Goal: Information Seeking & Learning: Learn about a topic

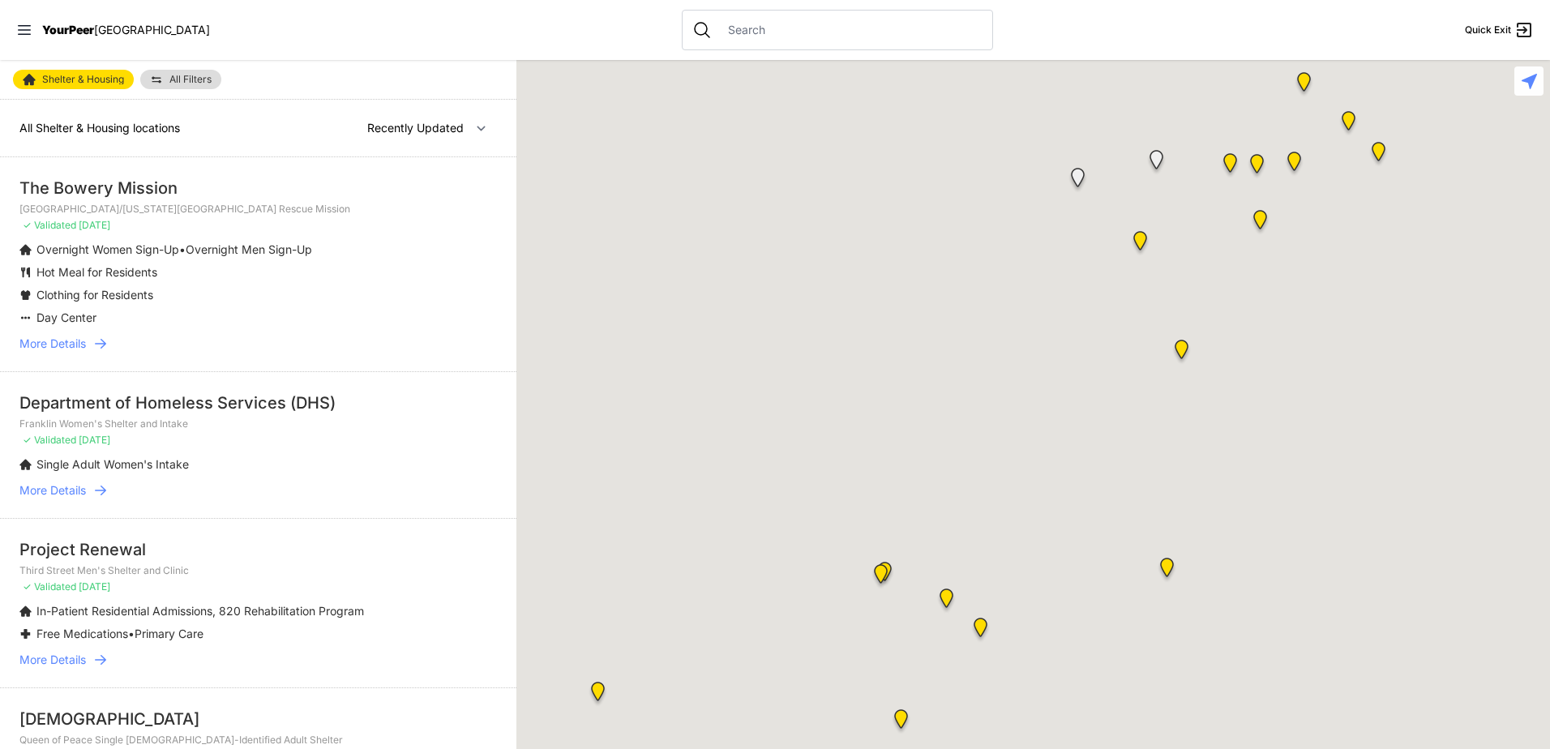
select select "recentlyUpdated"
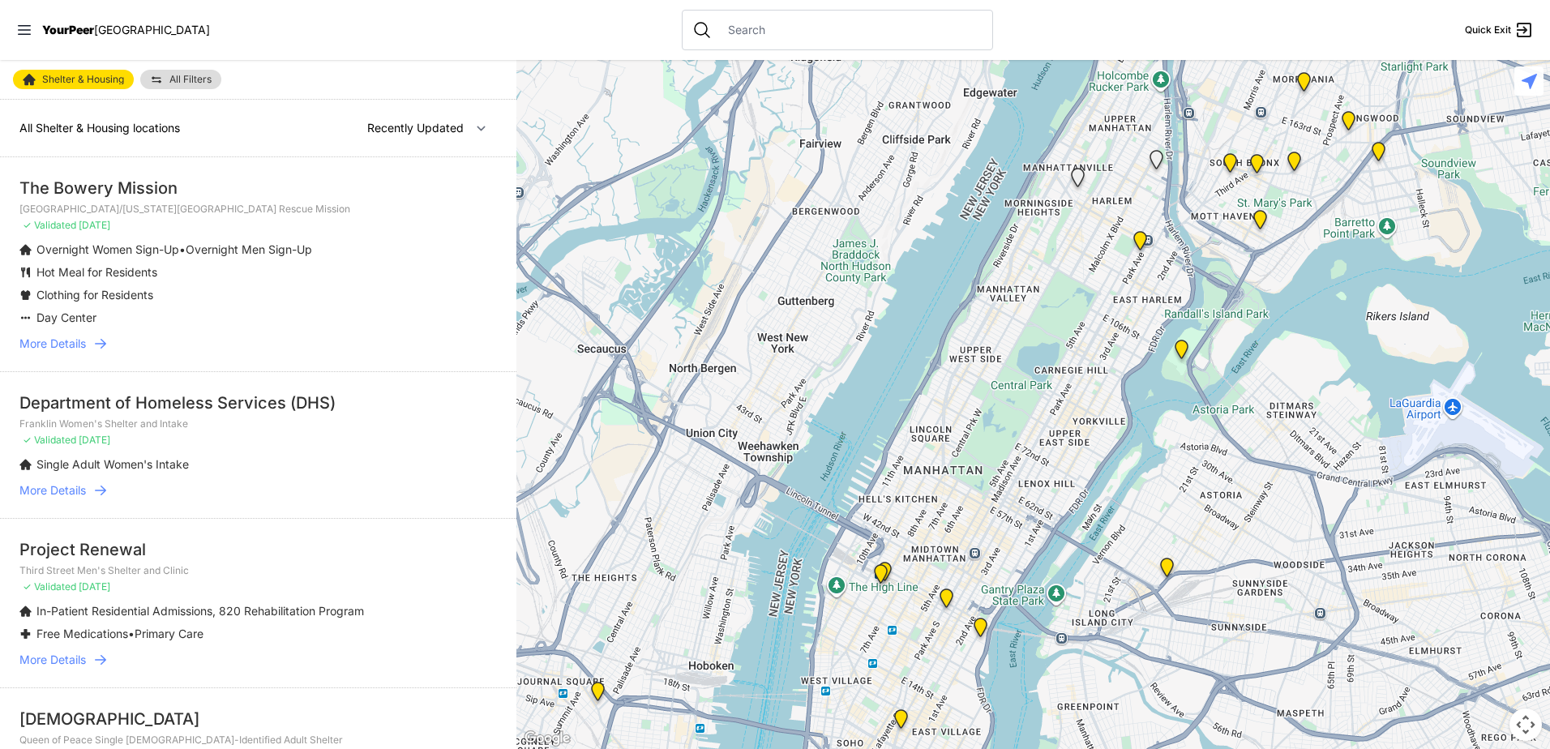
click at [194, 71] on link "All Filters" at bounding box center [180, 79] width 81 height 19
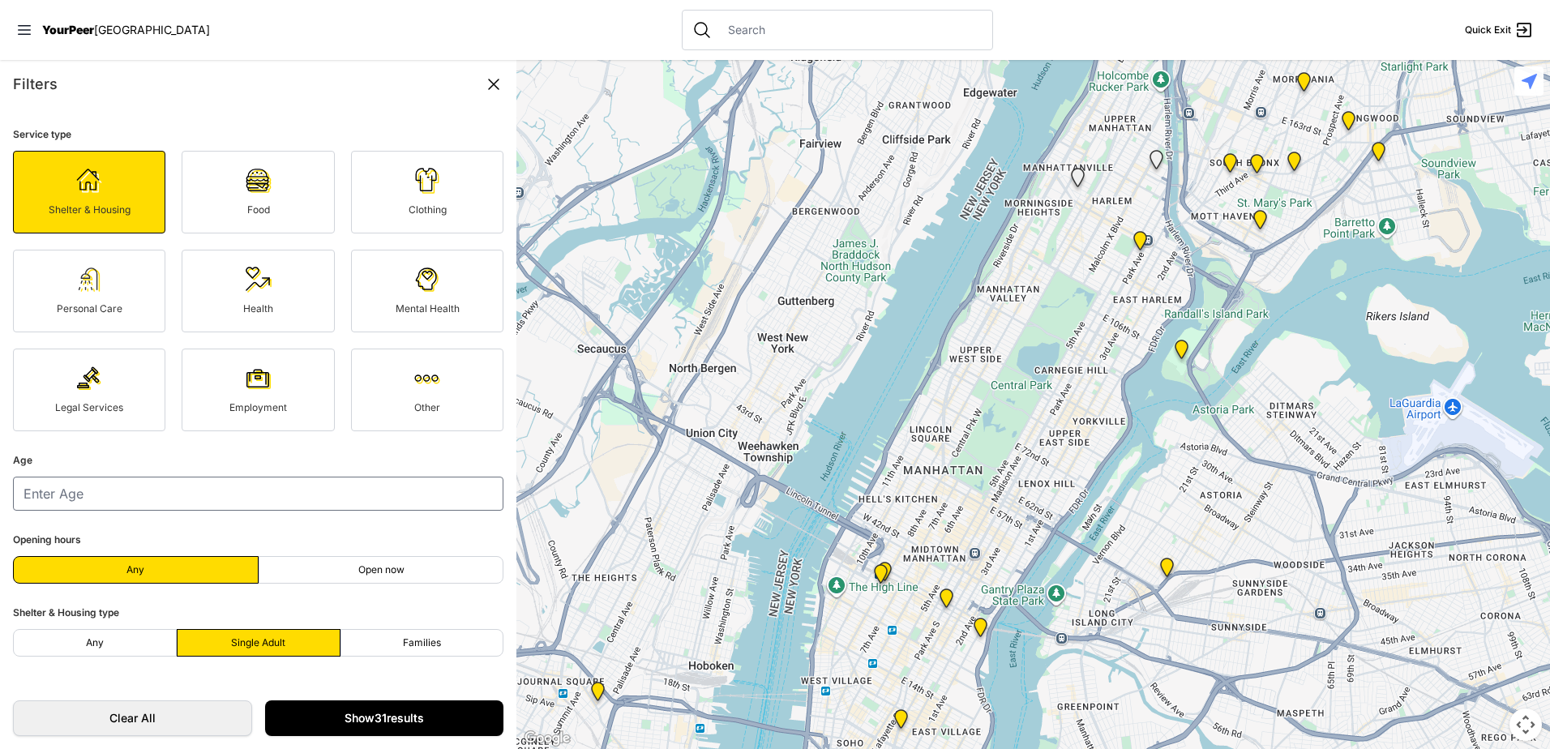
click at [410, 708] on link "Show 31 results" at bounding box center [384, 718] width 239 height 36
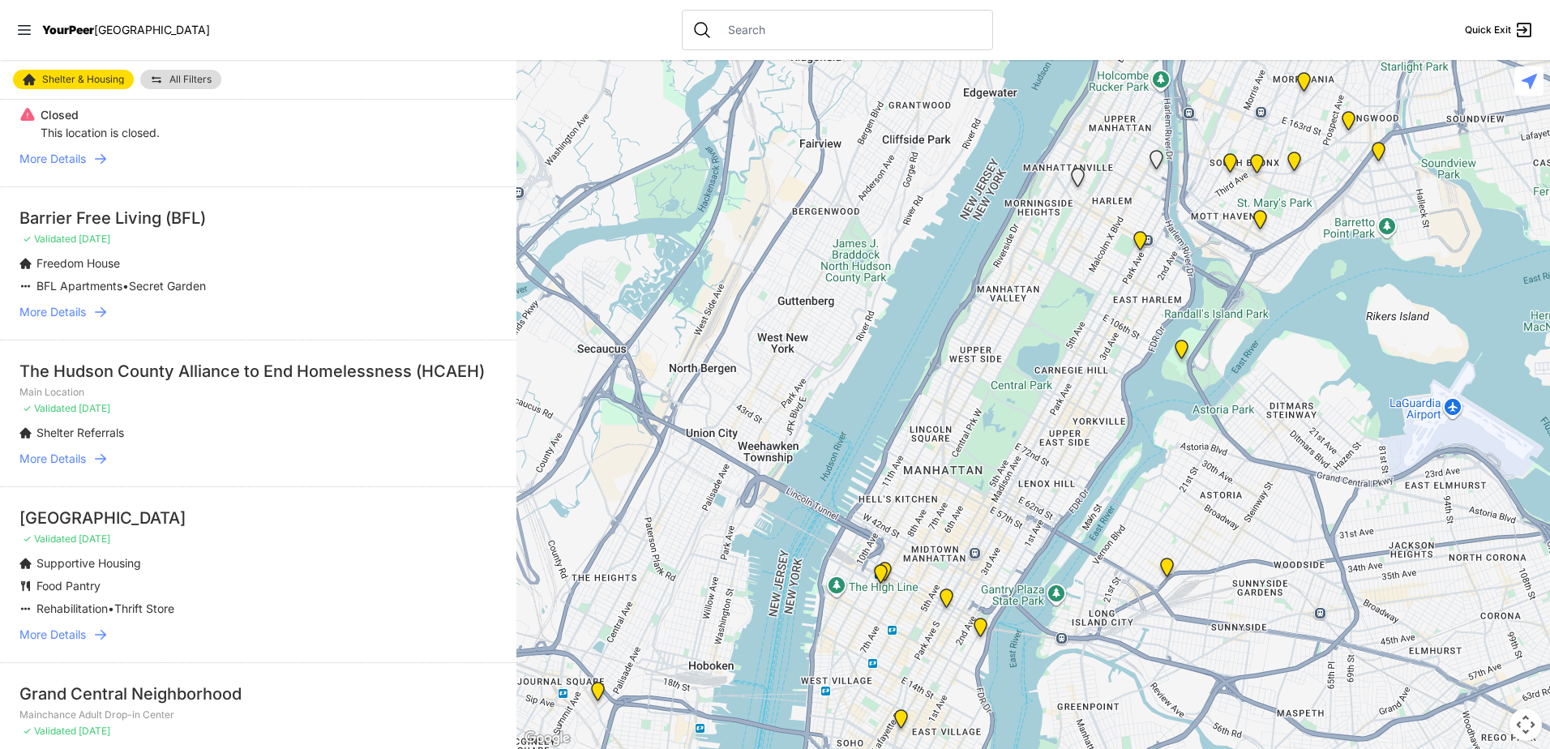
scroll to position [3315, 0]
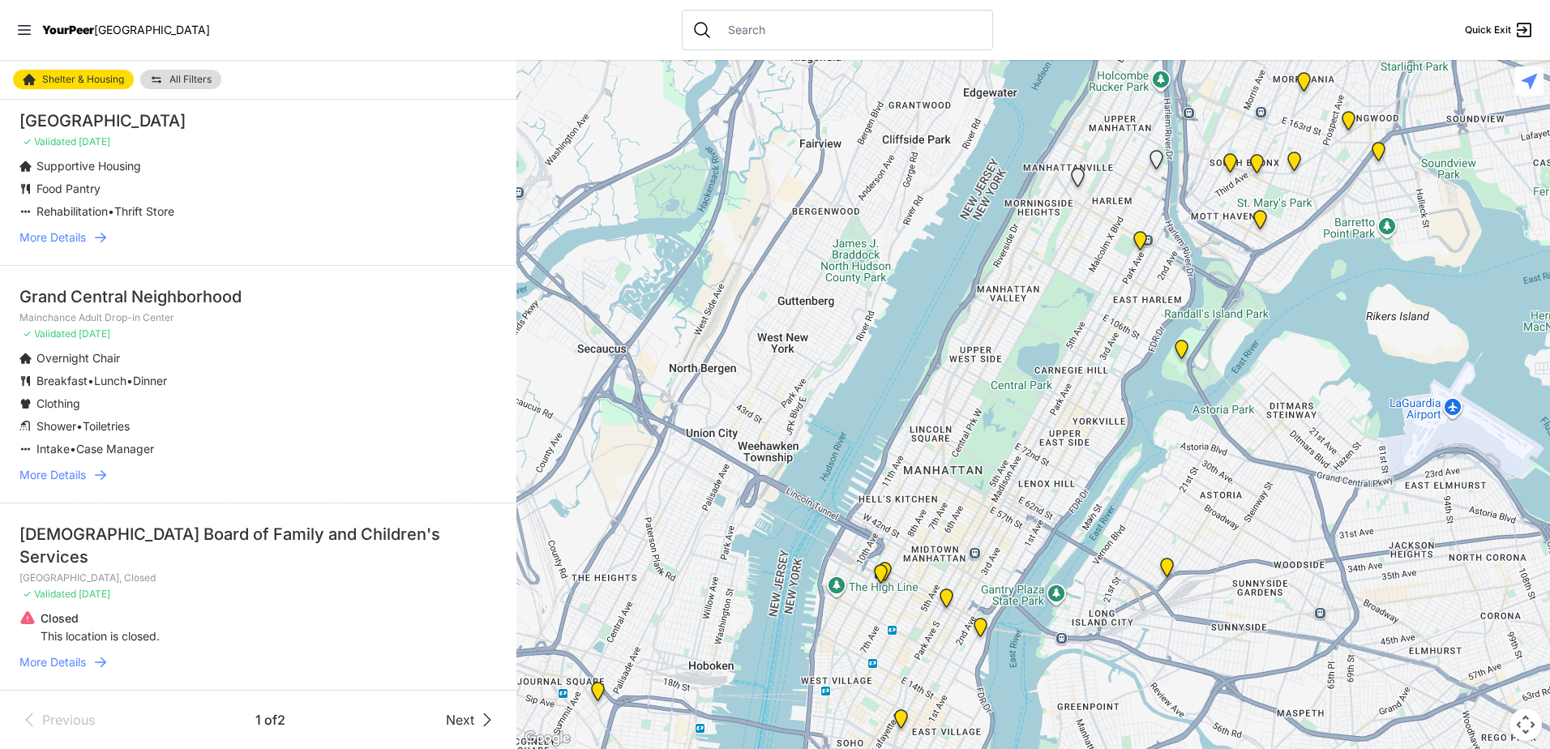
click at [451, 720] on span "Next" at bounding box center [460, 719] width 28 height 19
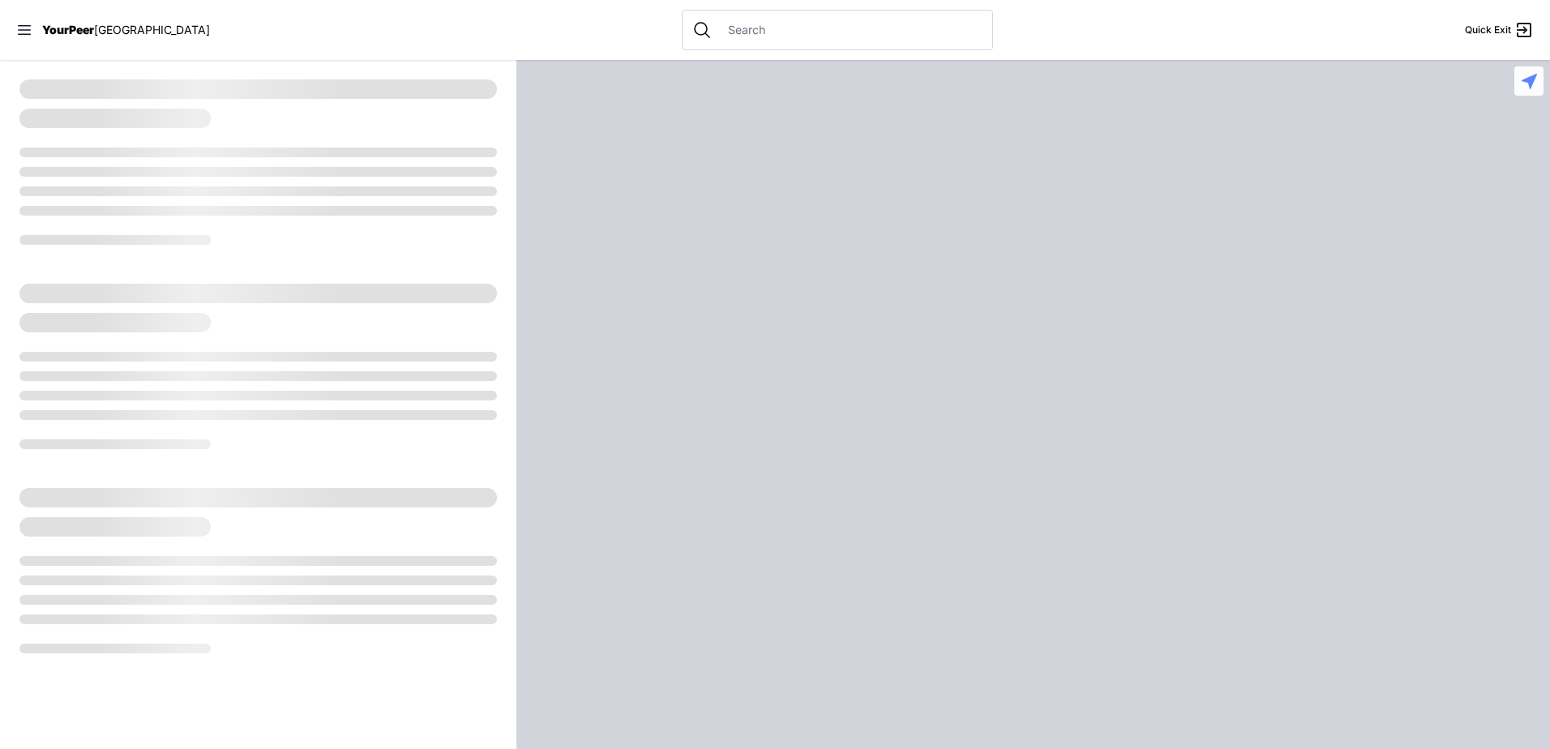
select select "recentlyUpdated"
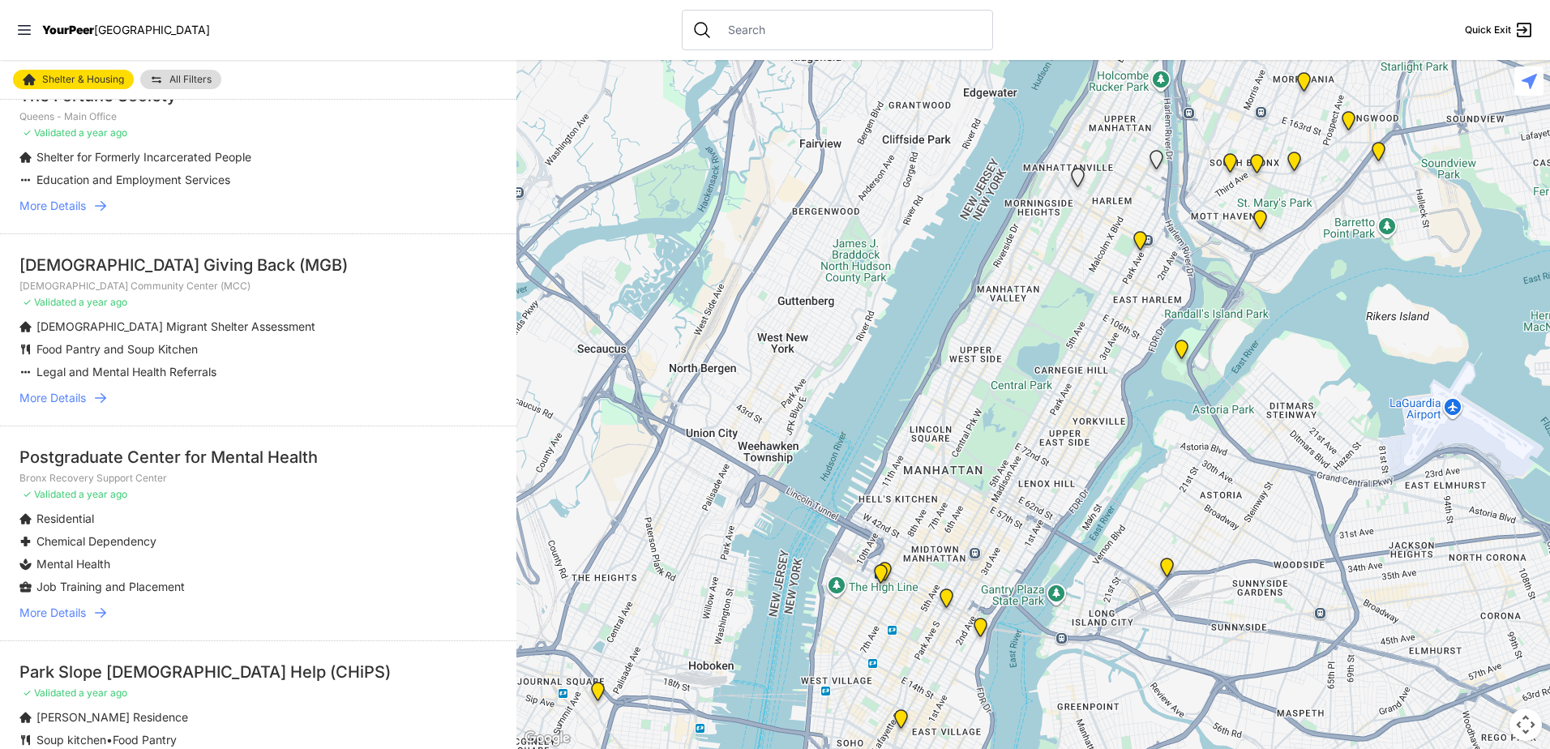
scroll to position [1489, 0]
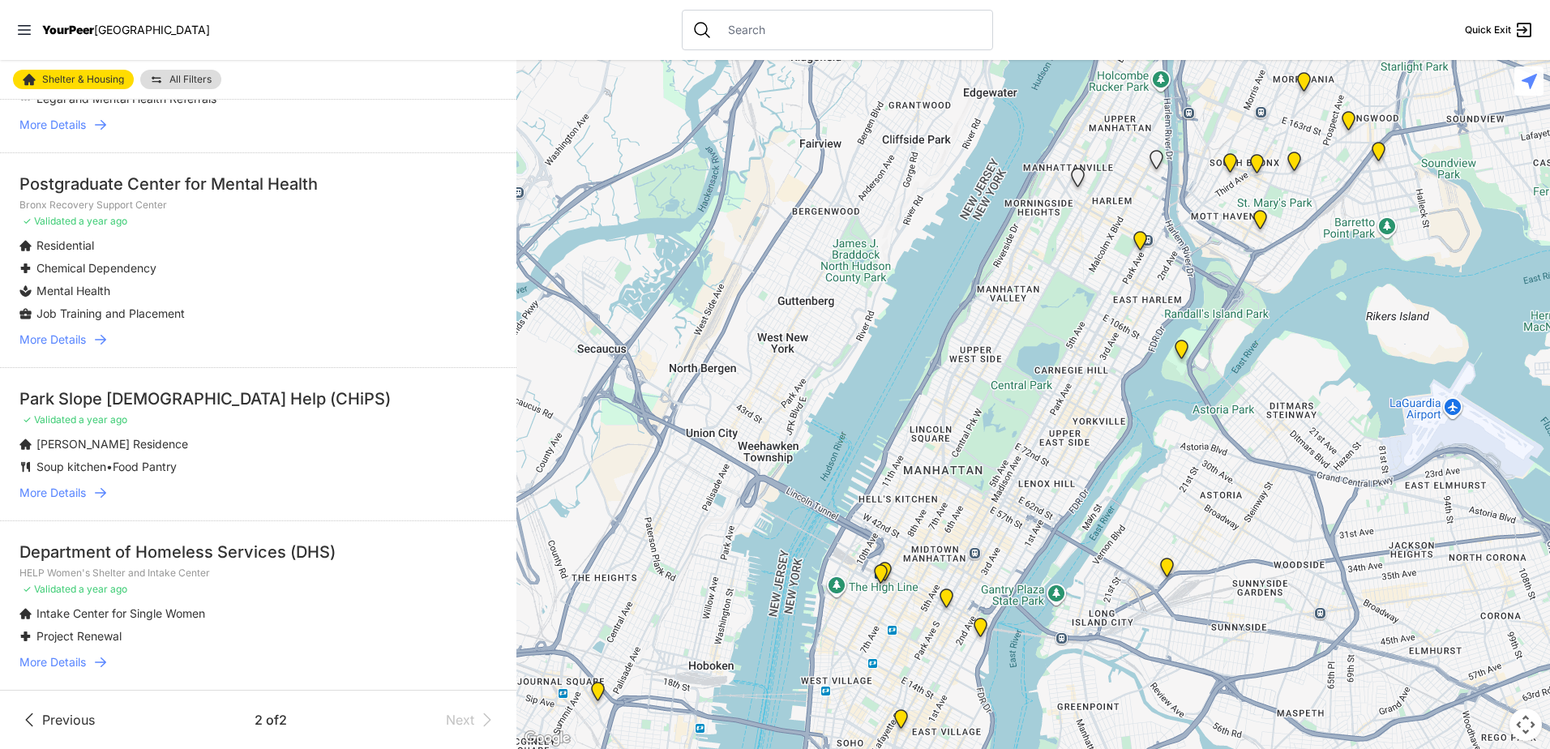
click at [79, 723] on span "Previous" at bounding box center [68, 719] width 53 height 19
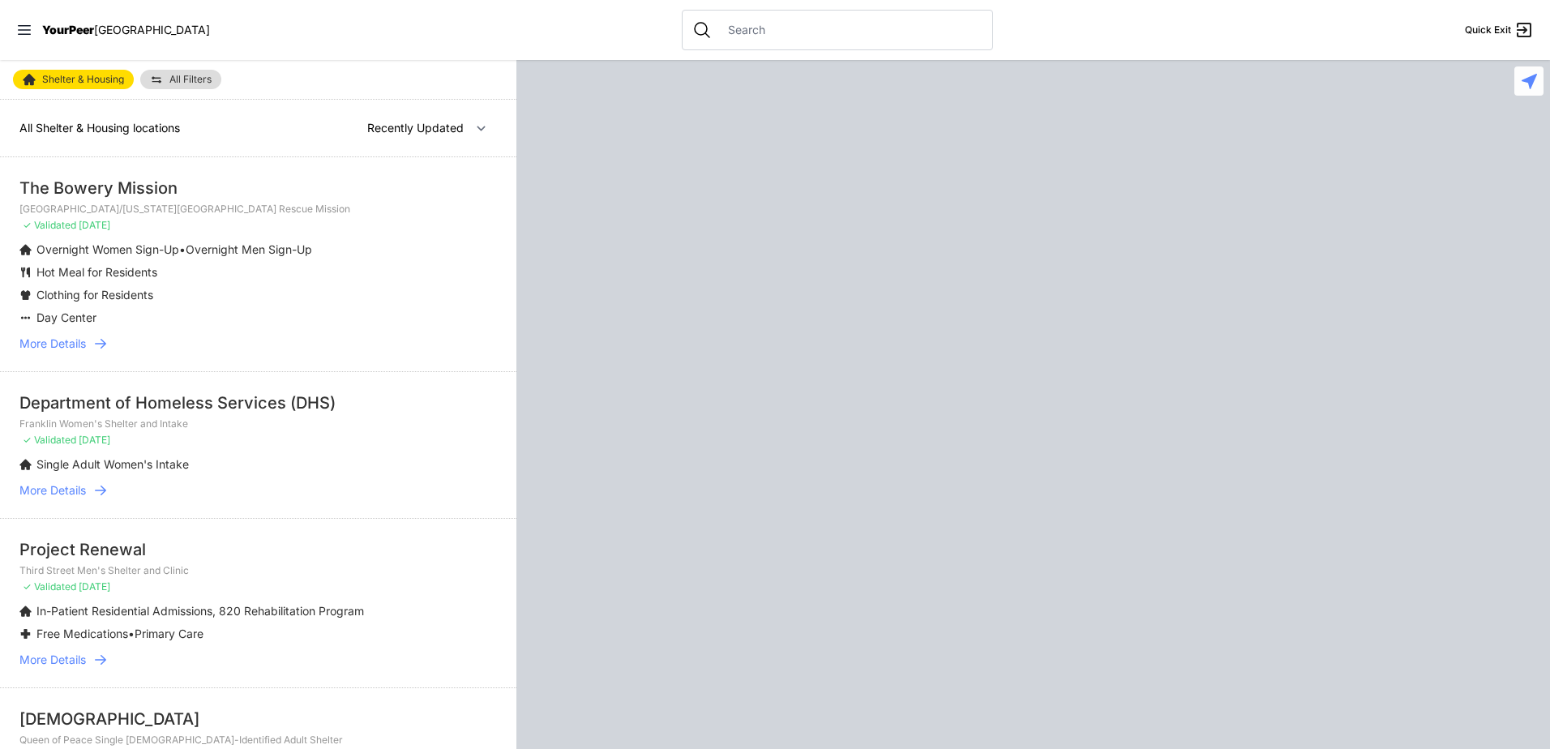
select select "recentlyUpdated"
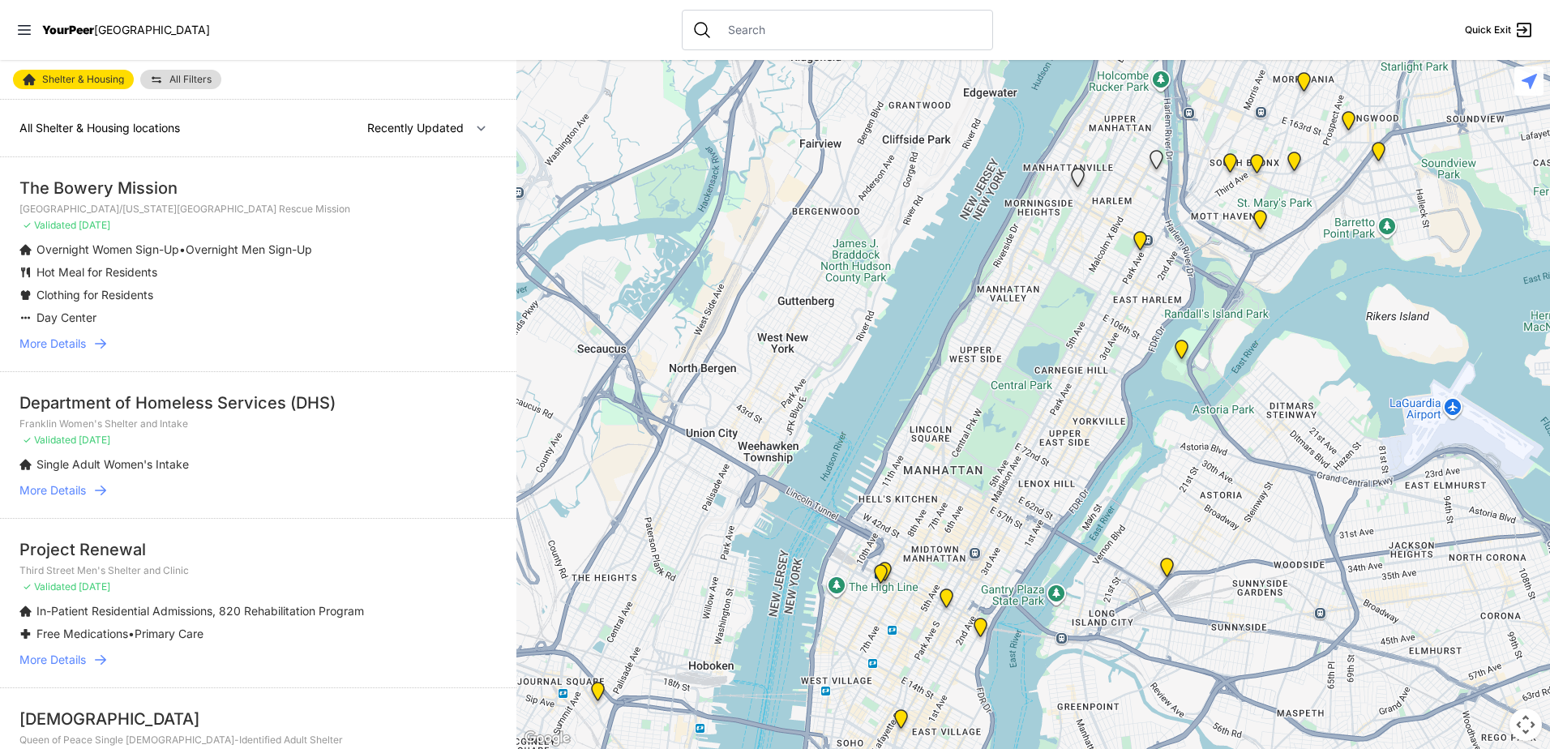
click at [177, 79] on span "All Filters" at bounding box center [190, 80] width 42 height 10
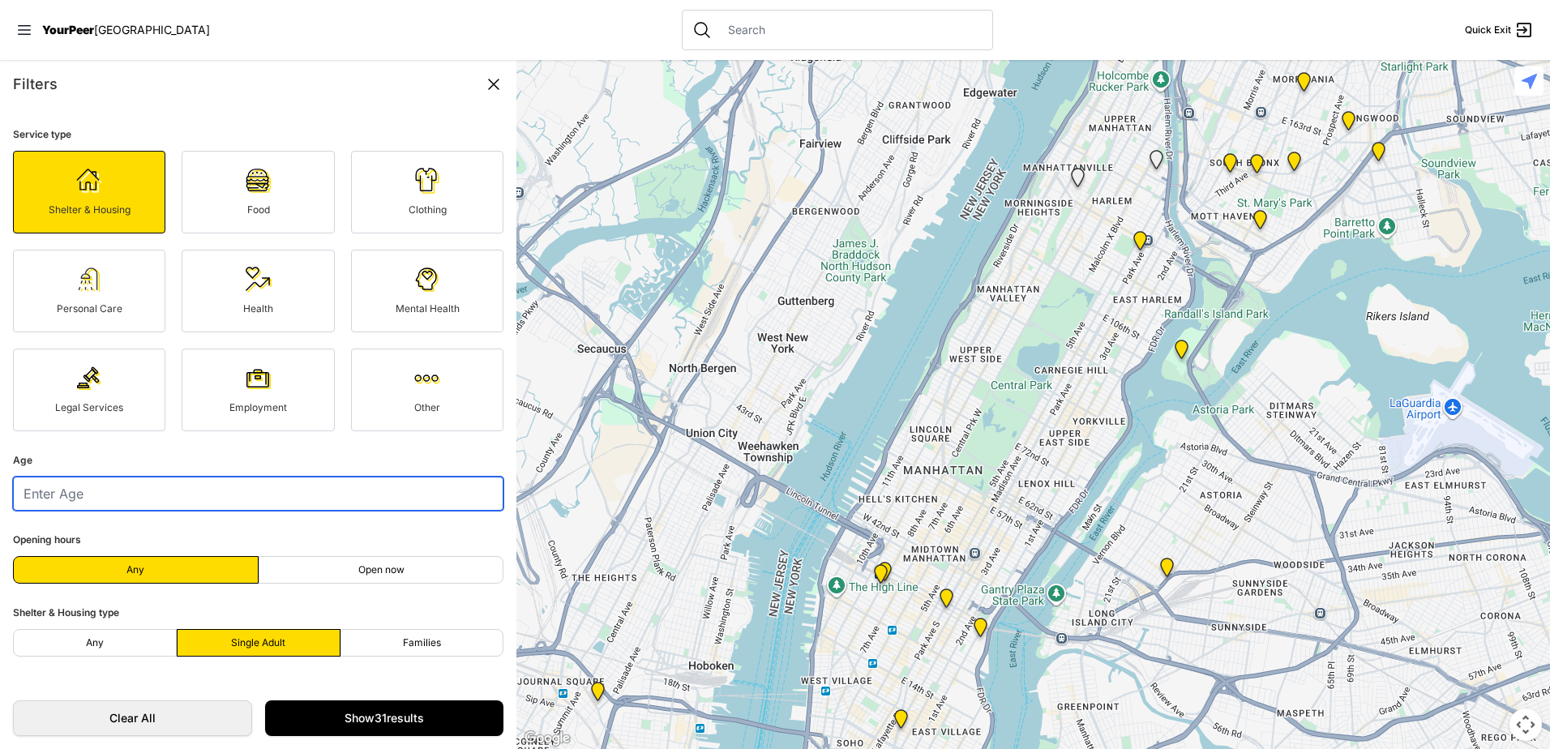
click at [314, 498] on input "number" at bounding box center [258, 494] width 490 height 34
type input "47"
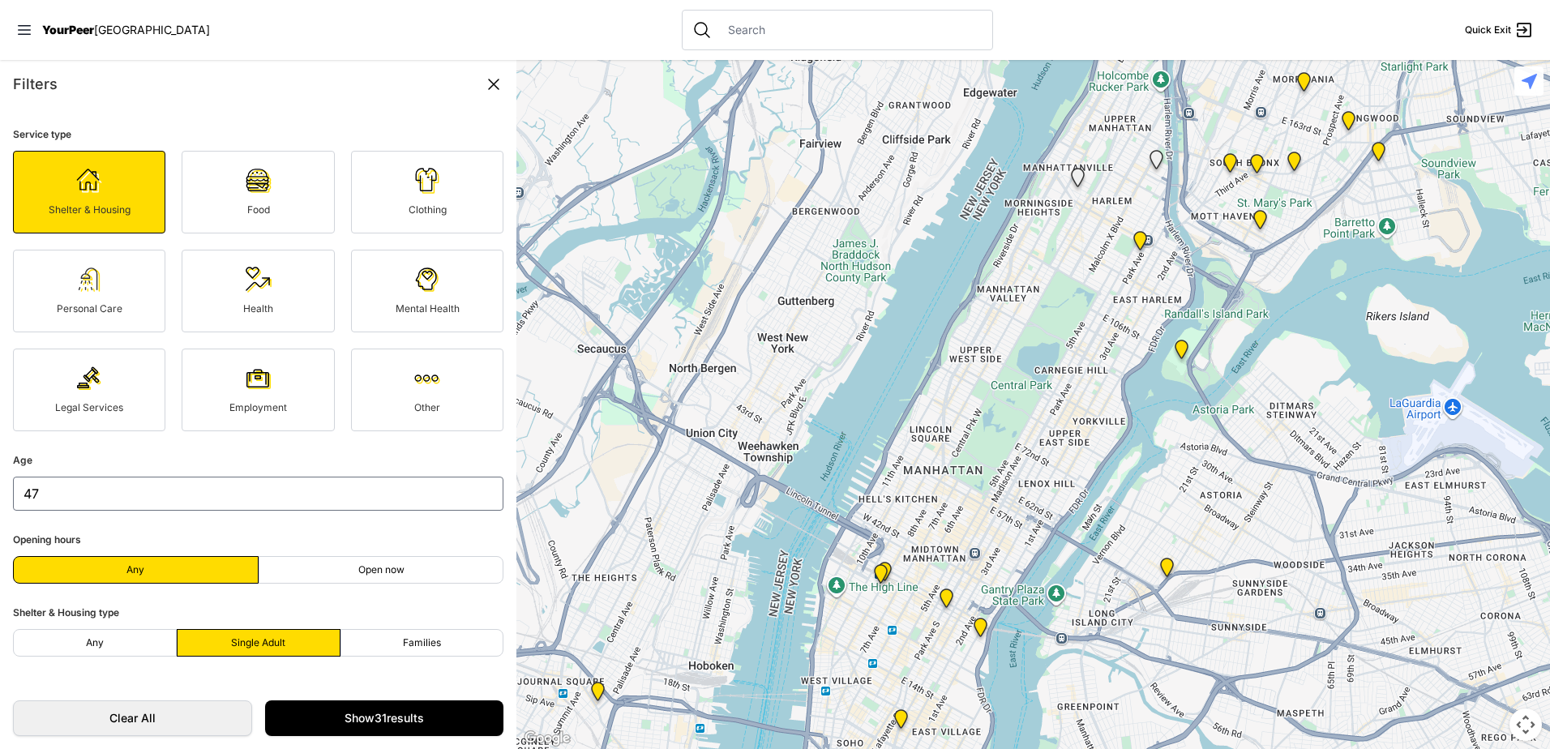
click at [238, 535] on fieldset "Opening hours Any Open now" at bounding box center [258, 556] width 490 height 53
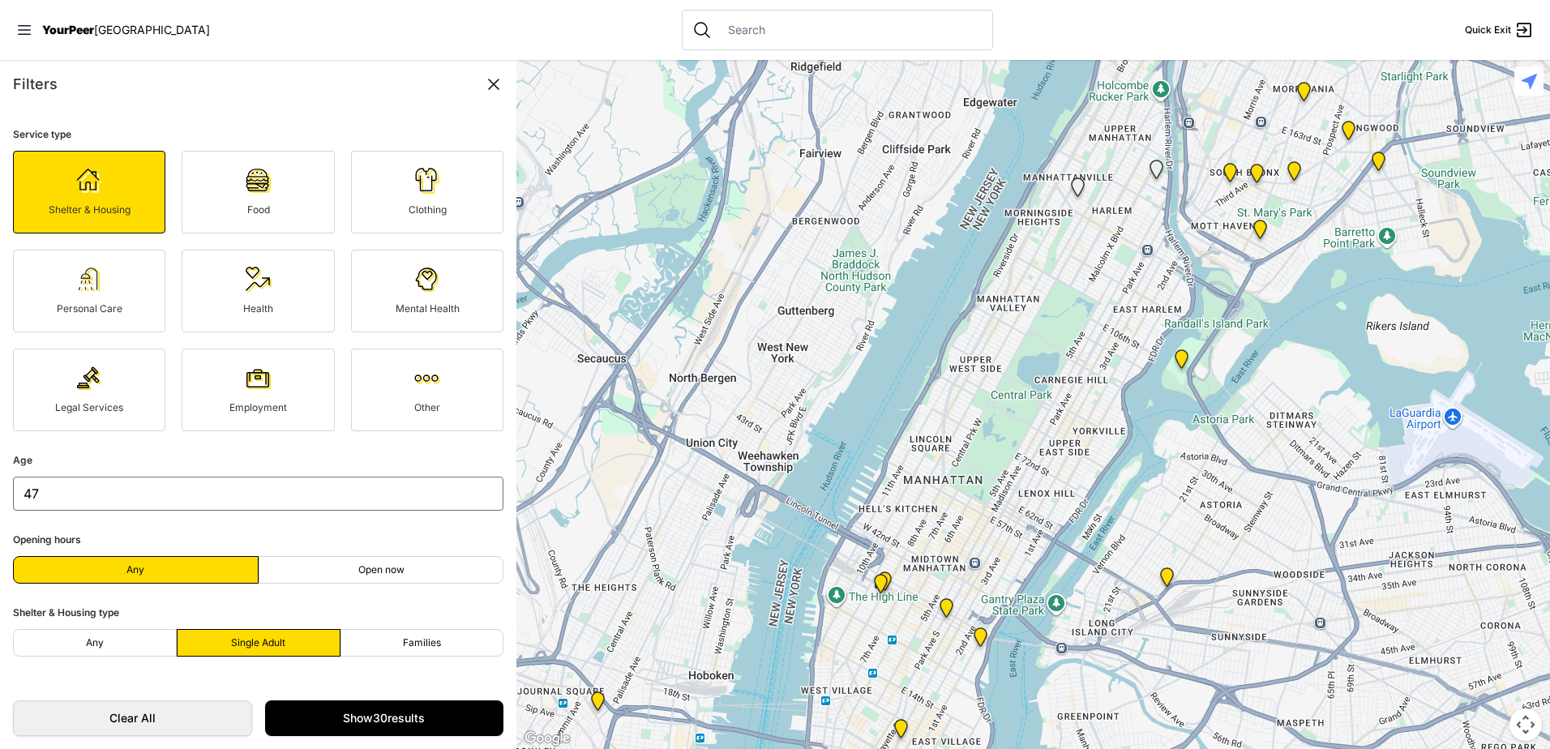
click at [430, 391] on link "Other" at bounding box center [427, 390] width 152 height 83
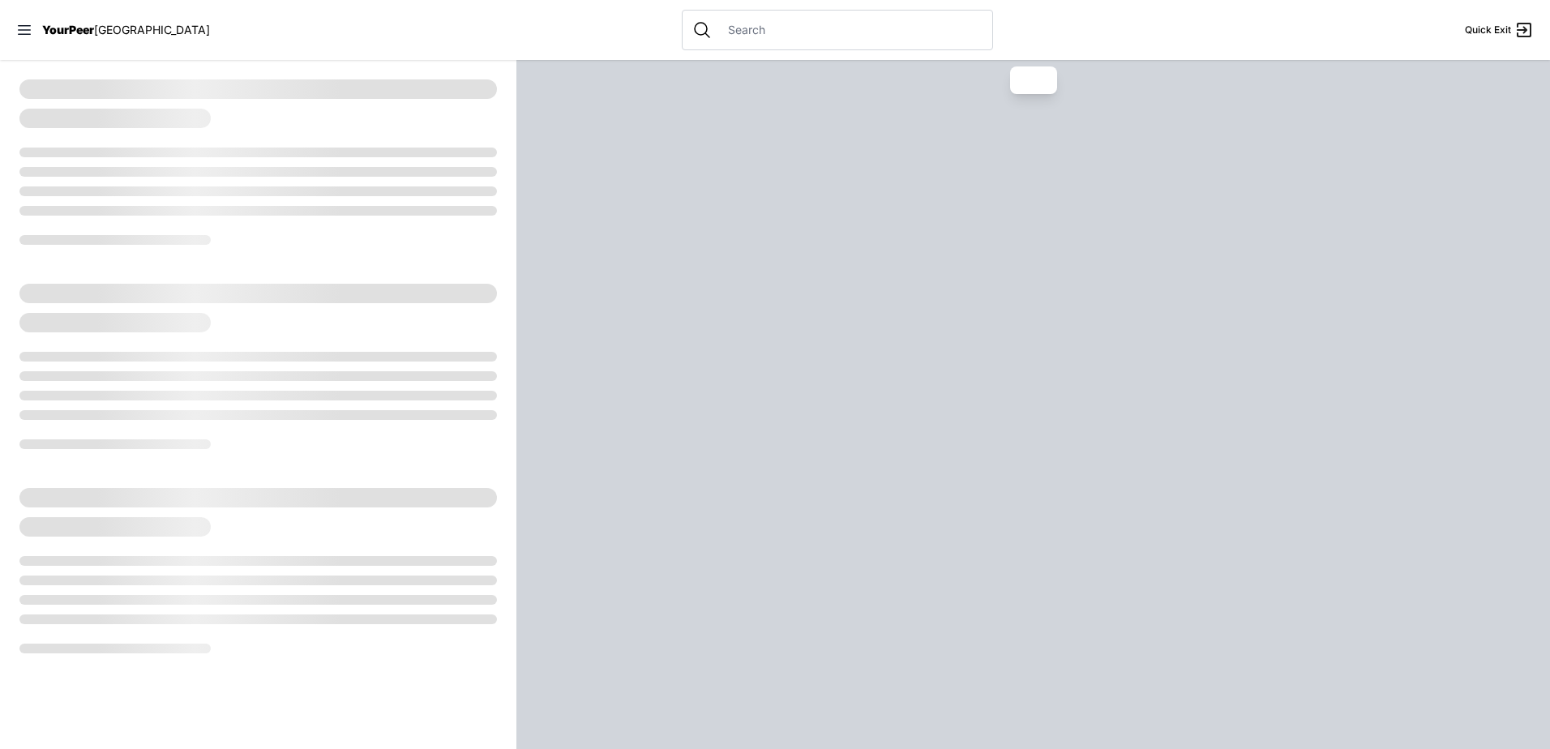
select select "recentlyUpdated"
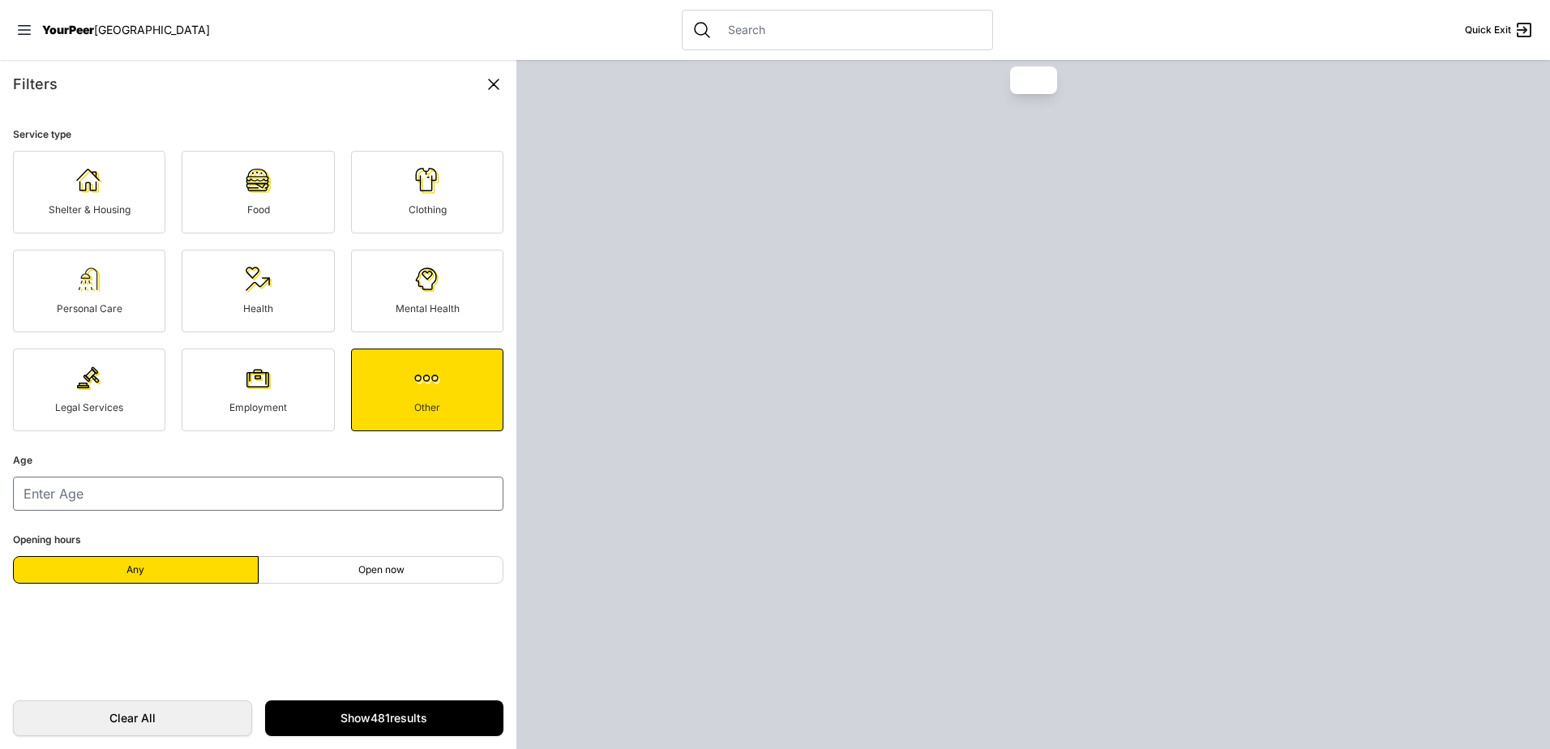
type input "47"
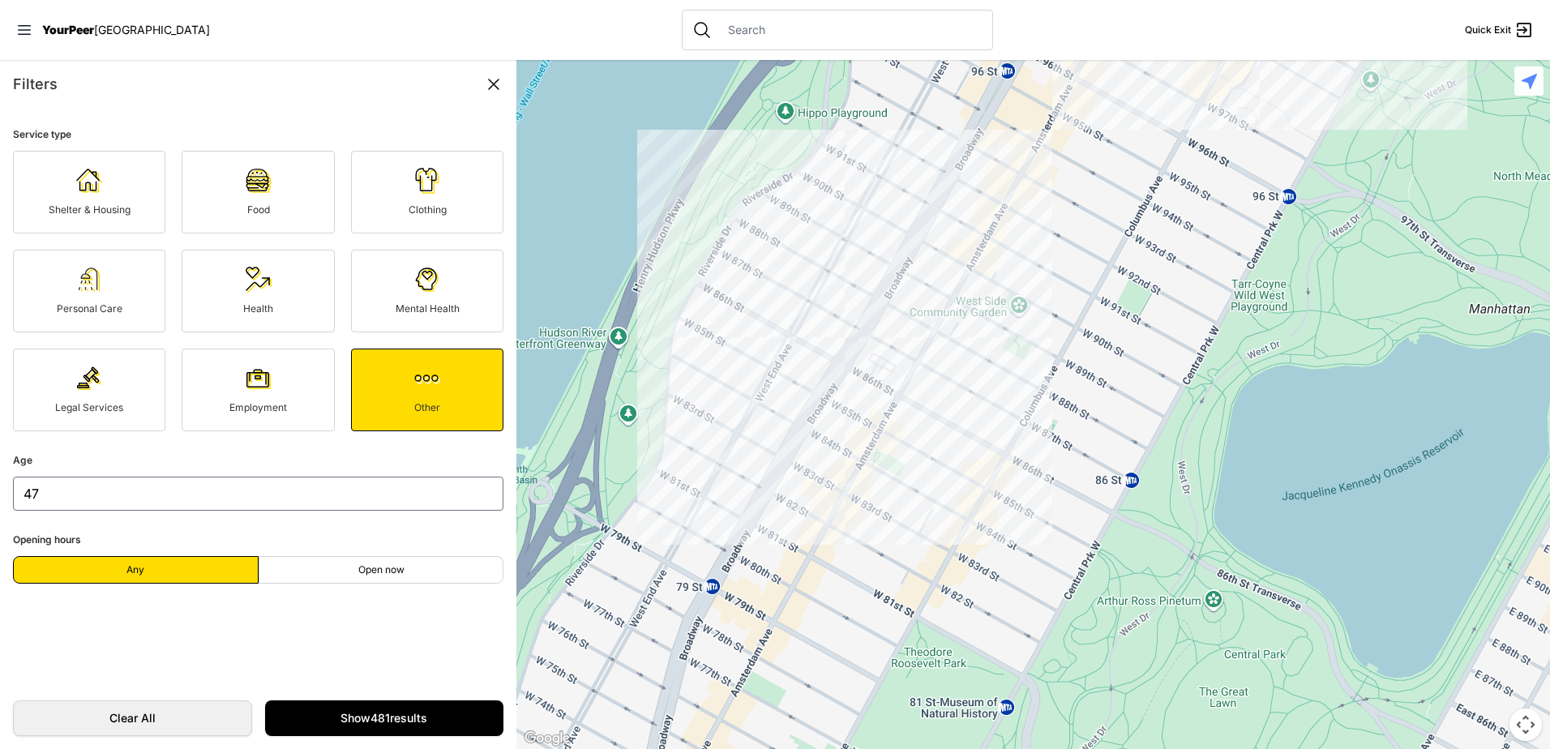
click at [64, 167] on link "Shelter & Housing" at bounding box center [89, 192] width 152 height 83
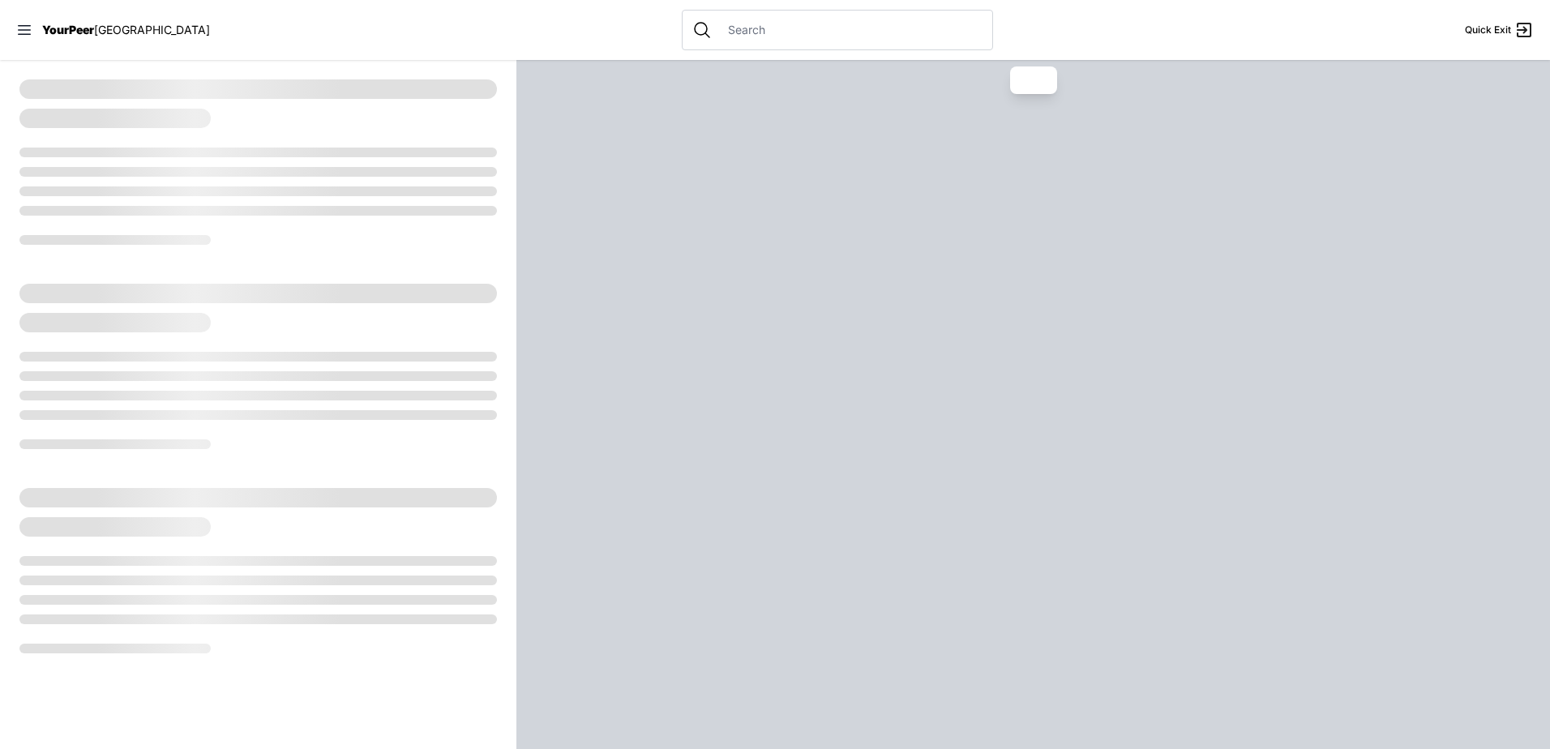
select select "recentlyUpdated"
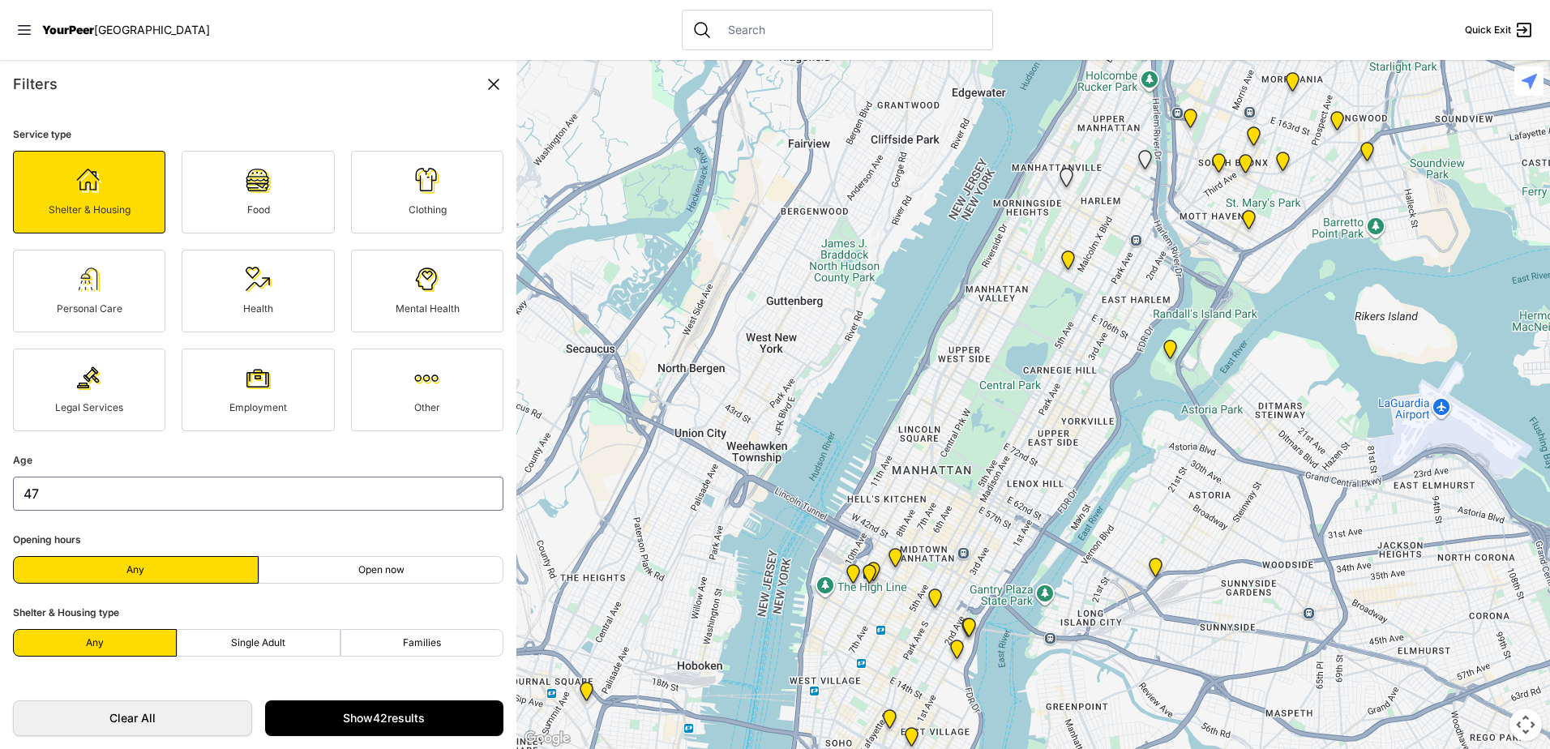
click at [238, 635] on label "Single Adult" at bounding box center [259, 643] width 164 height 28
click at [258, 643] on input "Single Adult" at bounding box center [258, 643] width 1 height 1
radio input "true"
select select "recentlyUpdated"
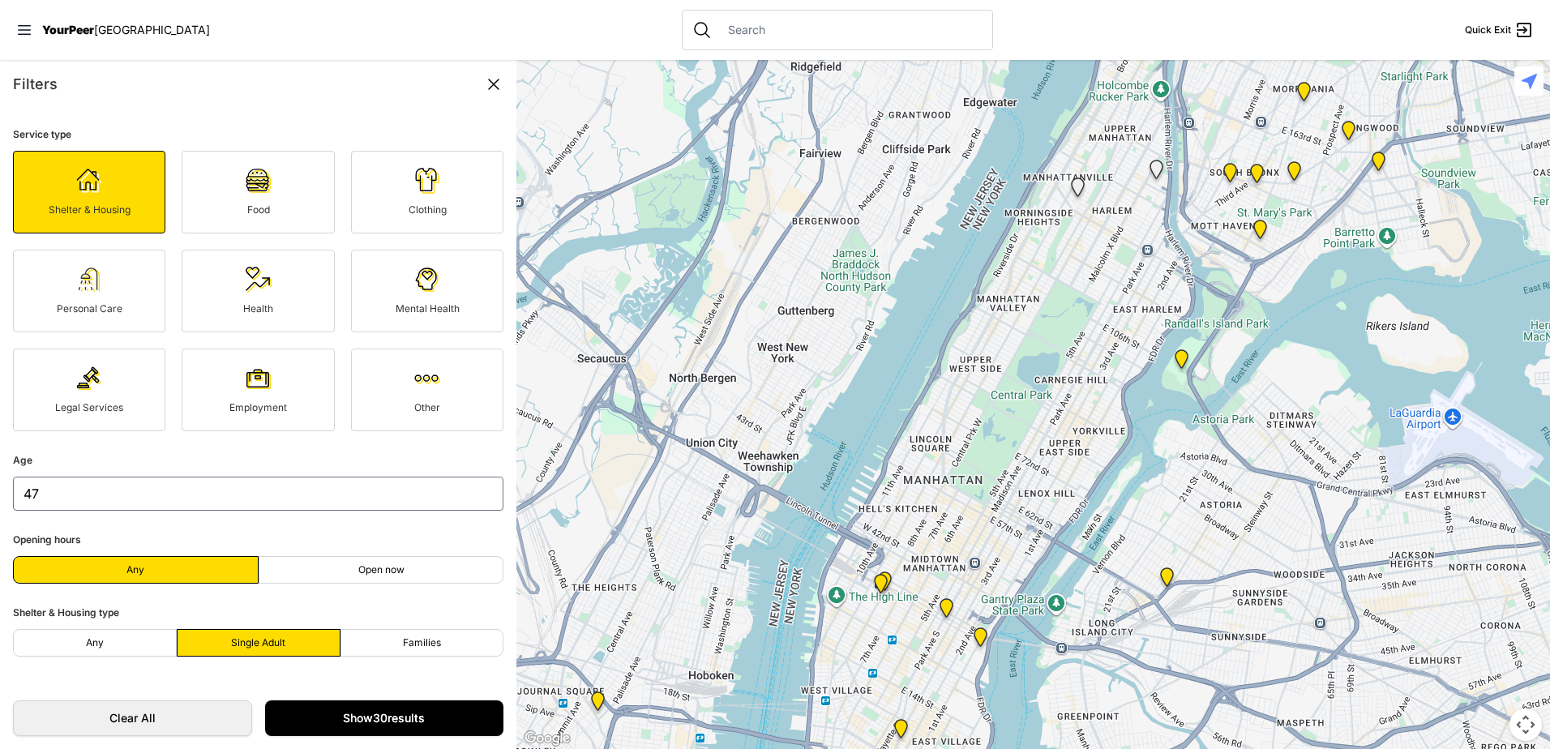
click at [401, 716] on link "Show 30 results" at bounding box center [384, 718] width 239 height 36
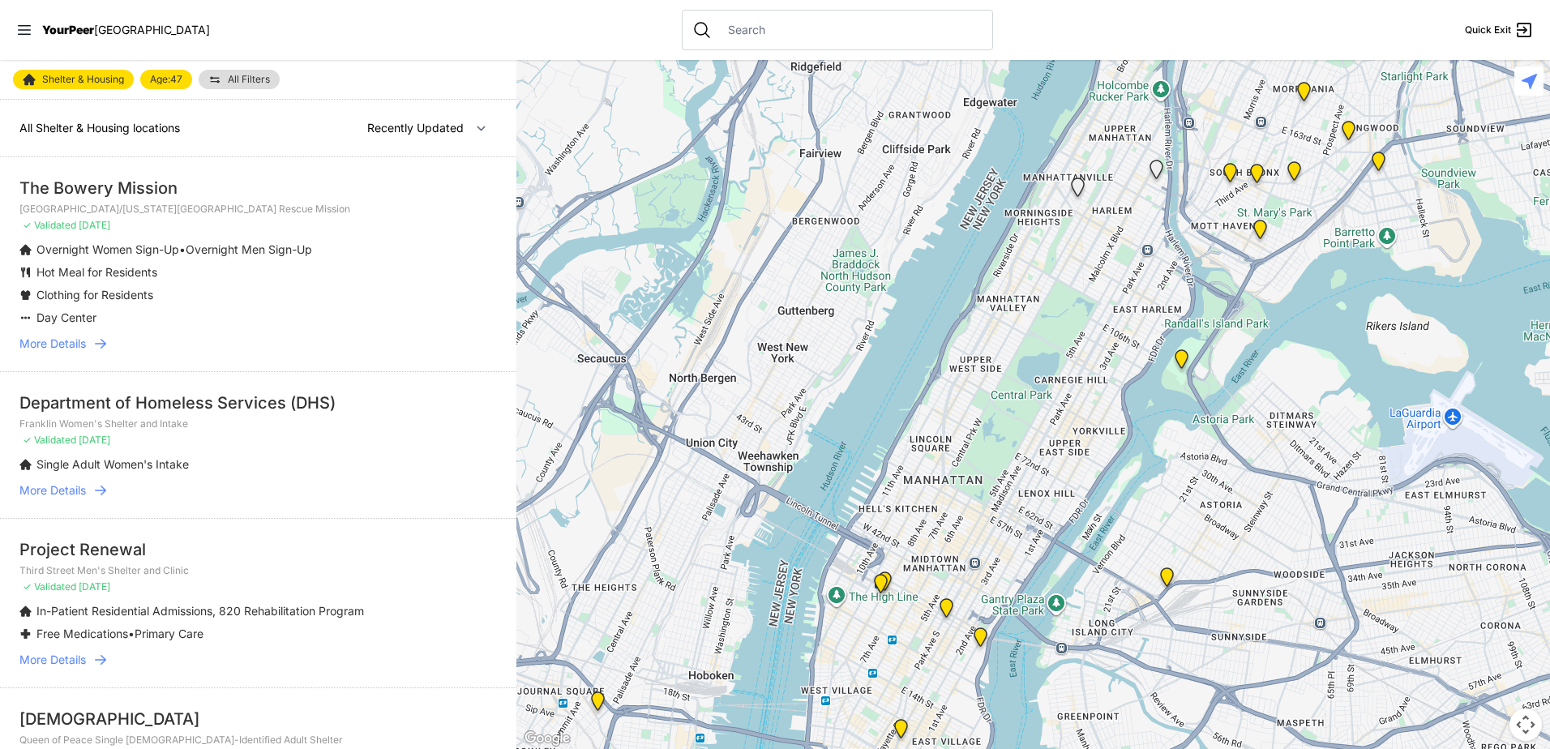
click at [89, 507] on li "Department of Homeless Services (DHS) Franklin Women's Shelter and Intake ✓ Val…" at bounding box center [258, 444] width 516 height 147
click at [86, 492] on span "More Details" at bounding box center [52, 490] width 66 height 16
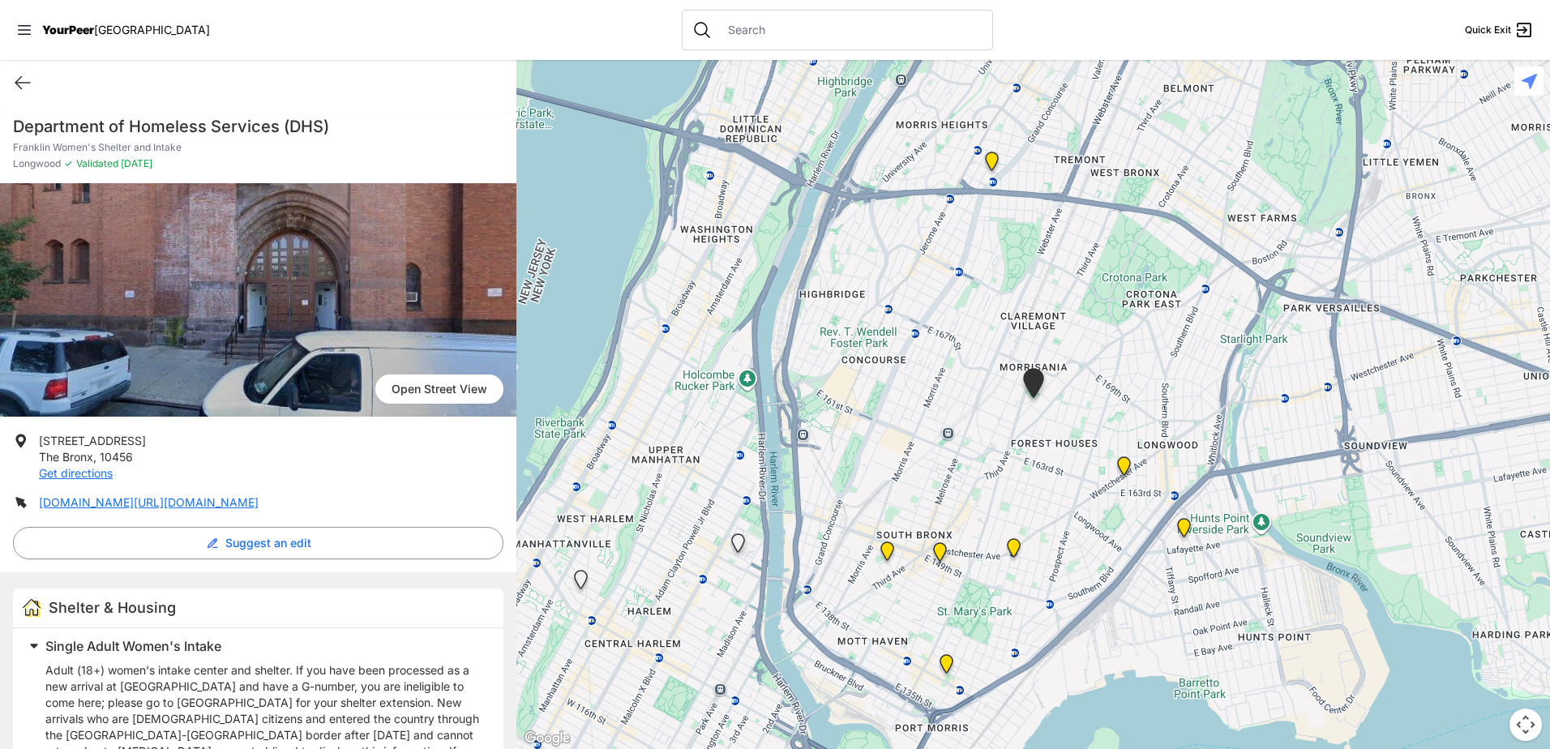
click at [152, 122] on h1 "Department of Homeless Services (DHS)" at bounding box center [258, 126] width 490 height 23
copy h1 "Department of Homeless Services (DHS)"
click at [20, 89] on icon at bounding box center [22, 82] width 19 height 19
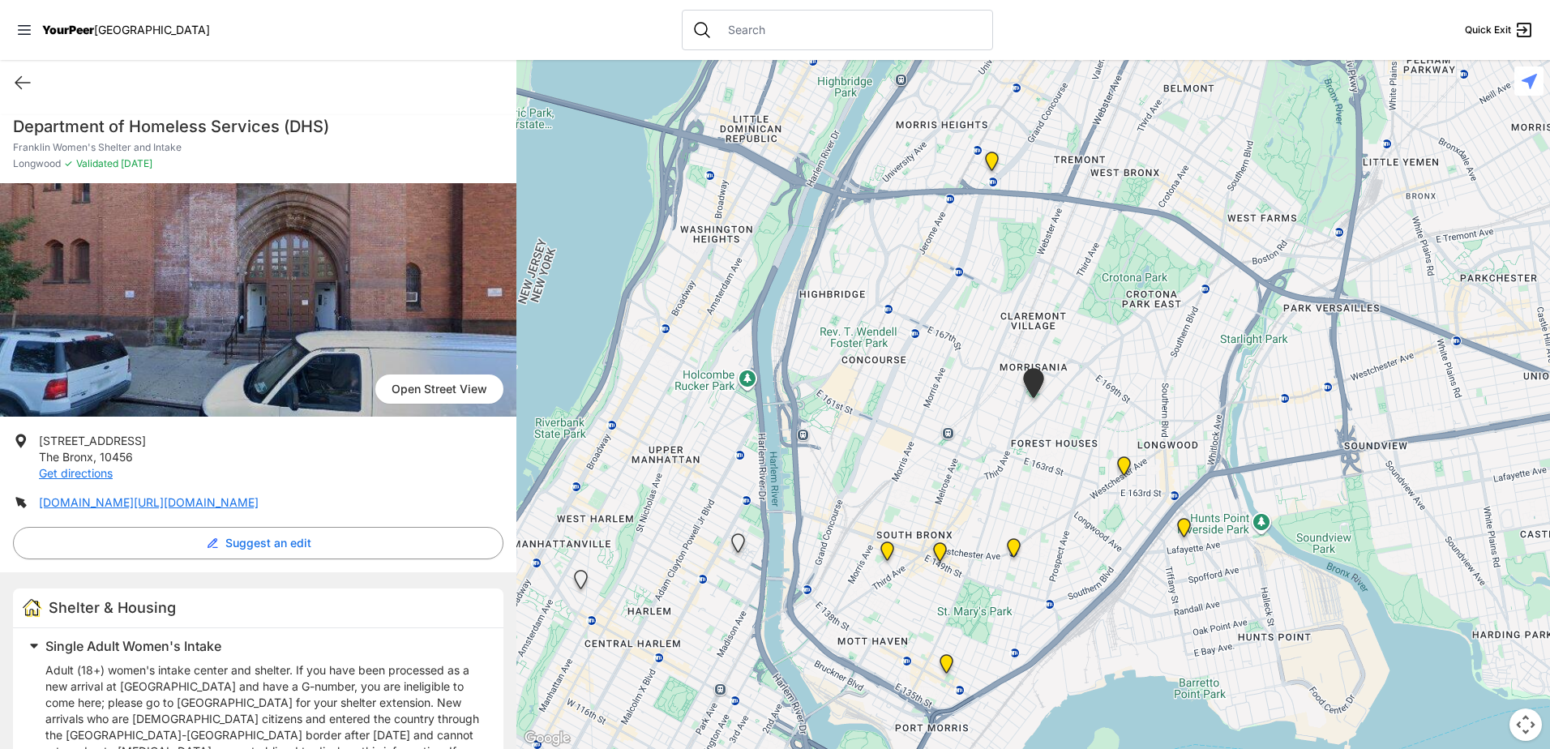
select select "recentlyUpdated"
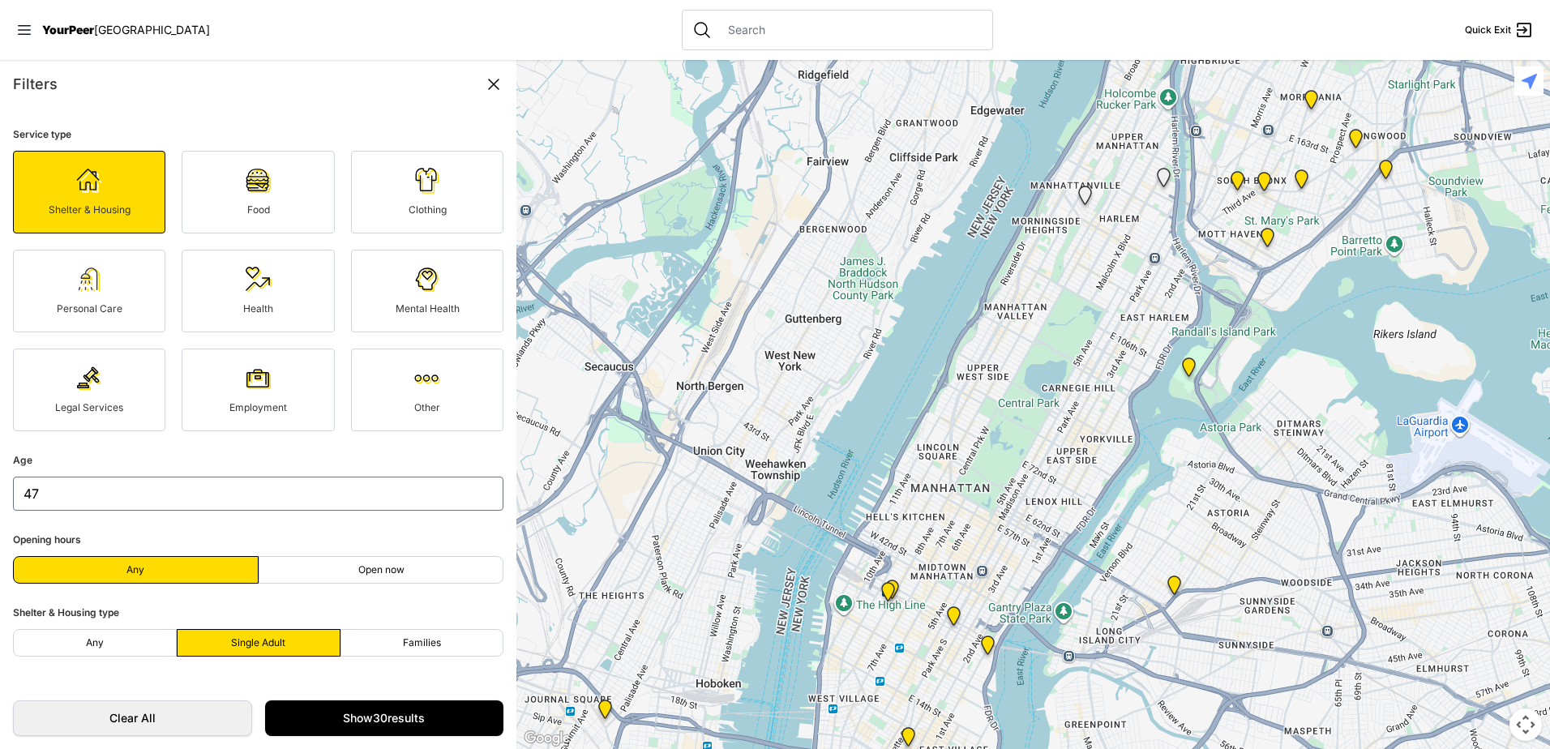
select select "recentlyUpdated"
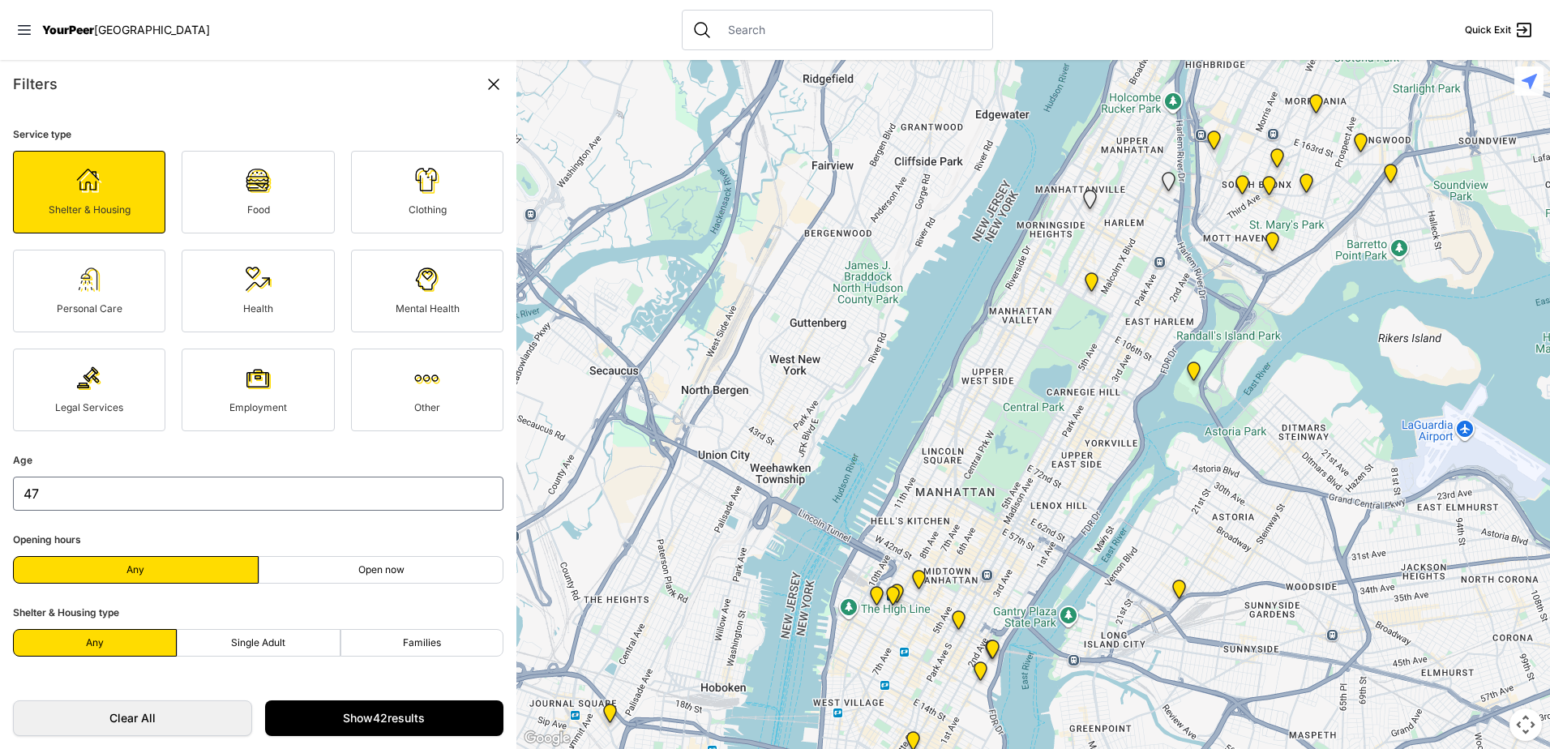
click at [258, 644] on span "Single Adult" at bounding box center [258, 642] width 54 height 13
click at [258, 644] on input "Single Adult" at bounding box center [258, 643] width 1 height 1
radio input "true"
select select "recentlyUpdated"
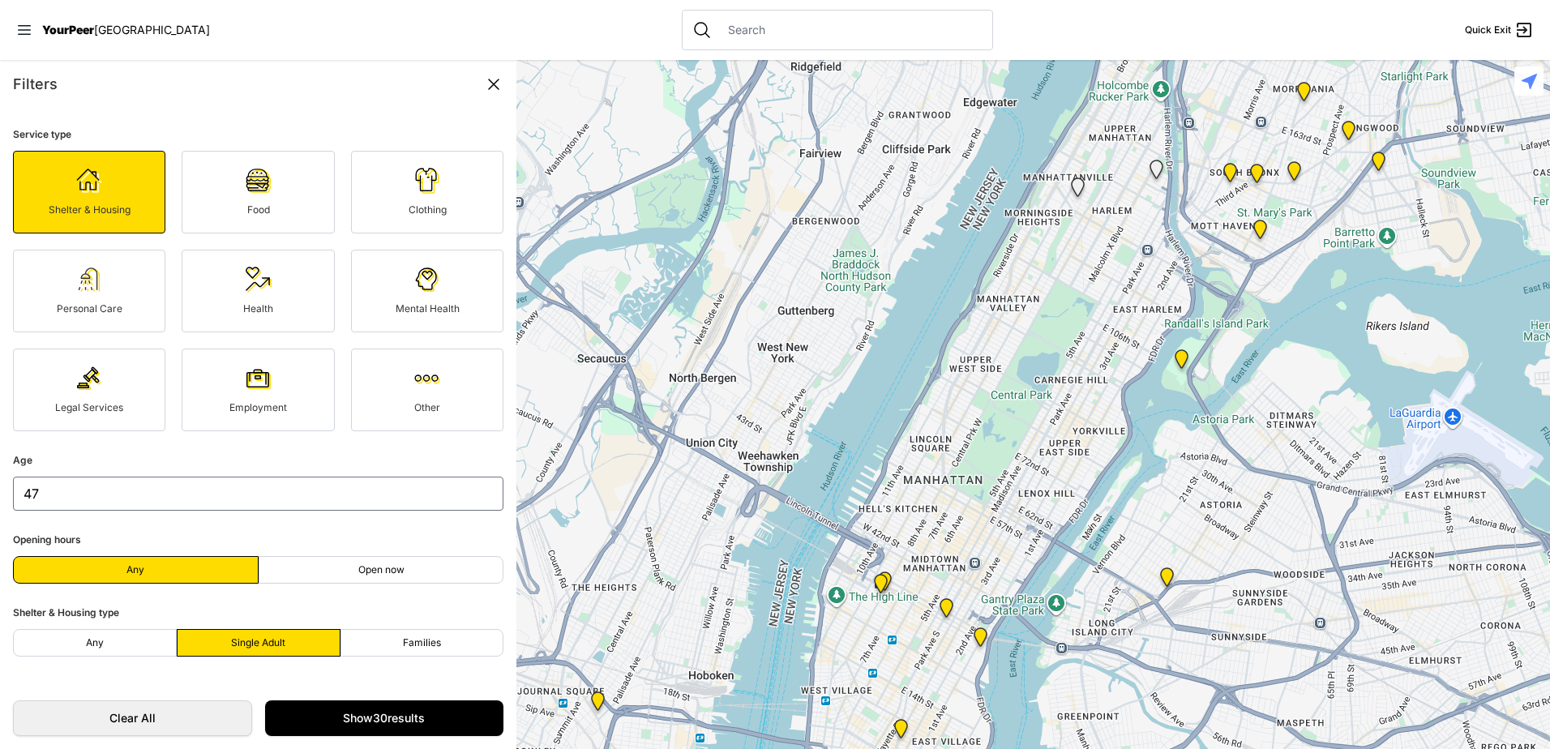
click at [235, 646] on span "Single Adult" at bounding box center [258, 642] width 54 height 13
click at [258, 644] on input "Single Adult" at bounding box center [258, 643] width 1 height 1
radio input "true"
click at [404, 722] on link "Show 30 results" at bounding box center [384, 718] width 239 height 36
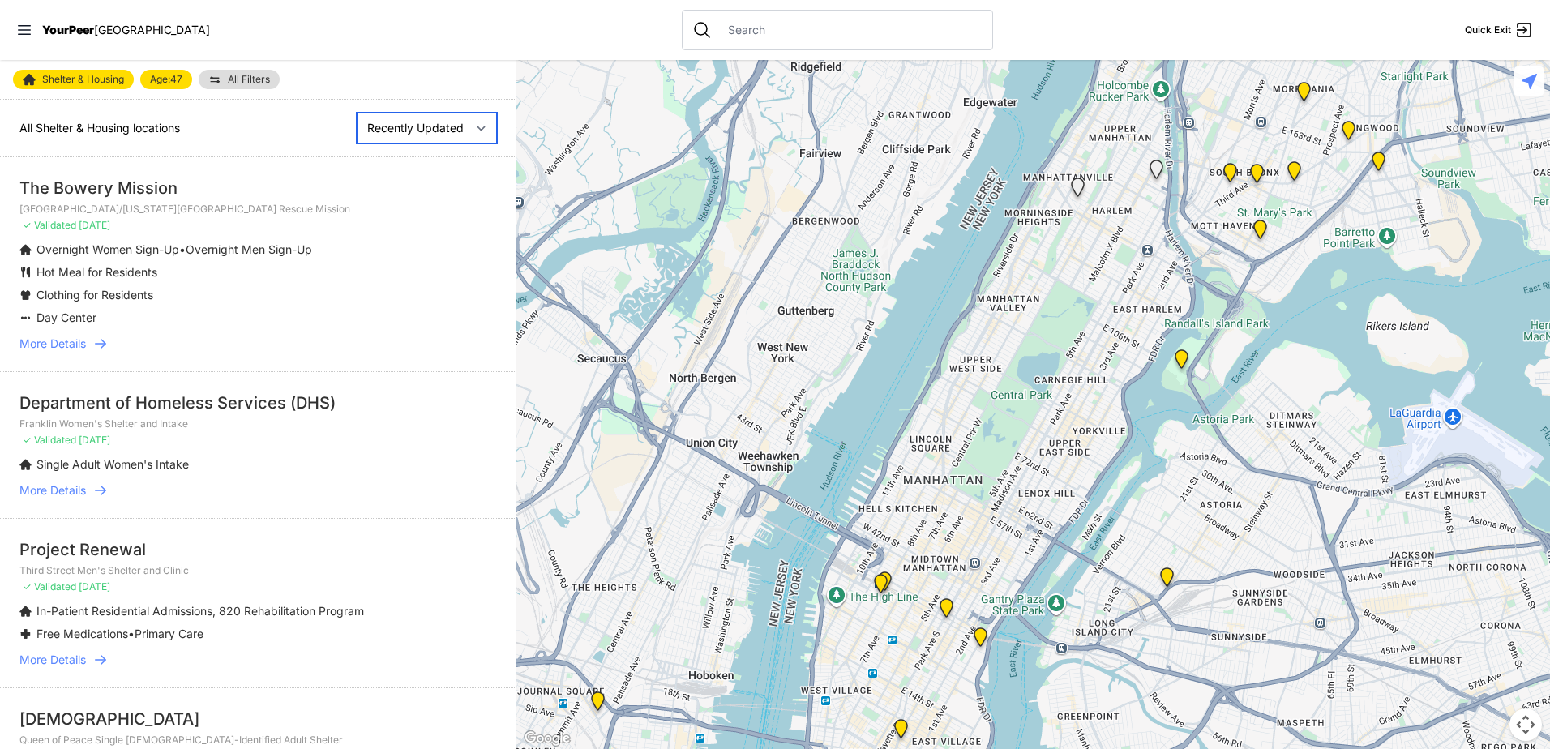
click at [428, 122] on select "Nearby Recently Updated Most Services" at bounding box center [427, 128] width 140 height 31
click at [92, 340] on link "More Details" at bounding box center [257, 344] width 477 height 16
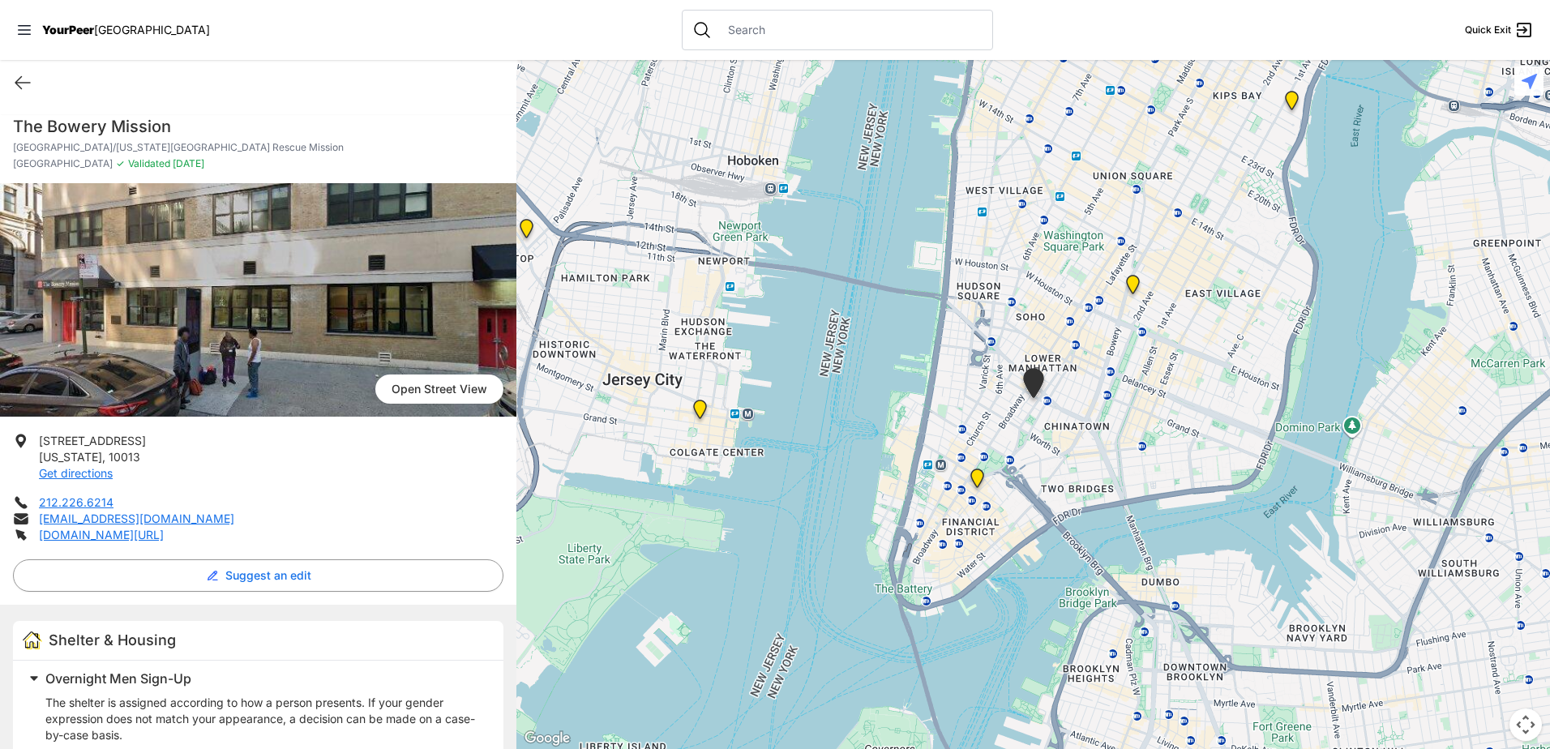
click at [36, 127] on h1 "The Bowery Mission" at bounding box center [258, 126] width 490 height 23
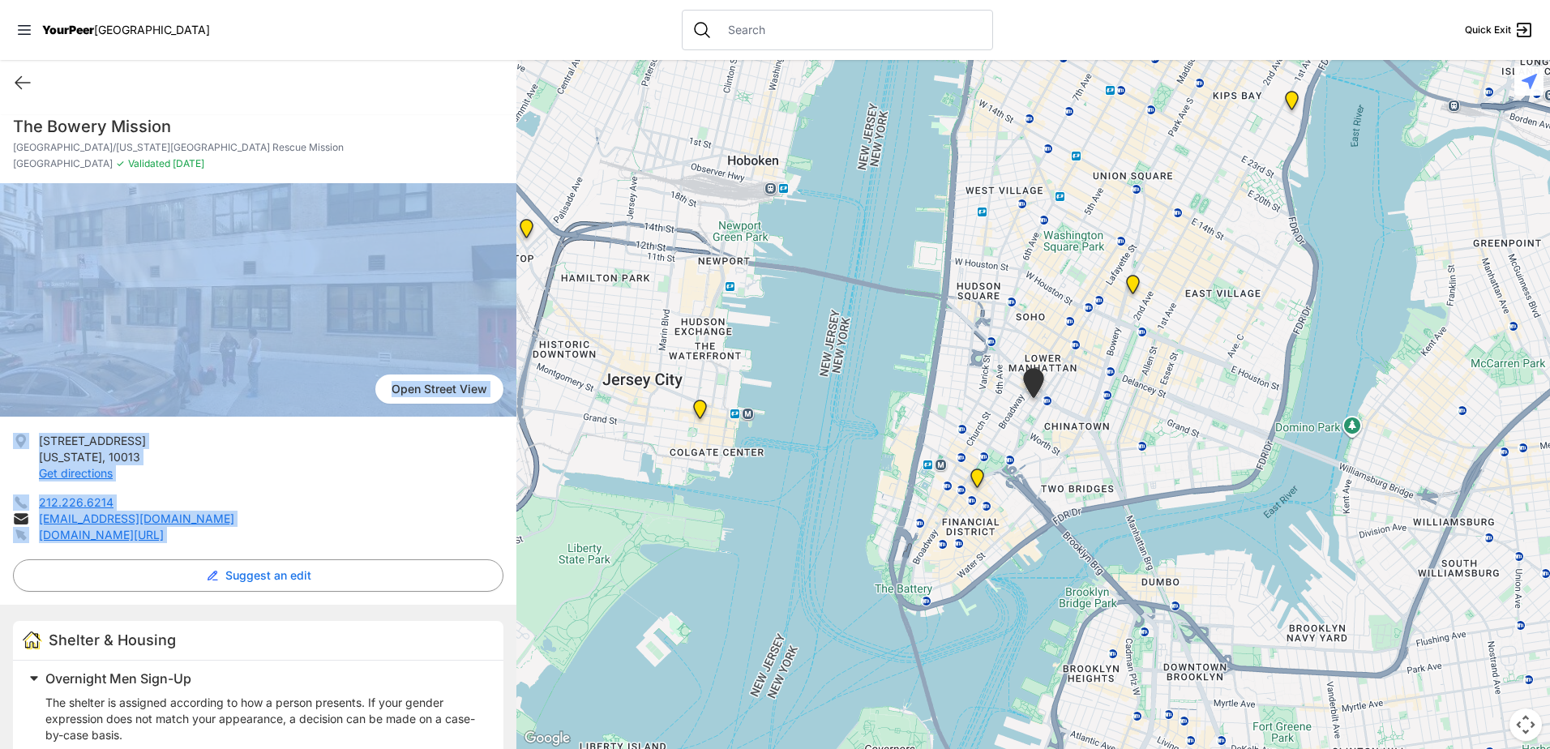
drag, startPoint x: 177, startPoint y: 546, endPoint x: 91, endPoint y: 413, distance: 158.9
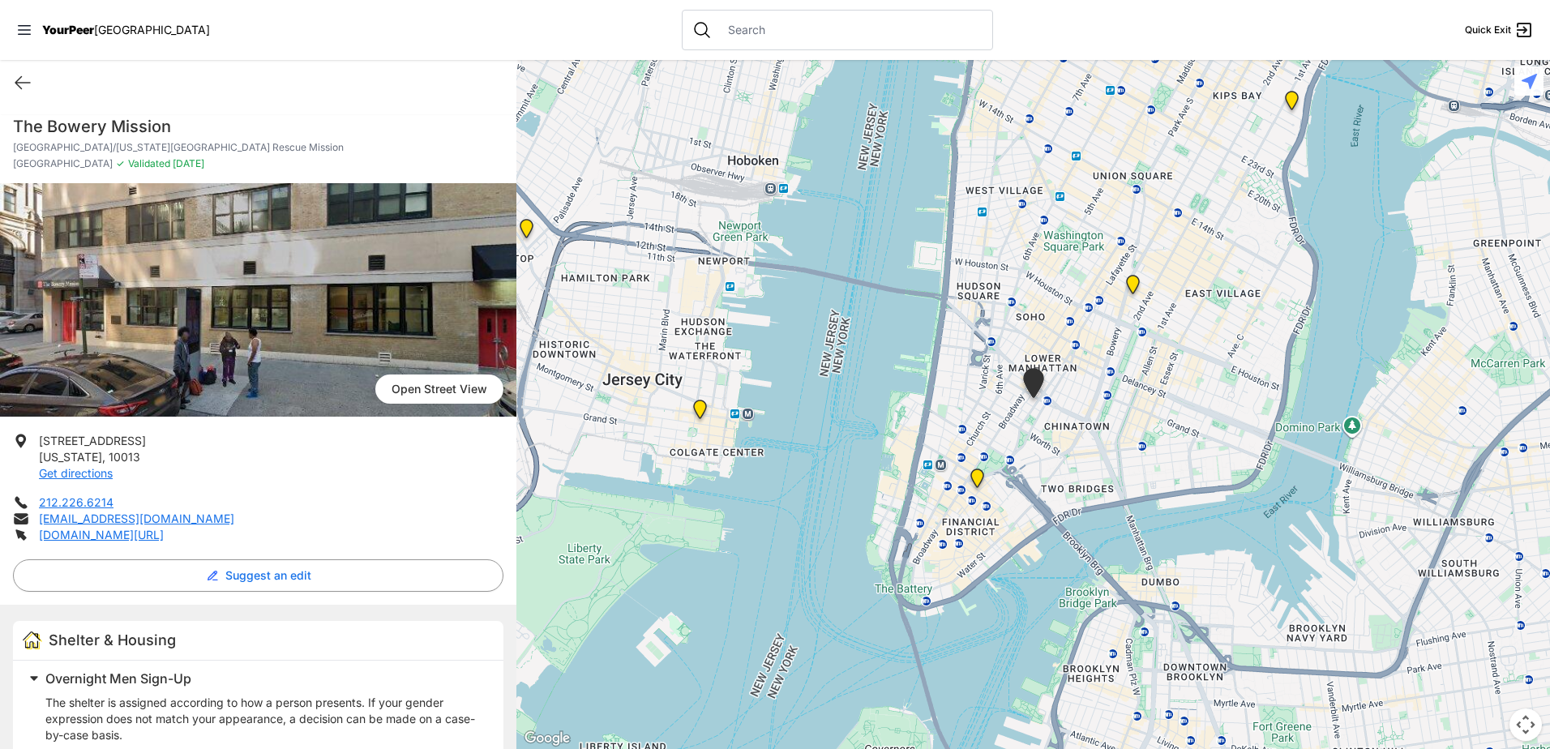
drag, startPoint x: 91, startPoint y: 413, endPoint x: 187, endPoint y: 109, distance: 318.9
copy h1 "The Bowery Mission"
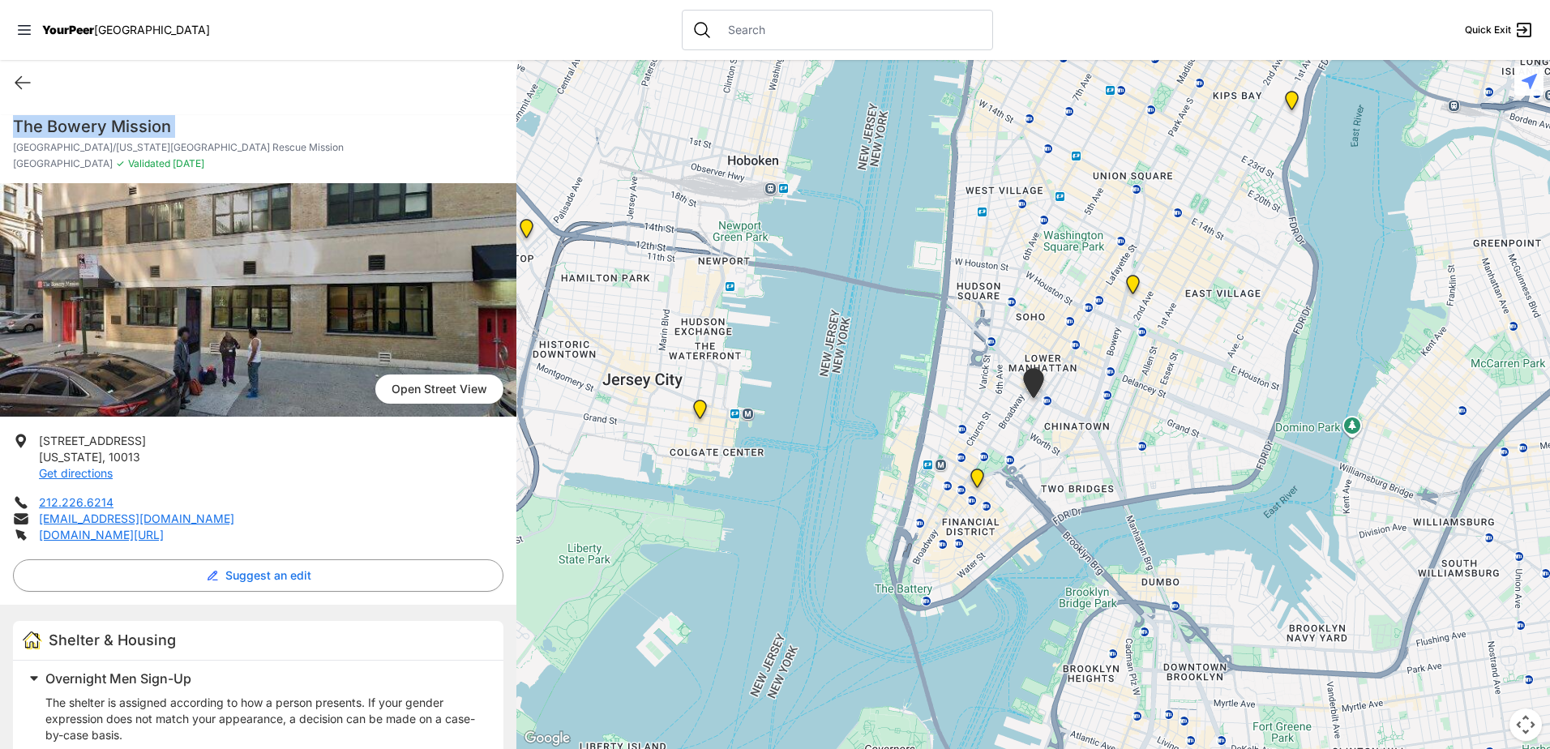
drag, startPoint x: 164, startPoint y: 535, endPoint x: 19, endPoint y: 440, distance: 173.3
click at [19, 440] on ul "[STREET_ADDRESS][US_STATE] Get directions 212.226.6214 [EMAIL_ADDRESS][DOMAIN_N…" at bounding box center [258, 488] width 490 height 110
copy ul "[STREET_ADDRESS][US_STATE] Get directions 212.226.6214 [EMAIL_ADDRESS][DOMAIN_N…"
click at [387, 122] on h1 "The Bowery Mission" at bounding box center [258, 126] width 490 height 23
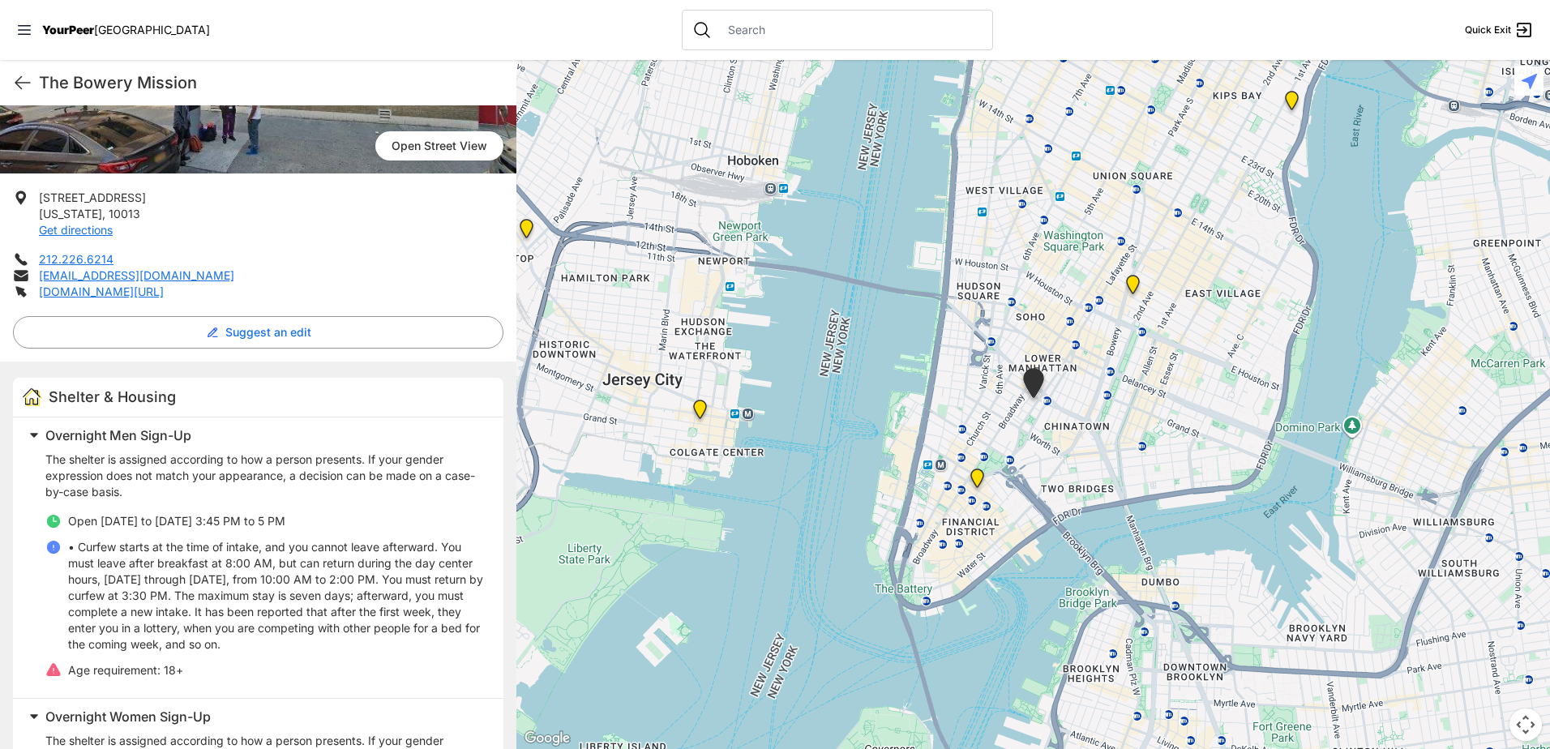
scroll to position [486, 0]
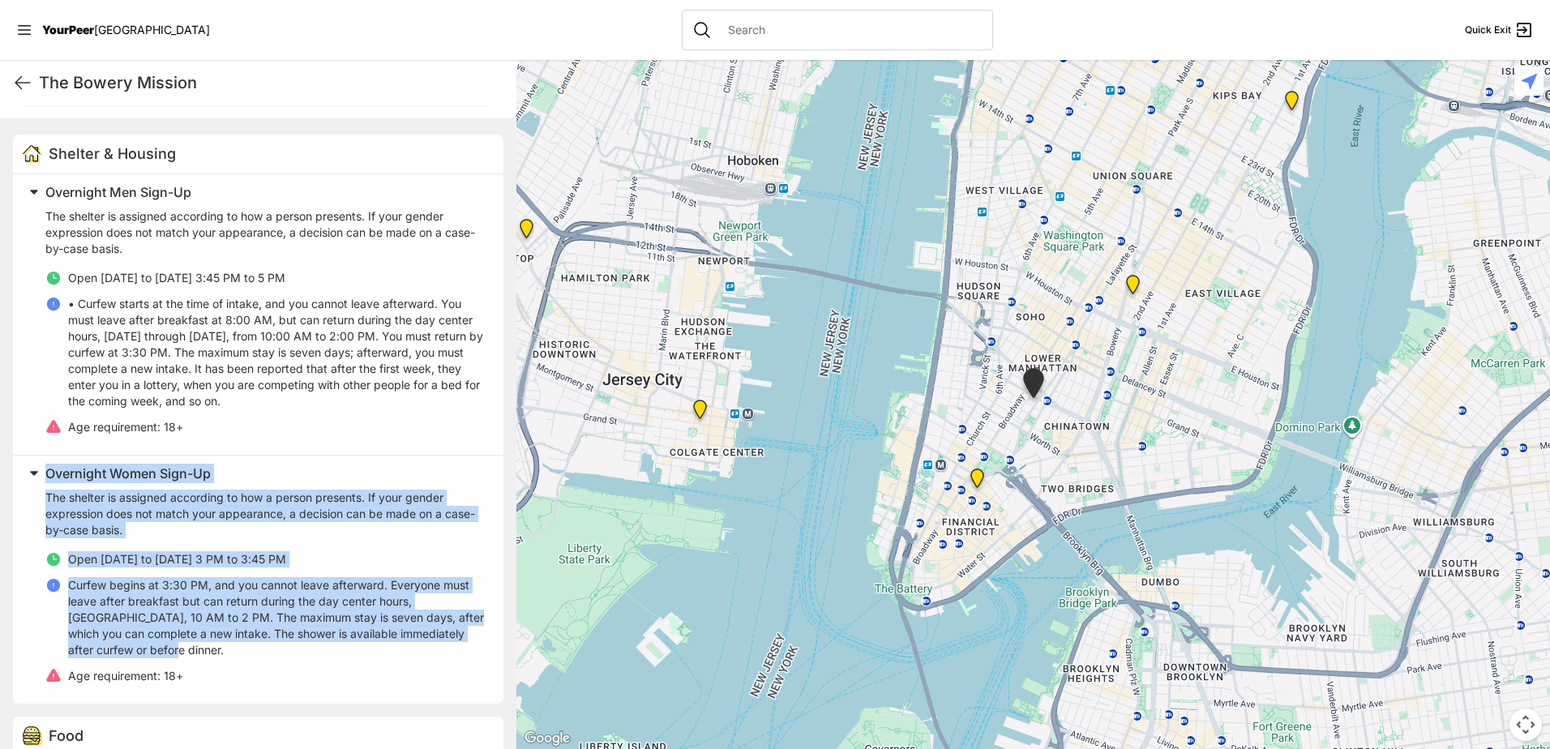
drag, startPoint x: 148, startPoint y: 644, endPoint x: 19, endPoint y: 481, distance: 207.6
click at [19, 481] on div "Overnight Women Sign-Up The shelter is assigned according to how a person prese…" at bounding box center [258, 579] width 490 height 249
copy div "Overnight Women Sign-Up The shelter is assigned according to how a person prese…"
click at [225, 481] on h2 "Overnight Women Sign-Up" at bounding box center [264, 473] width 438 height 19
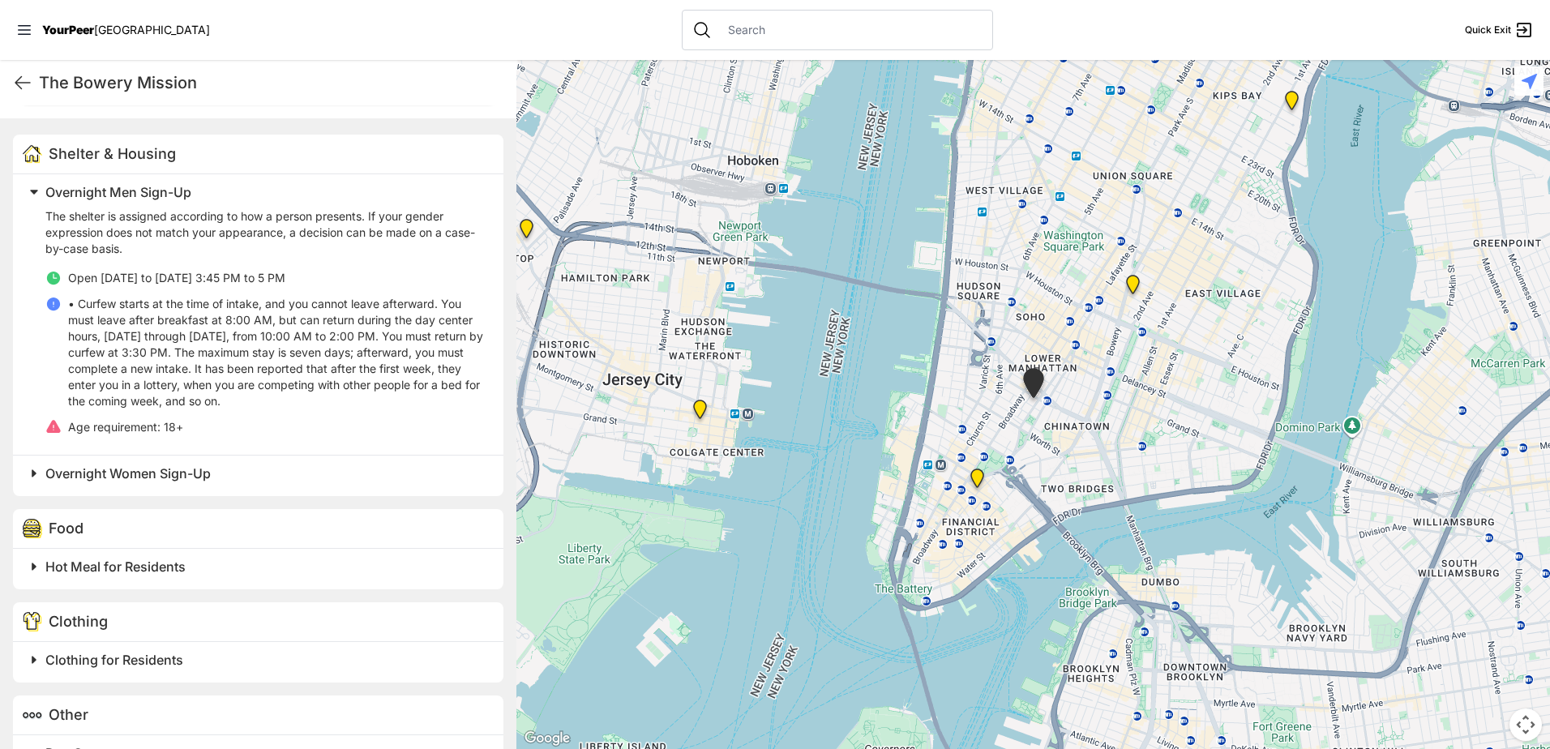
click at [225, 481] on h2 "Overnight Women Sign-Up" at bounding box center [264, 473] width 438 height 19
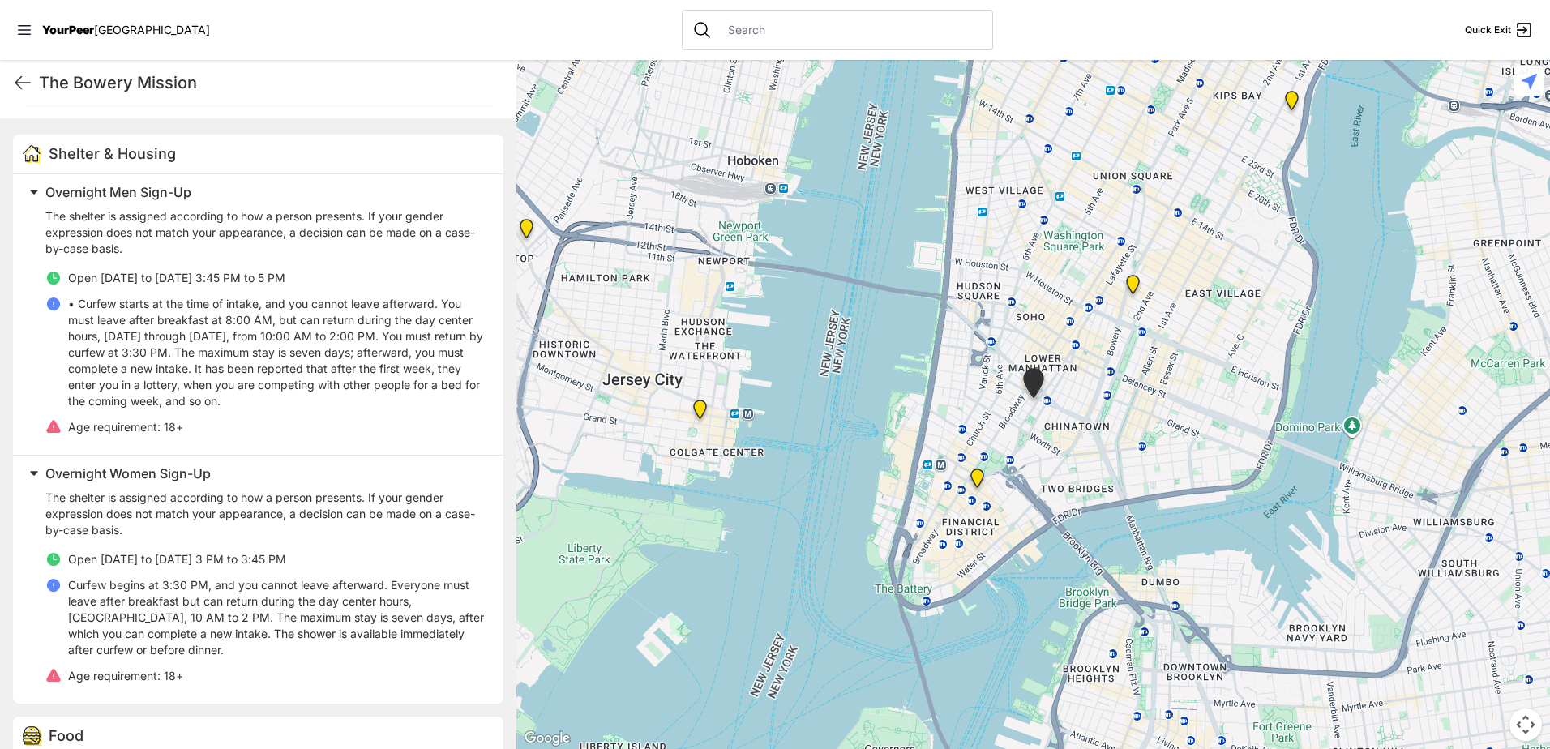
scroll to position [567, 0]
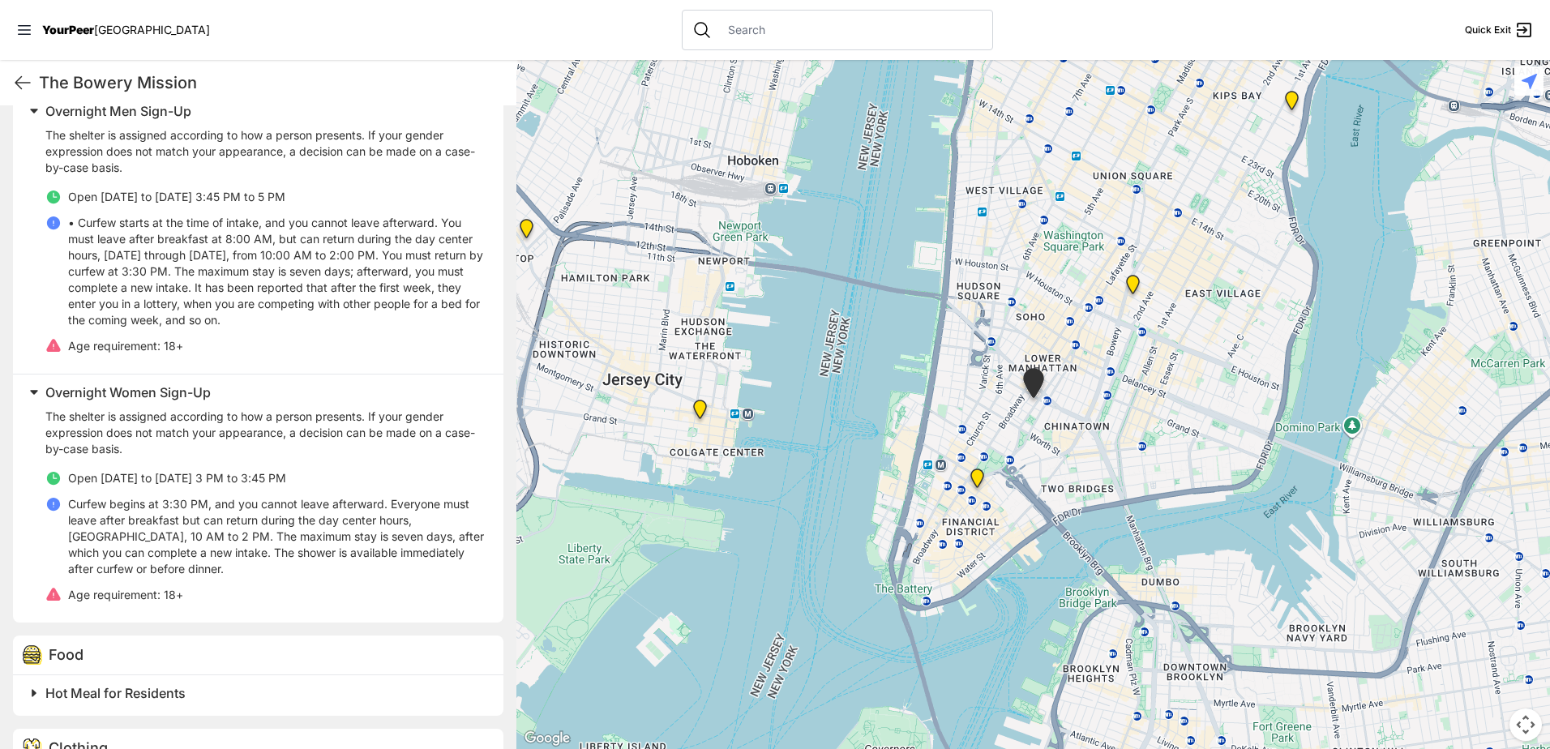
click at [117, 473] on span "Open [DATE] to [DATE] 3 PM to 3:45 PM" at bounding box center [177, 478] width 218 height 14
click at [113, 473] on span "Open [DATE] to [DATE] 3 PM to 3:45 PM" at bounding box center [177, 478] width 218 height 14
drag, startPoint x: 113, startPoint y: 473, endPoint x: 63, endPoint y: 481, distance: 50.9
click at [63, 481] on li "Open [DATE] to [DATE] 3 PM to 3:45 PM" at bounding box center [264, 478] width 438 height 16
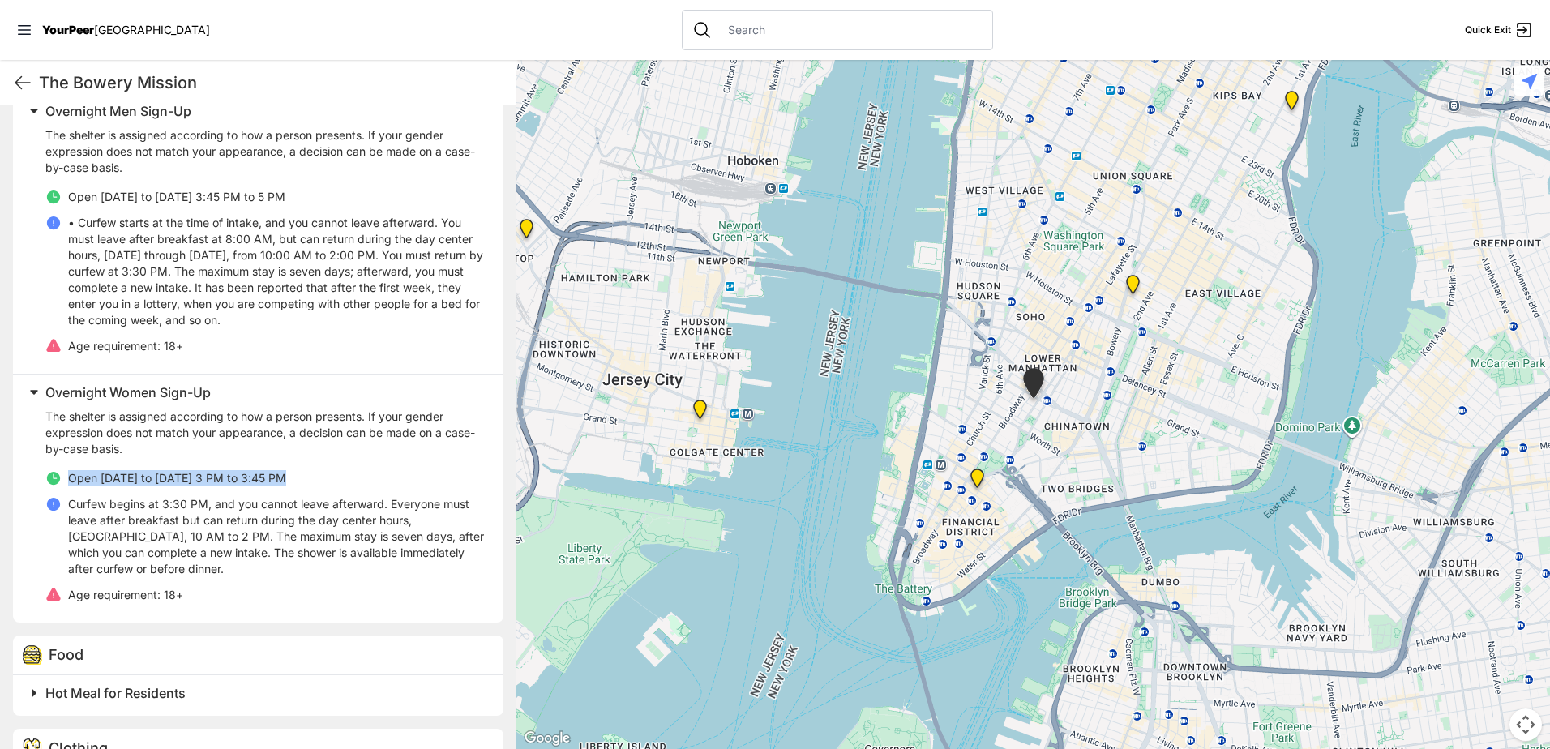
copy span "Open [DATE] to [DATE] 3 PM to 3:45 PM"
click at [359, 472] on li "Open [DATE] to [DATE] 3 PM to 3:45 PM" at bounding box center [264, 478] width 438 height 16
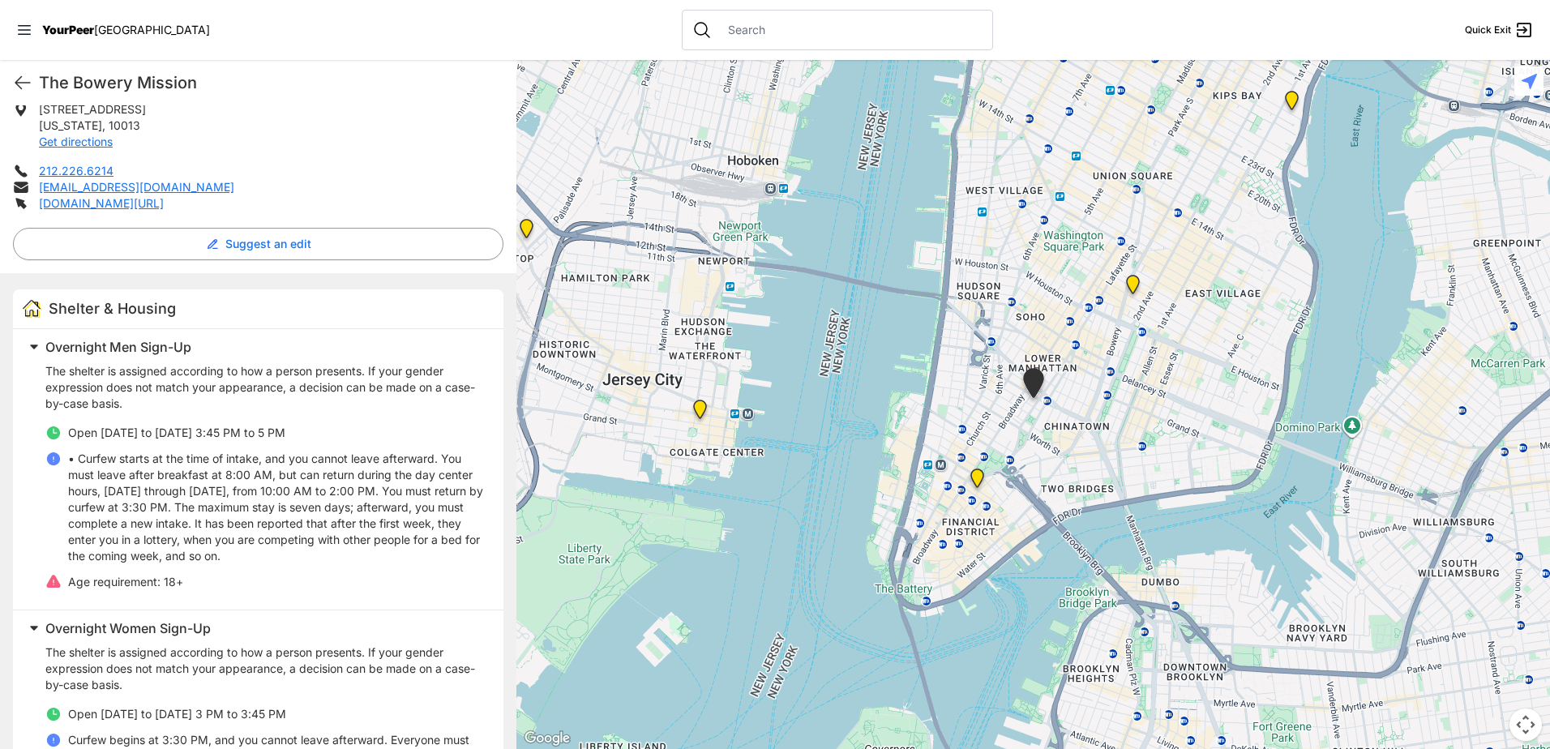
scroll to position [0, 0]
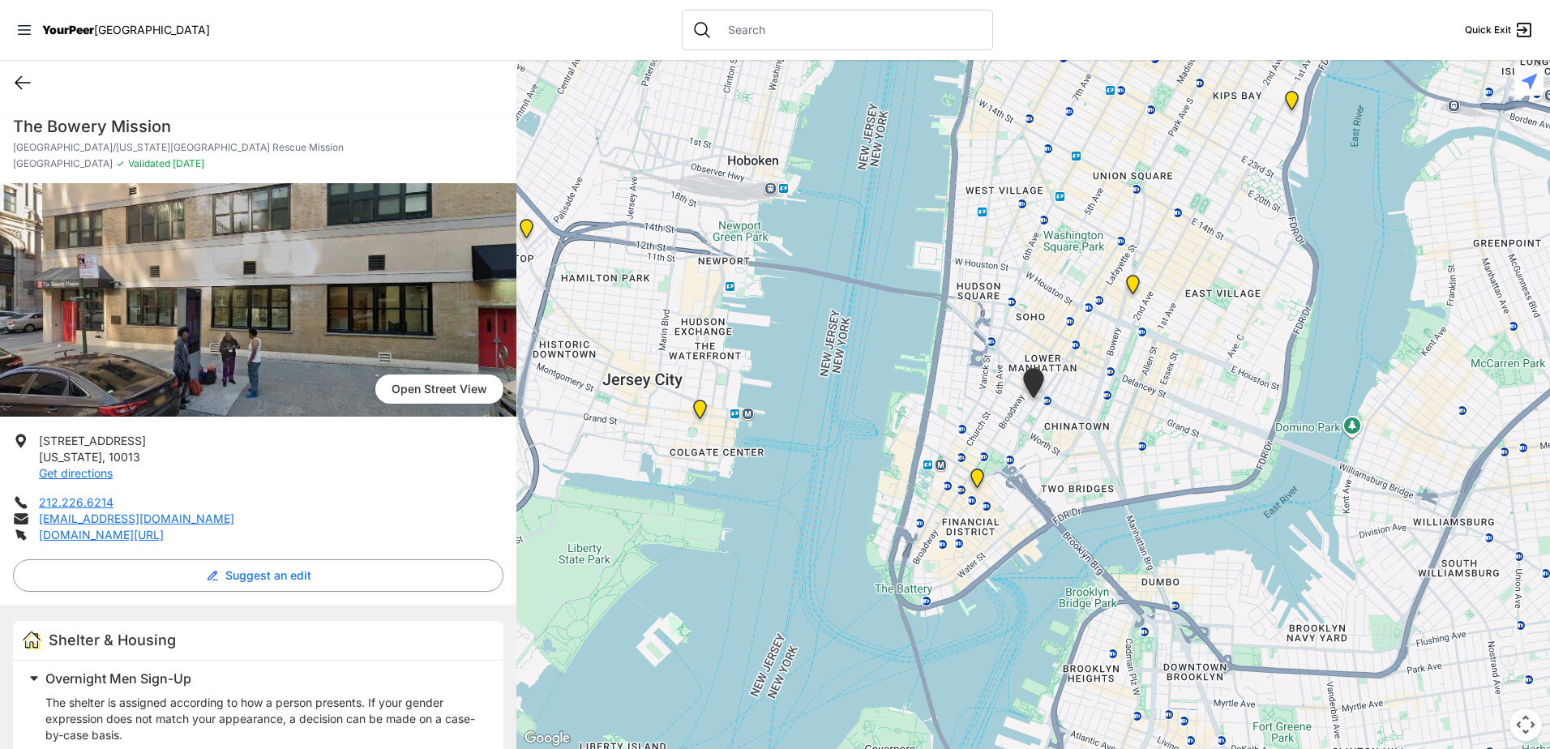
click at [32, 84] on icon at bounding box center [22, 82] width 19 height 19
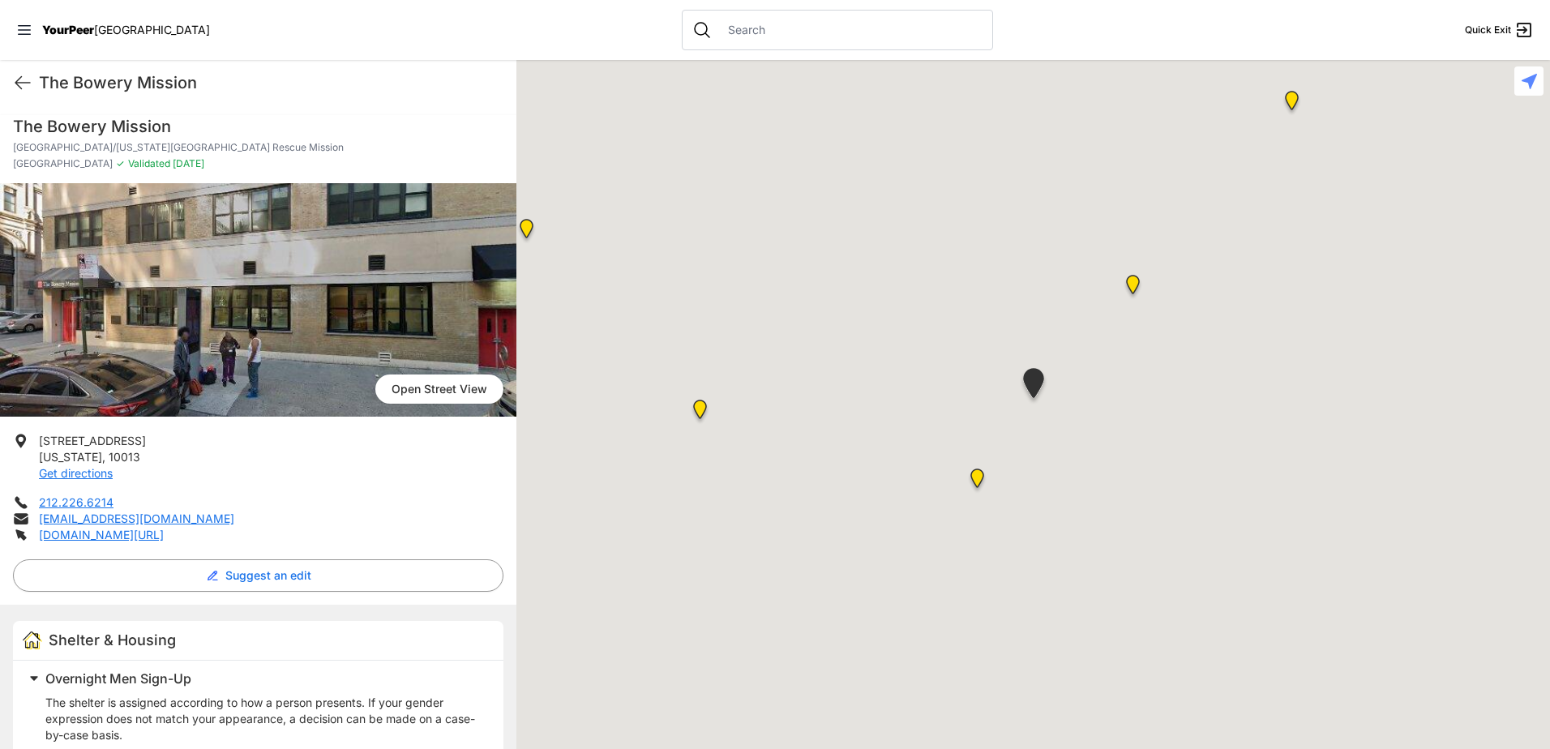
scroll to position [737, 0]
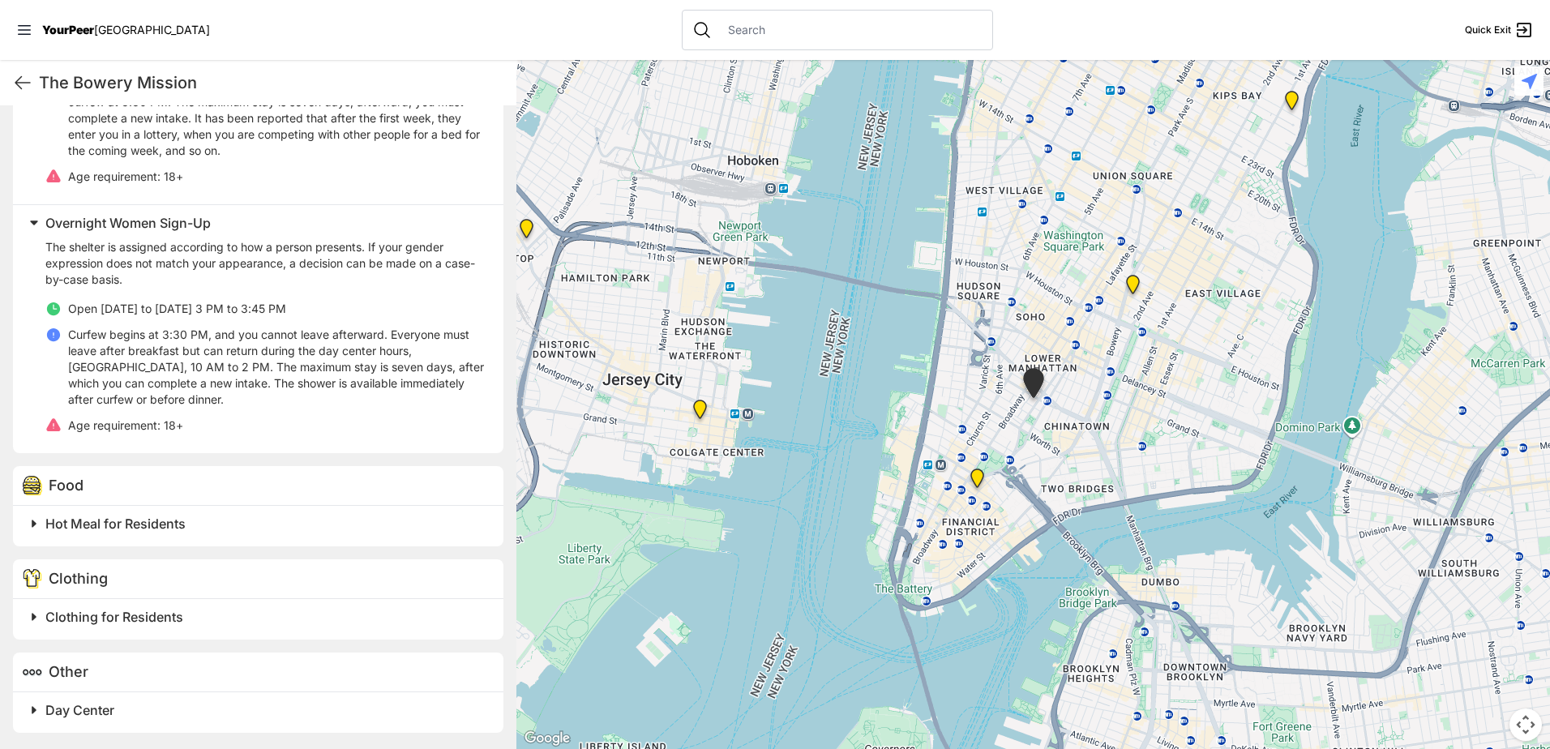
select select "recentlyUpdated"
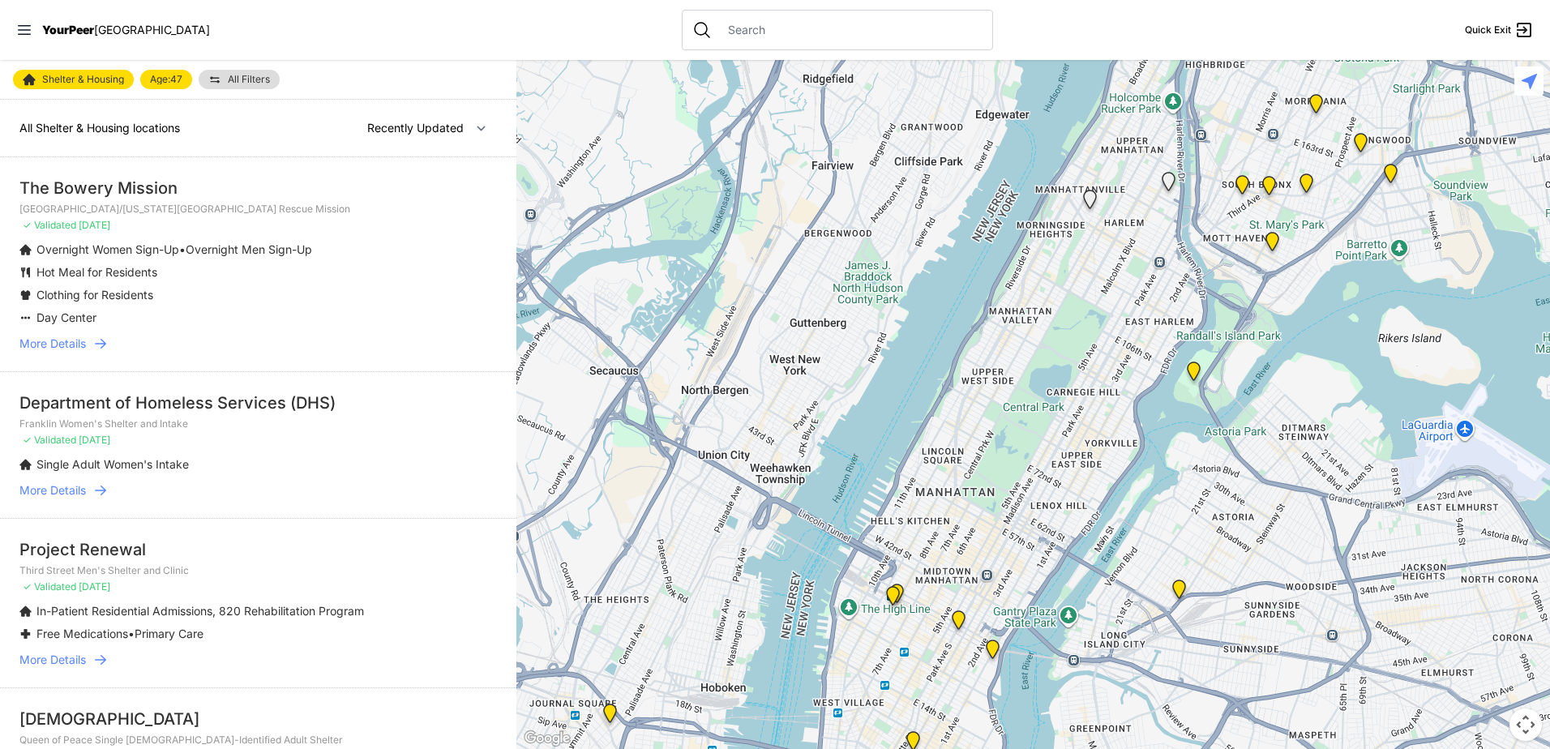
click at [79, 493] on span "More Details" at bounding box center [52, 490] width 66 height 16
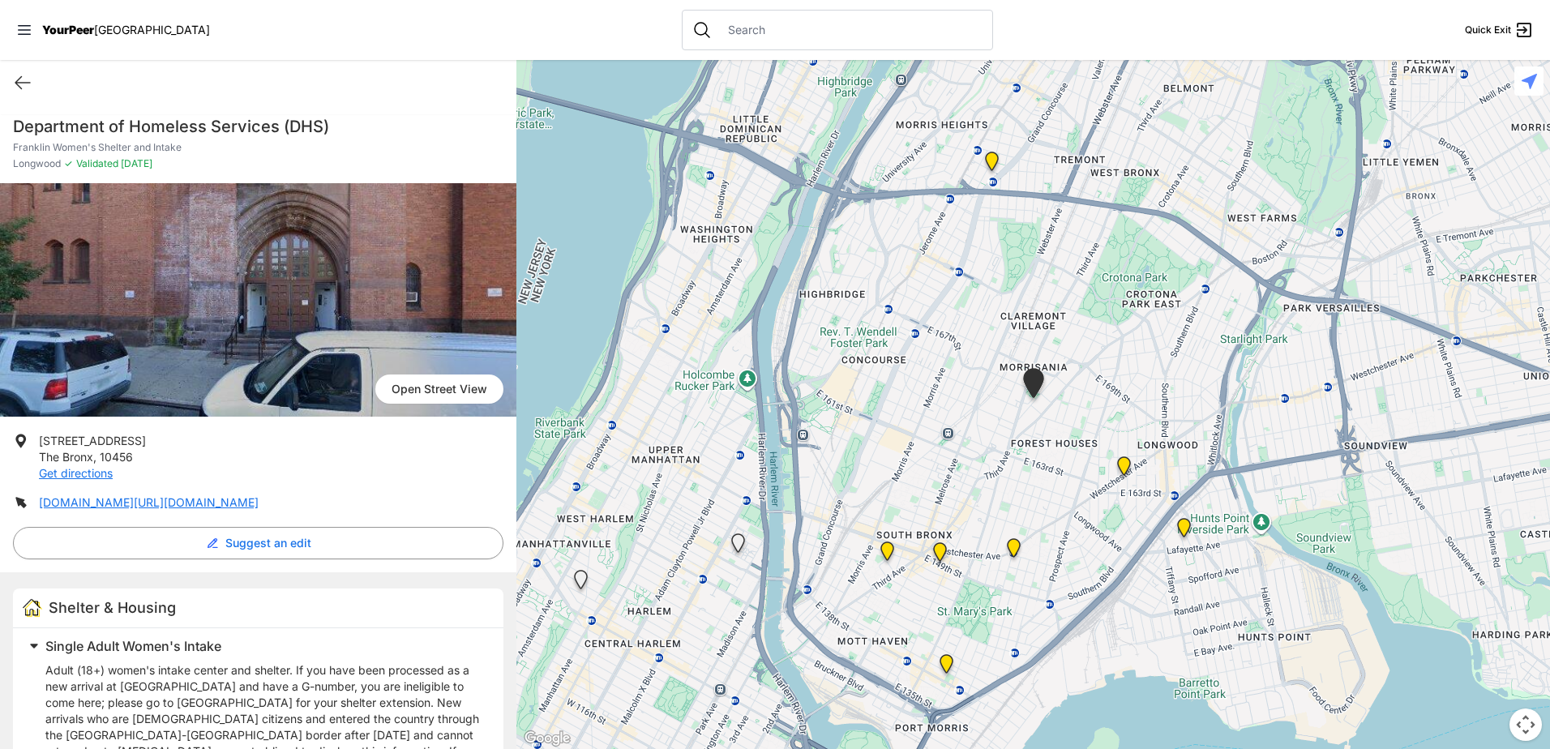
click at [219, 118] on h1 "Department of Homeless Services (DHS)" at bounding box center [258, 126] width 490 height 23
click at [218, 118] on h1 "Department of Homeless Services (DHS)" at bounding box center [258, 126] width 490 height 23
copy h1 "Department of Homeless Services (DHS)"
drag, startPoint x: 130, startPoint y: 459, endPoint x: 39, endPoint y: 435, distance: 93.8
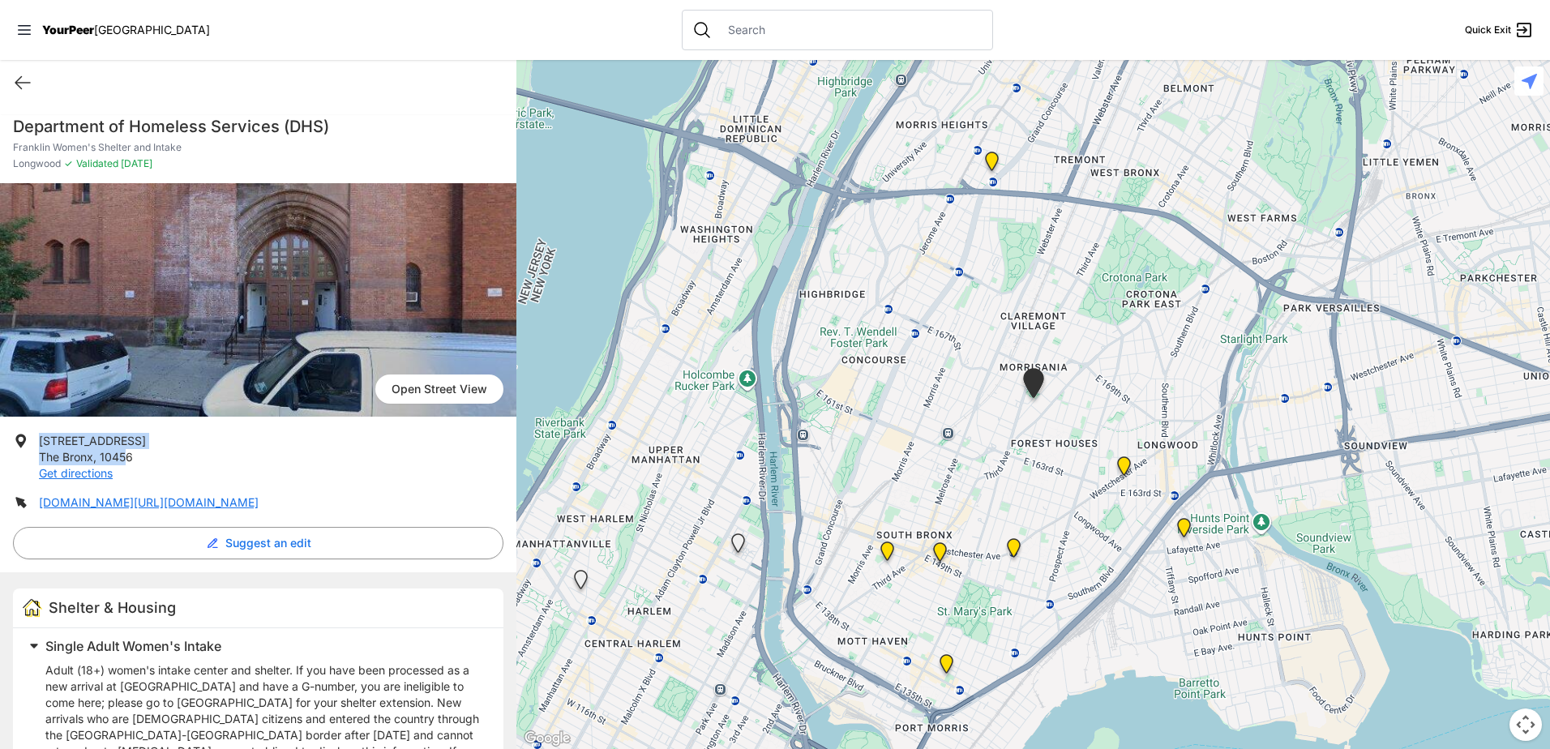
click at [39, 435] on p "[STREET_ADDRESS] Get directions" at bounding box center [92, 457] width 107 height 49
copy p "[STREET_ADDRESS]"
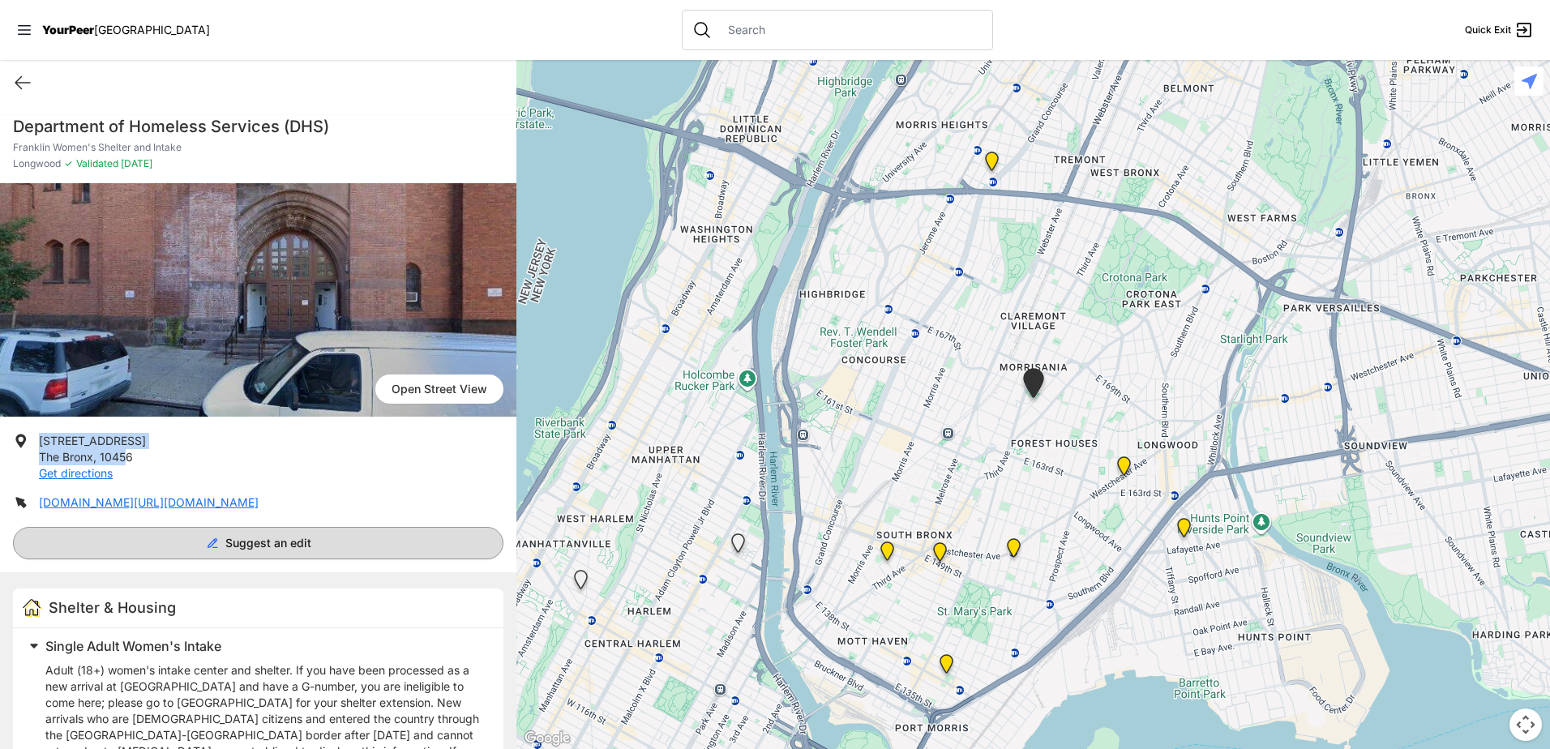
scroll to position [208, 0]
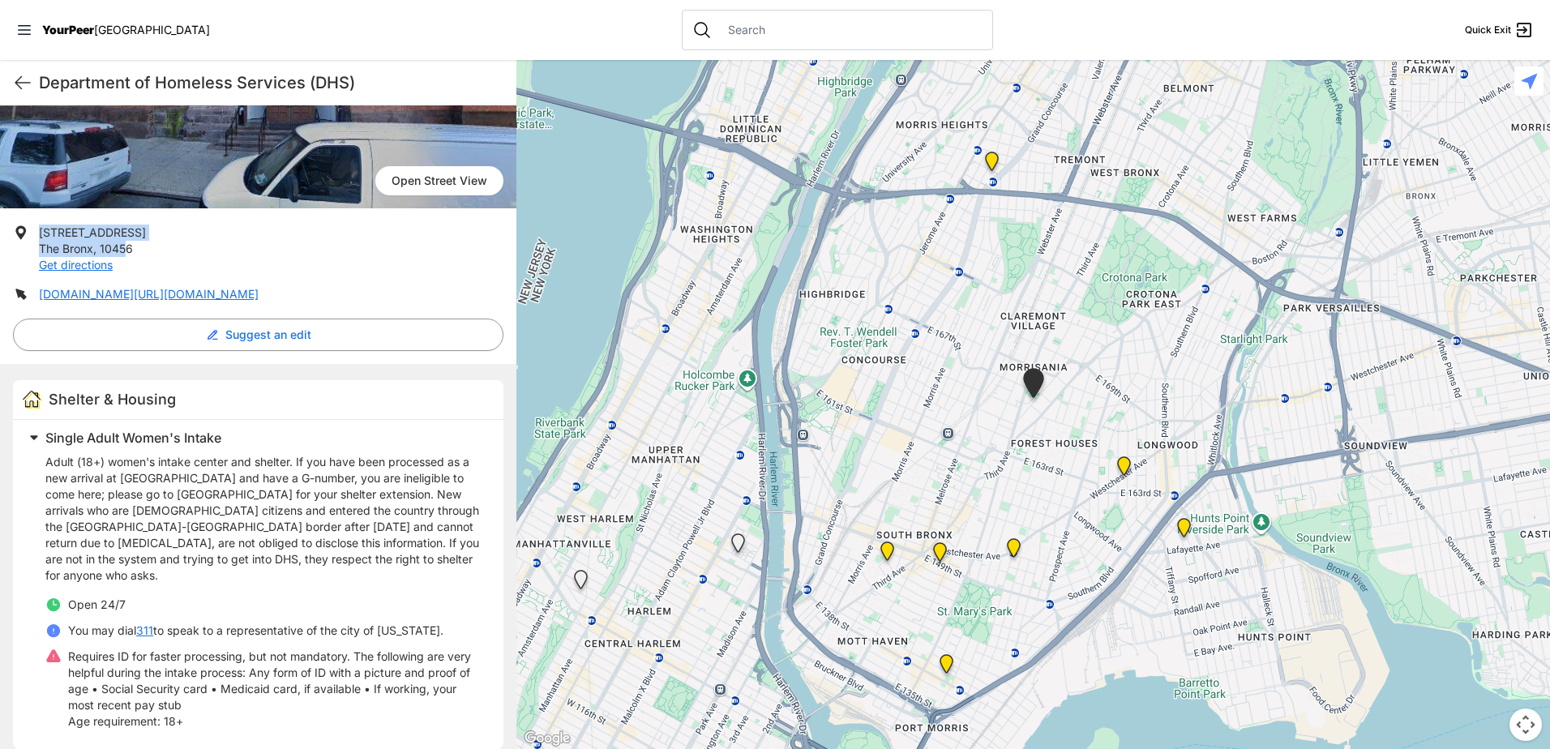
drag, startPoint x: 457, startPoint y: 298, endPoint x: 63, endPoint y: 285, distance: 394.1
click at [63, 285] on ul "[STREET_ADDRESS] Get directions [DOMAIN_NAME][URL][DOMAIN_NAME]" at bounding box center [258, 264] width 490 height 78
click at [259, 296] on link "[DOMAIN_NAME][URL][DOMAIN_NAME]" at bounding box center [149, 294] width 220 height 14
drag, startPoint x: 315, startPoint y: 250, endPoint x: 200, endPoint y: 254, distance: 115.1
click at [313, 250] on li "[STREET_ADDRESS] Get directions" at bounding box center [258, 249] width 490 height 49
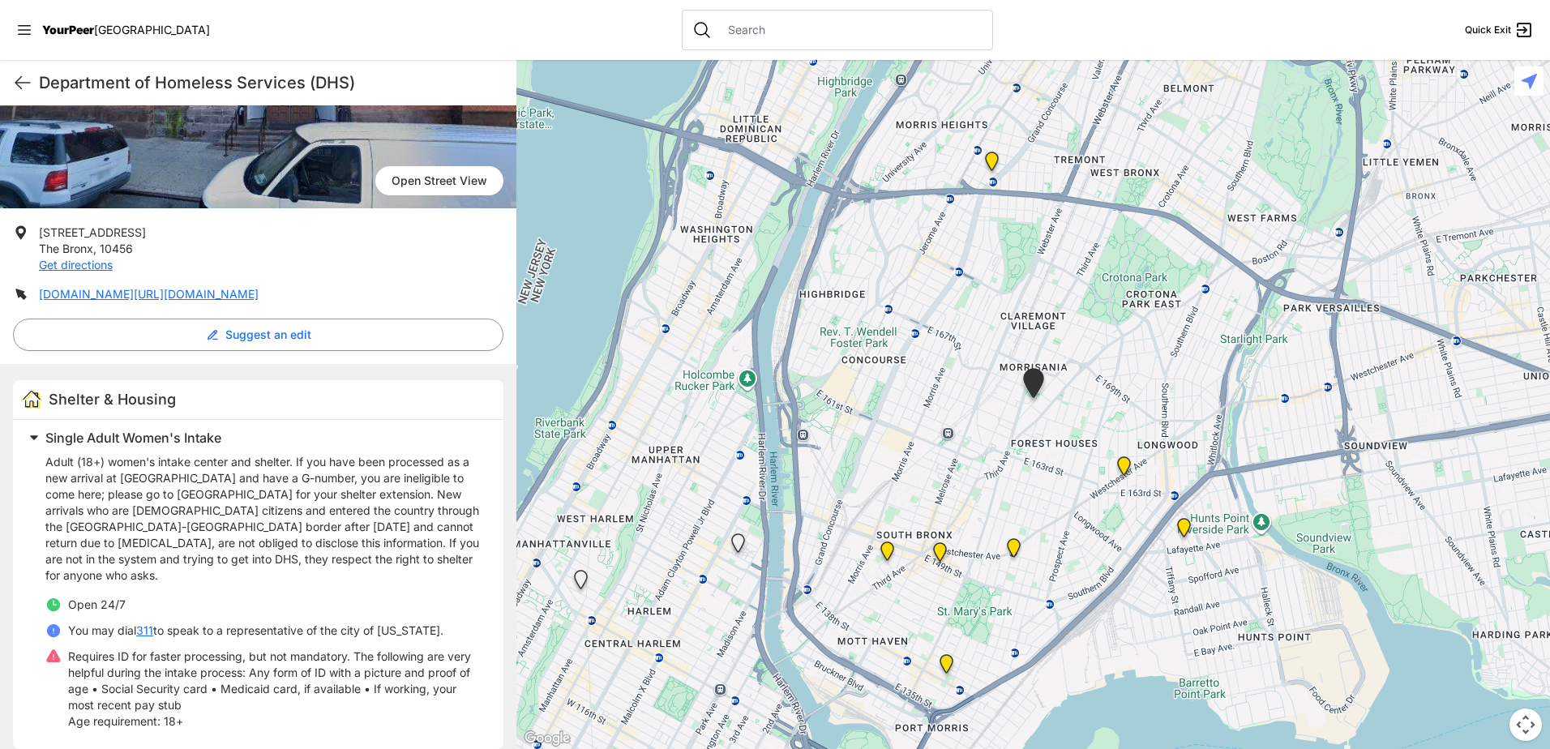
scroll to position [0, 0]
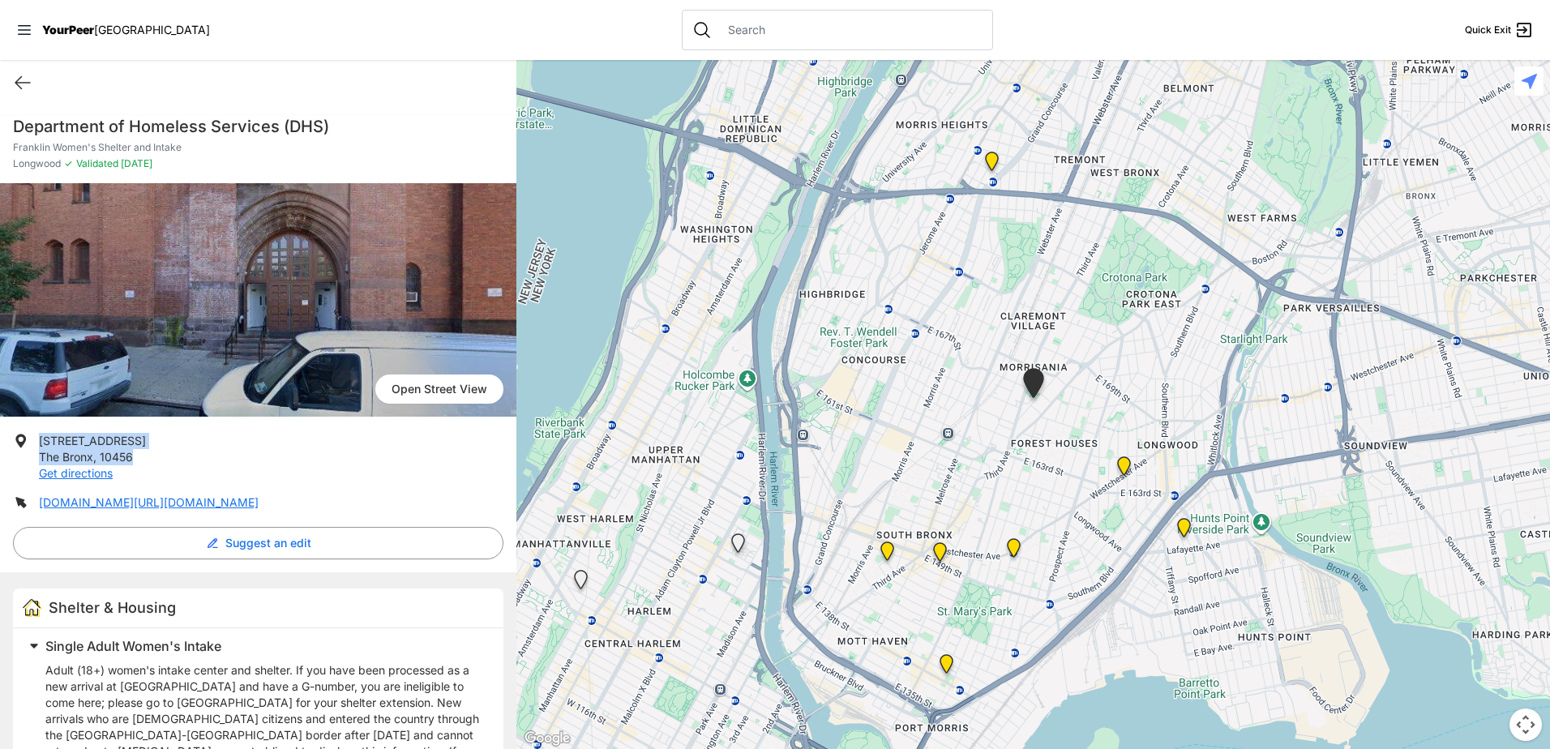
drag, startPoint x: 88, startPoint y: 439, endPoint x: 32, endPoint y: 433, distance: 55.5
click at [32, 433] on li "[STREET_ADDRESS] Get directions" at bounding box center [258, 457] width 490 height 49
copy li "[STREET_ADDRESS]"
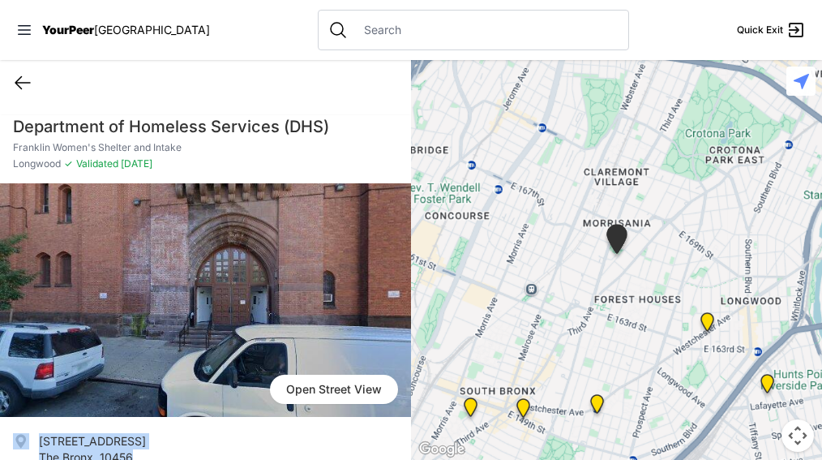
click at [27, 79] on icon at bounding box center [22, 82] width 19 height 19
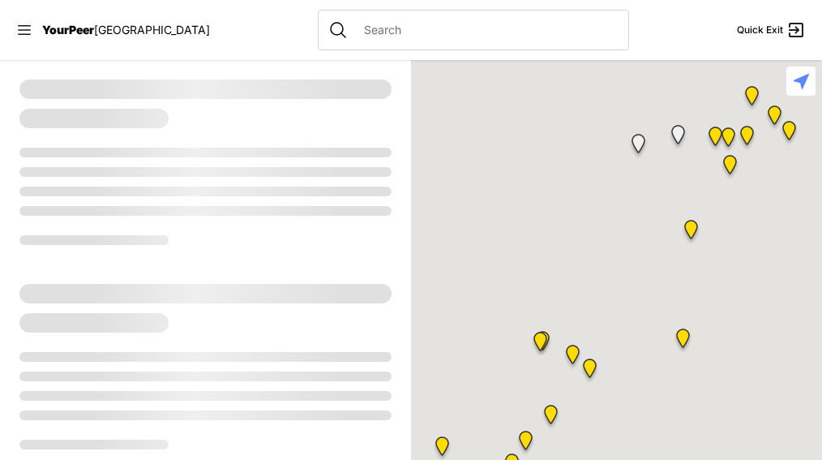
select select "recentlyUpdated"
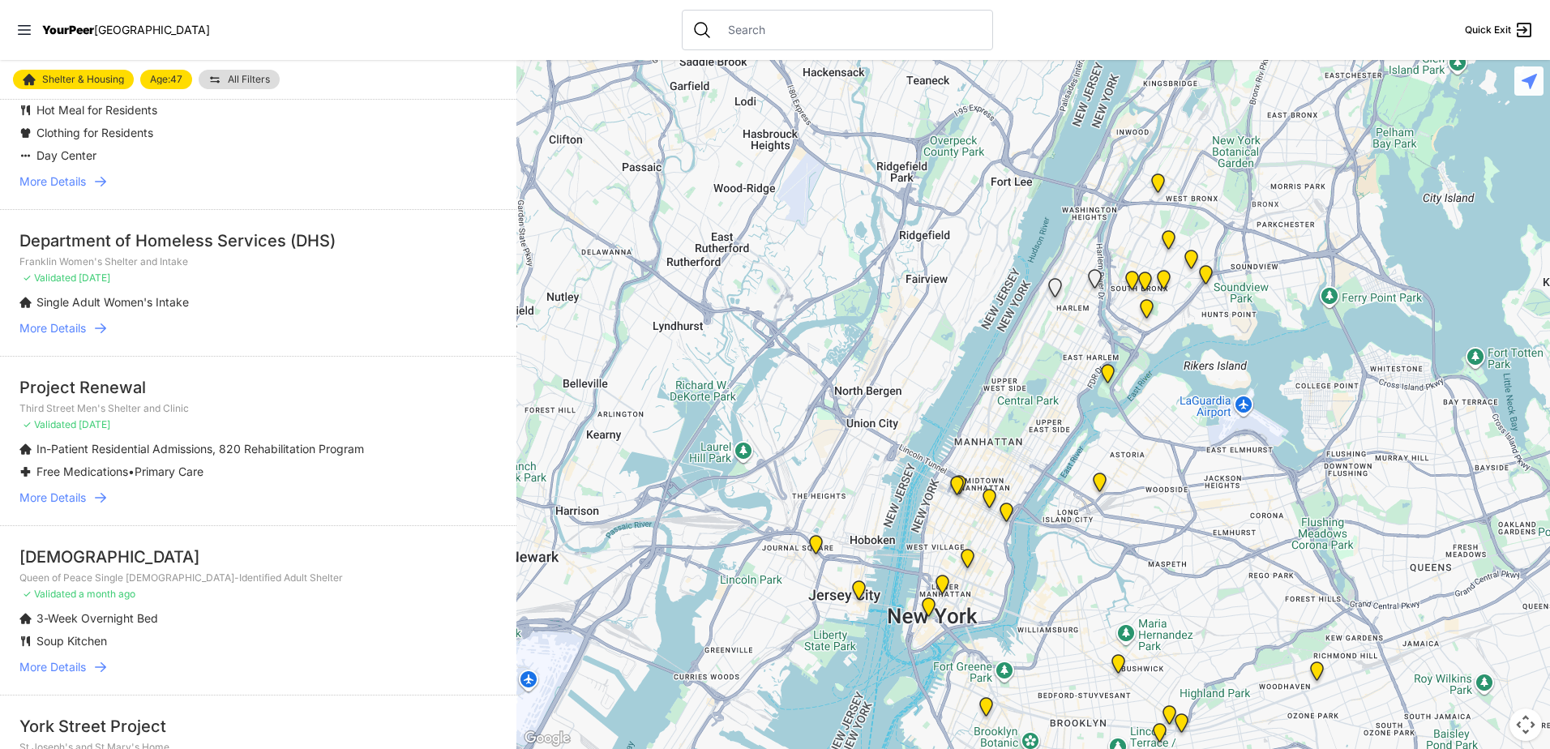
scroll to position [324, 0]
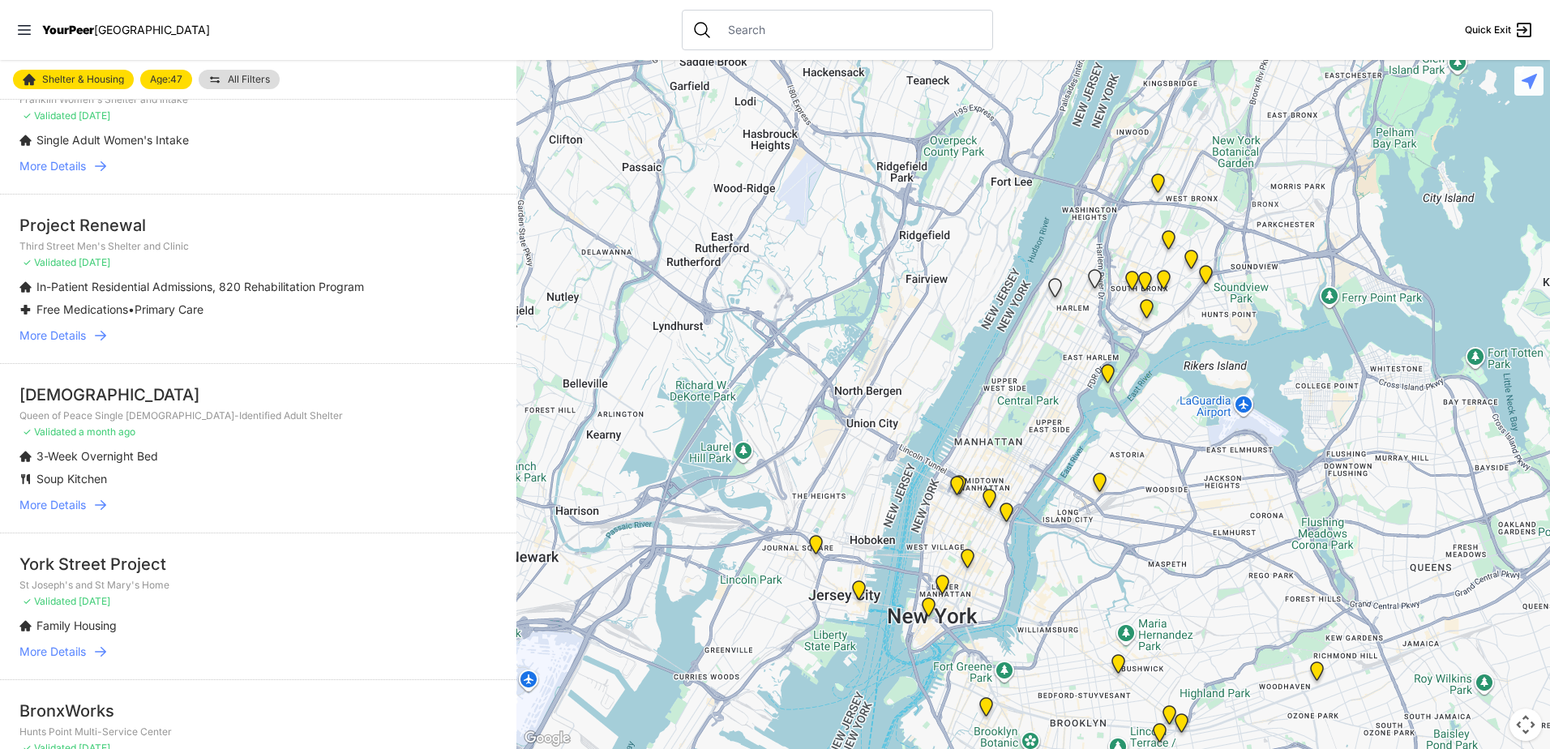
click at [101, 646] on icon at bounding box center [100, 652] width 16 height 16
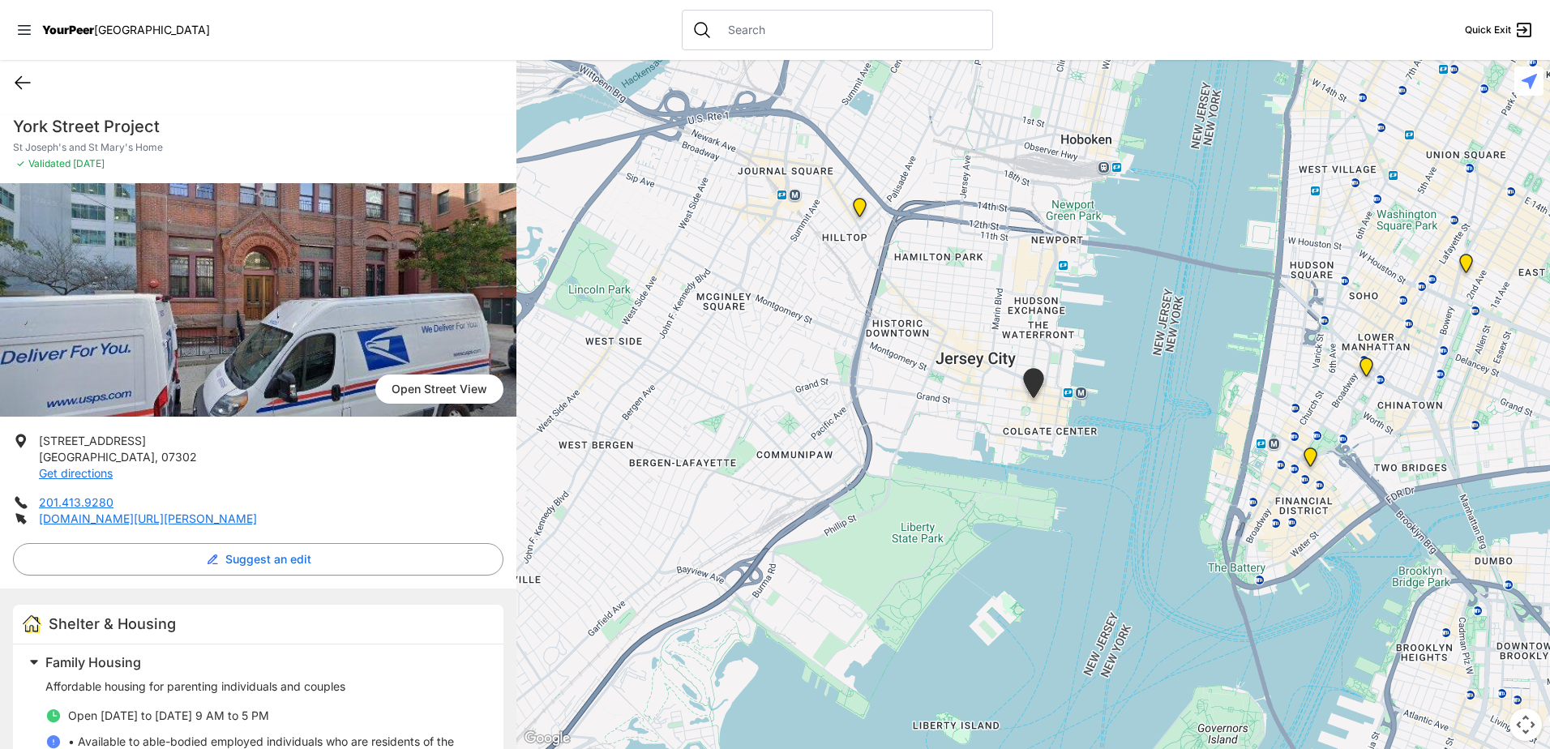
click at [28, 88] on icon at bounding box center [22, 82] width 19 height 19
select select "recentlyUpdated"
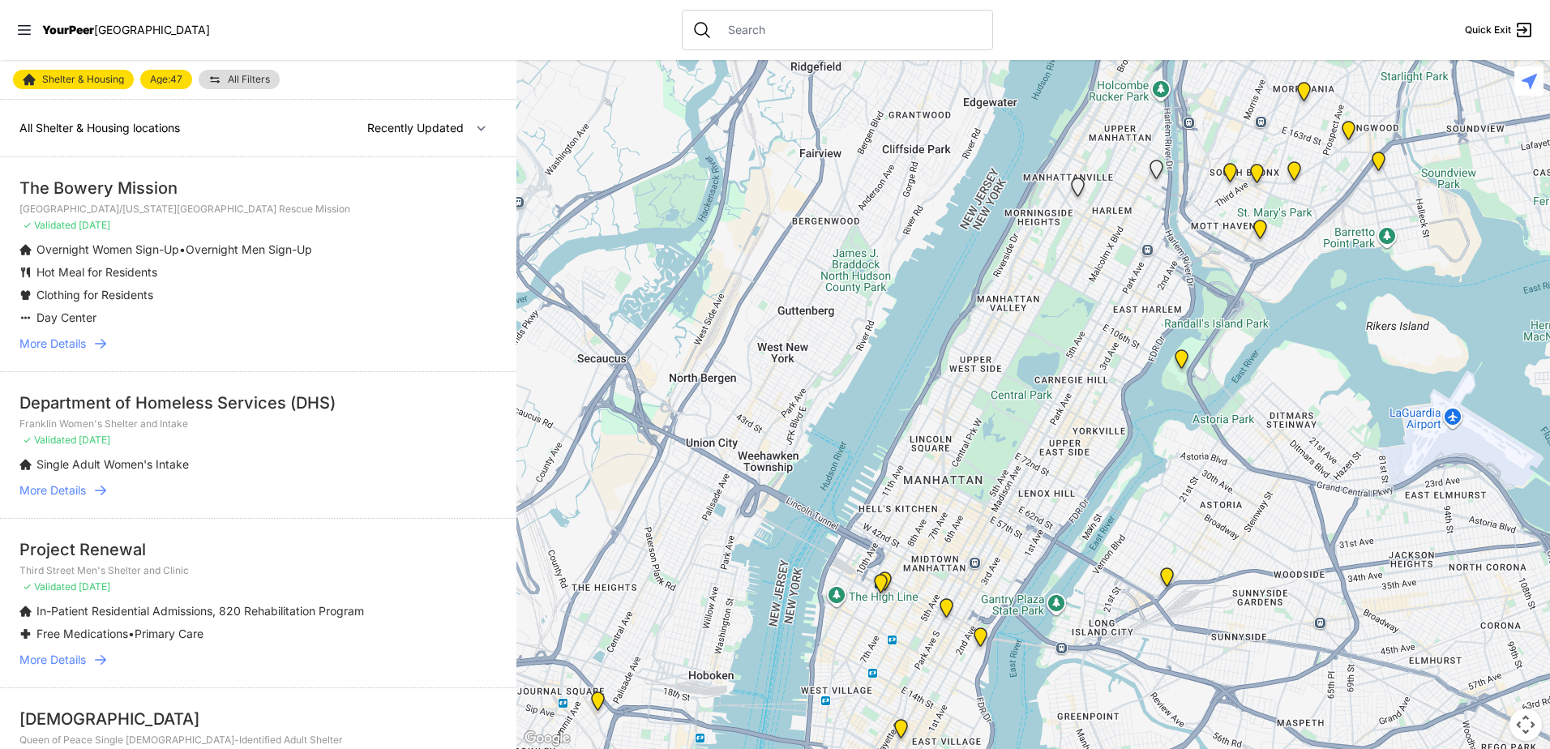
click at [242, 74] on link "All Filters" at bounding box center [239, 79] width 81 height 19
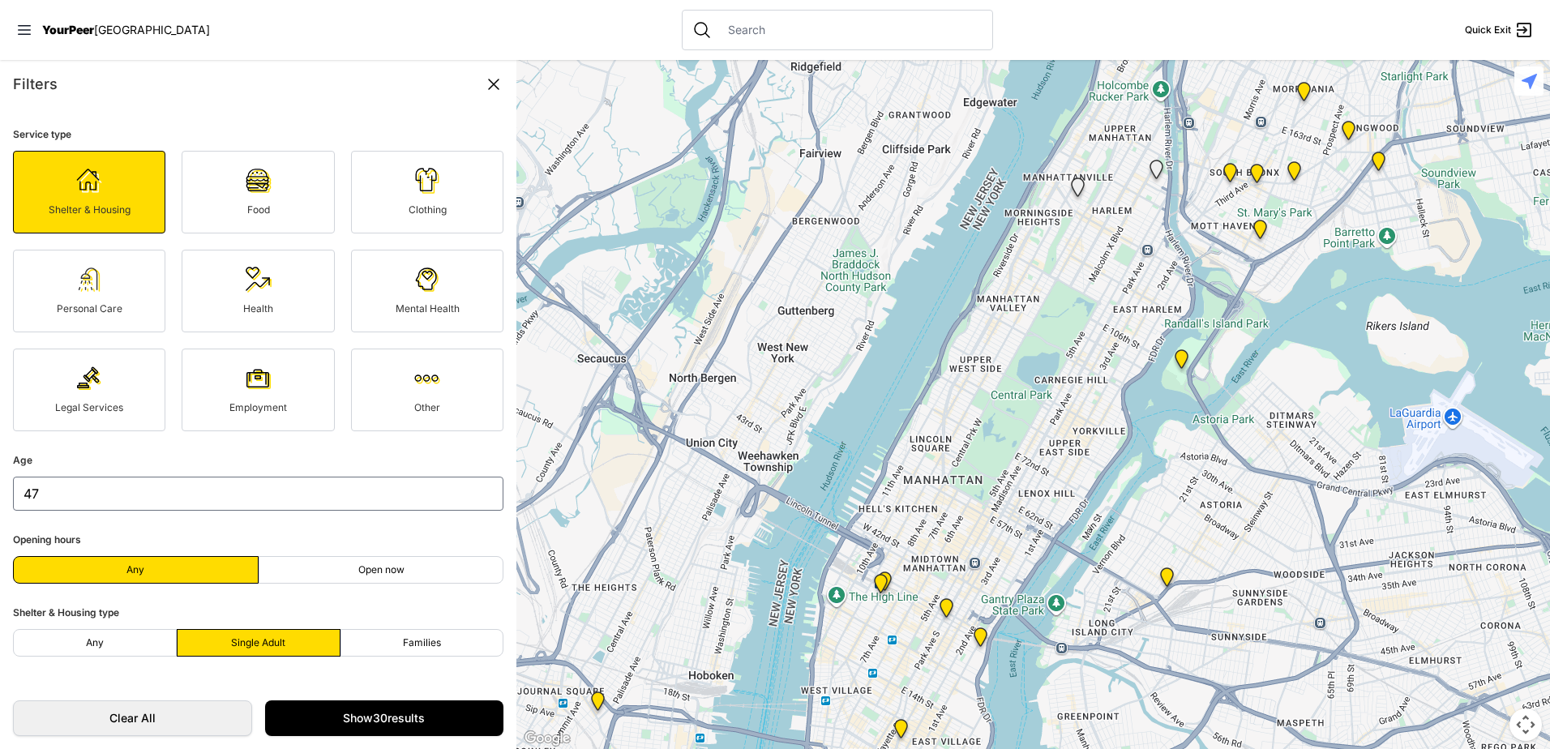
click at [488, 92] on icon at bounding box center [493, 84] width 19 height 19
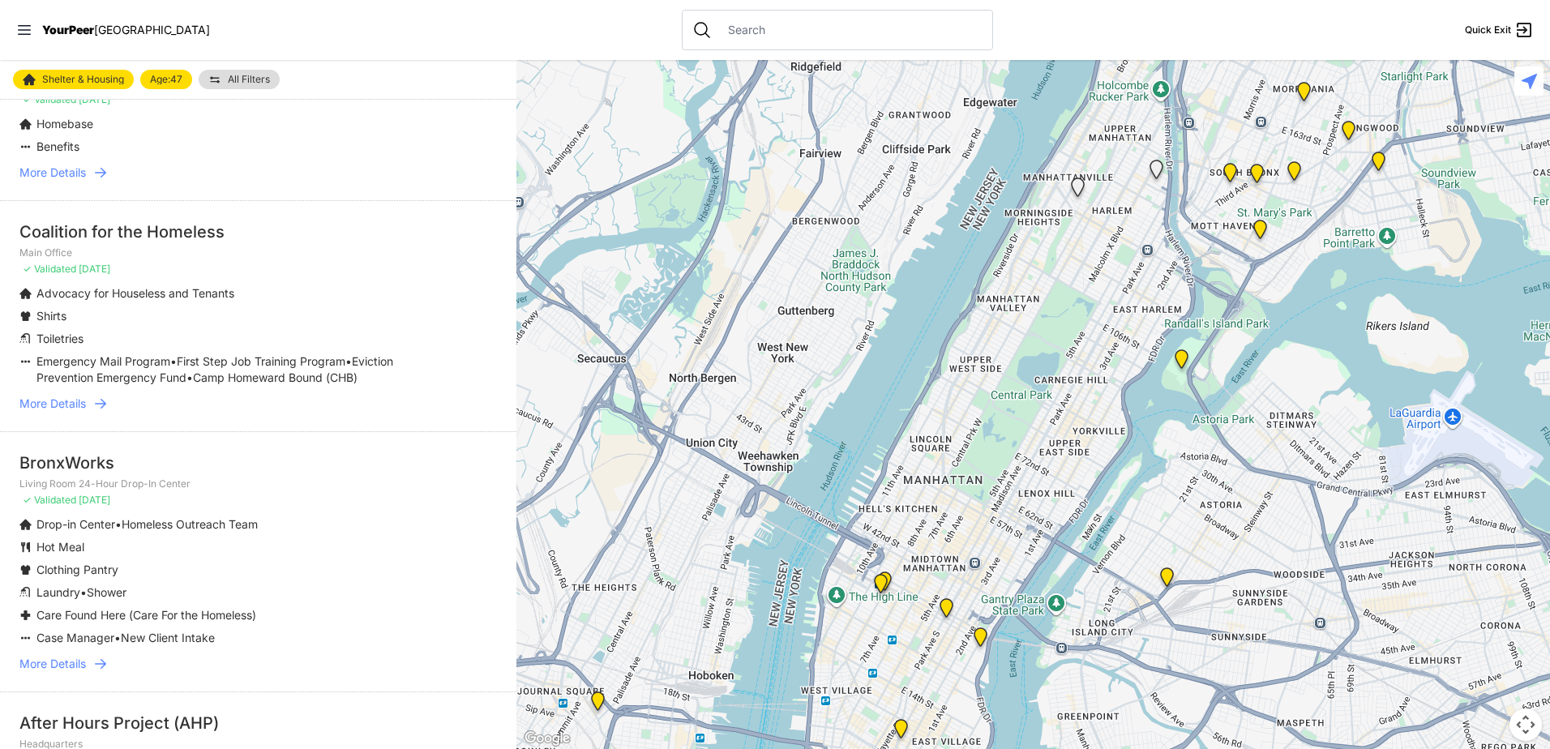
scroll to position [1054, 0]
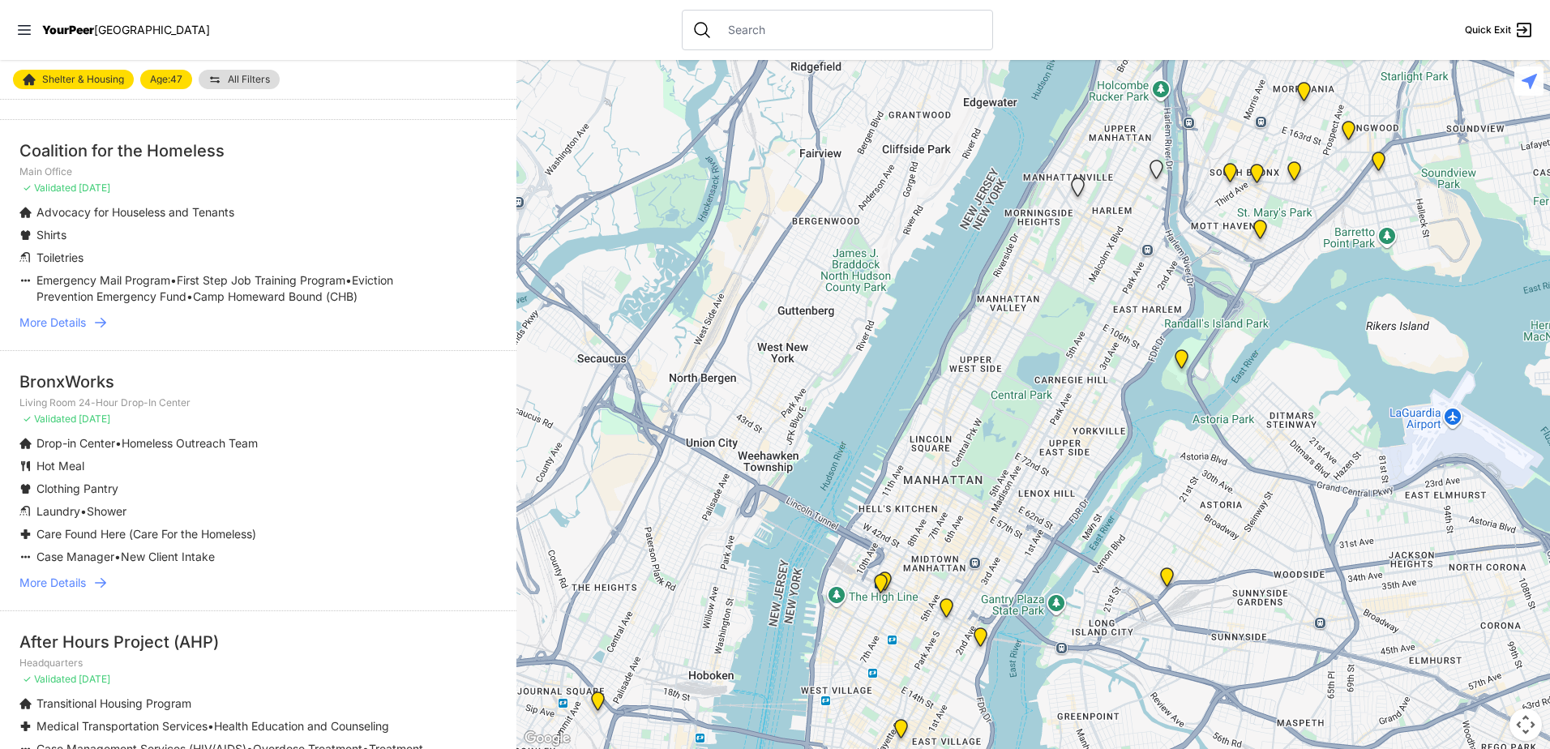
click at [84, 384] on div "BronxWorks" at bounding box center [257, 381] width 477 height 23
copy div "BronxWorks"
click at [33, 592] on li "BronxWorks Living Room 24-Hour Drop-In Center ✓ Validated [DATE] Drop-in Center…" at bounding box center [258, 480] width 516 height 260
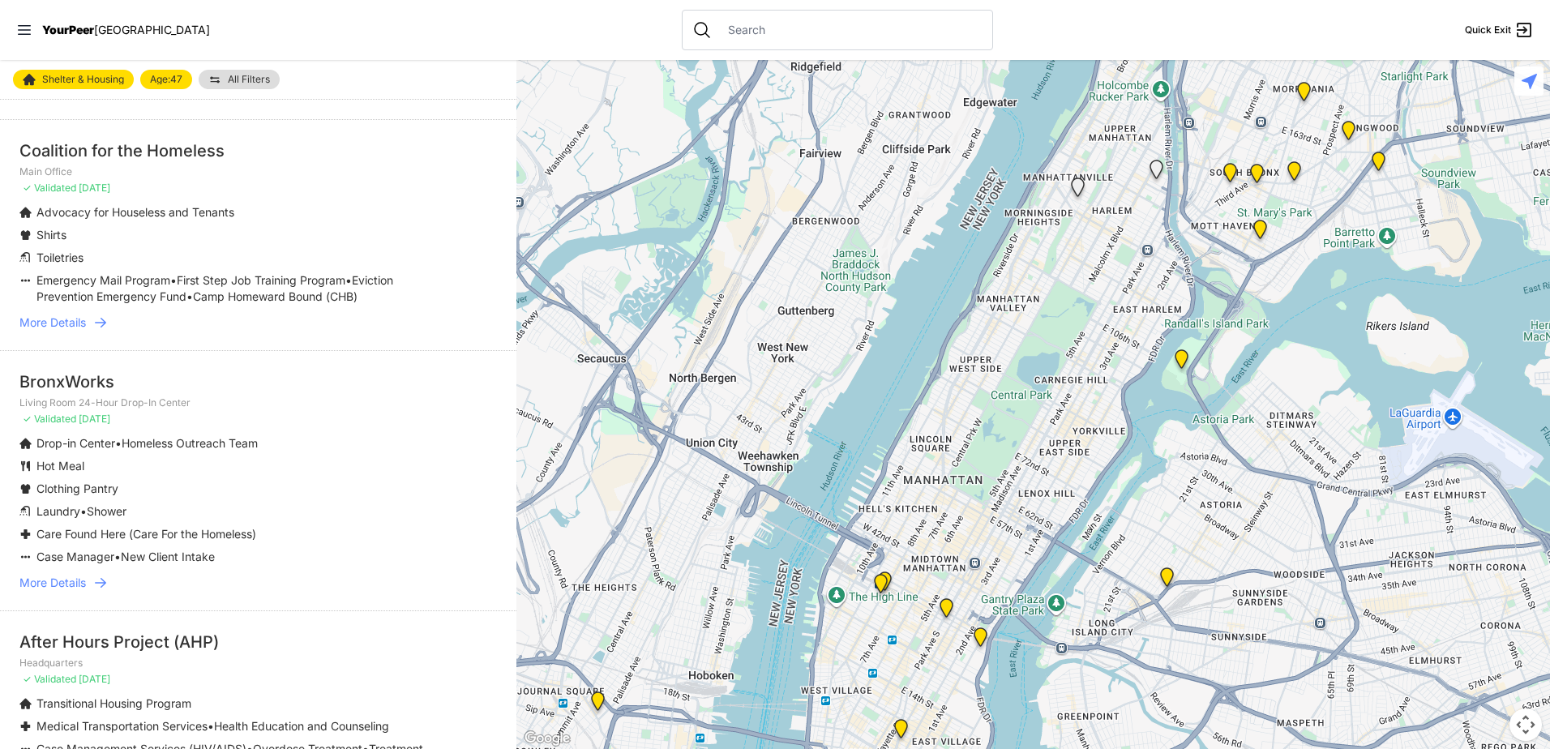
click at [35, 586] on span "More Details" at bounding box center [52, 583] width 66 height 16
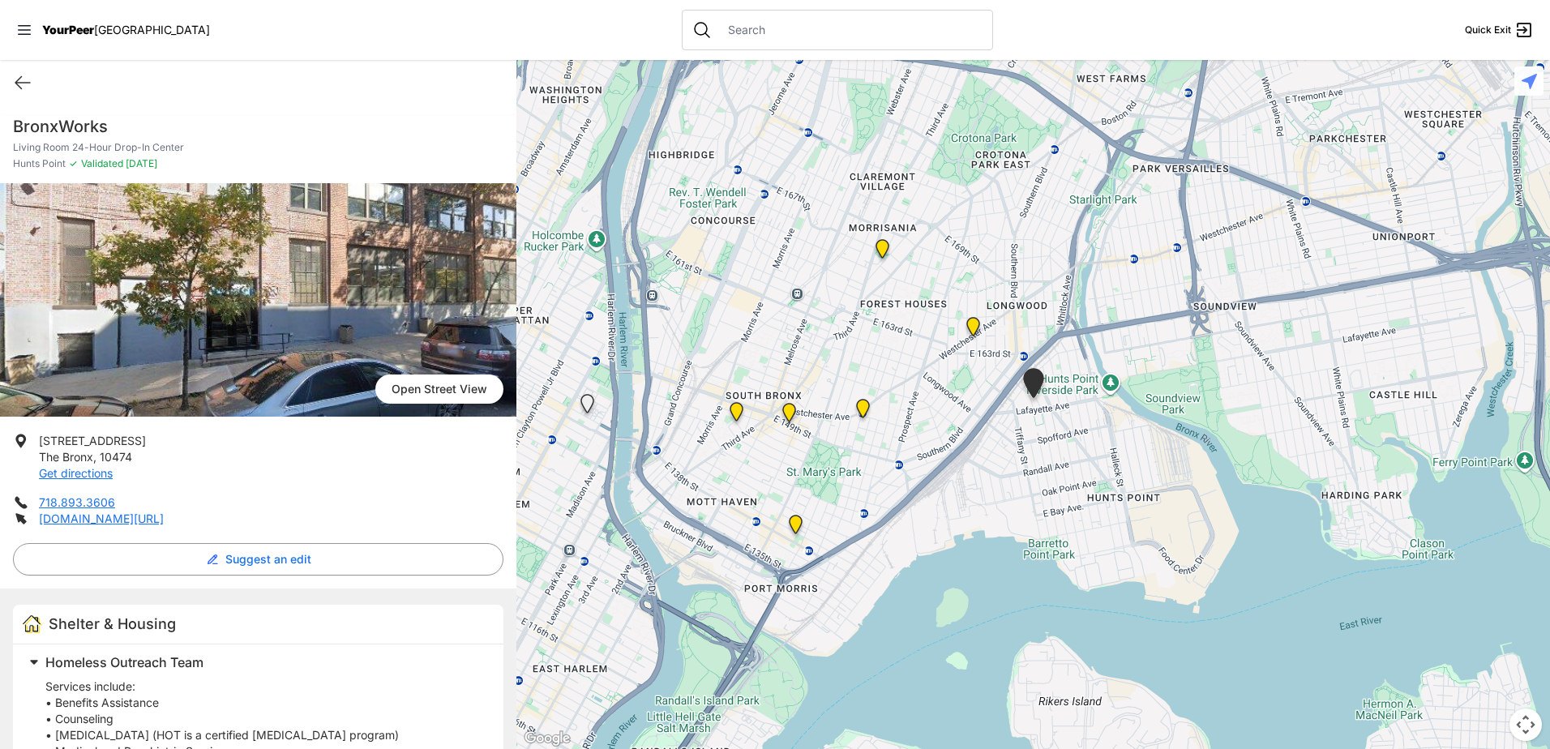
click at [82, 120] on h1 "BronxWorks" at bounding box center [258, 126] width 490 height 23
copy h1 "BronxWorks"
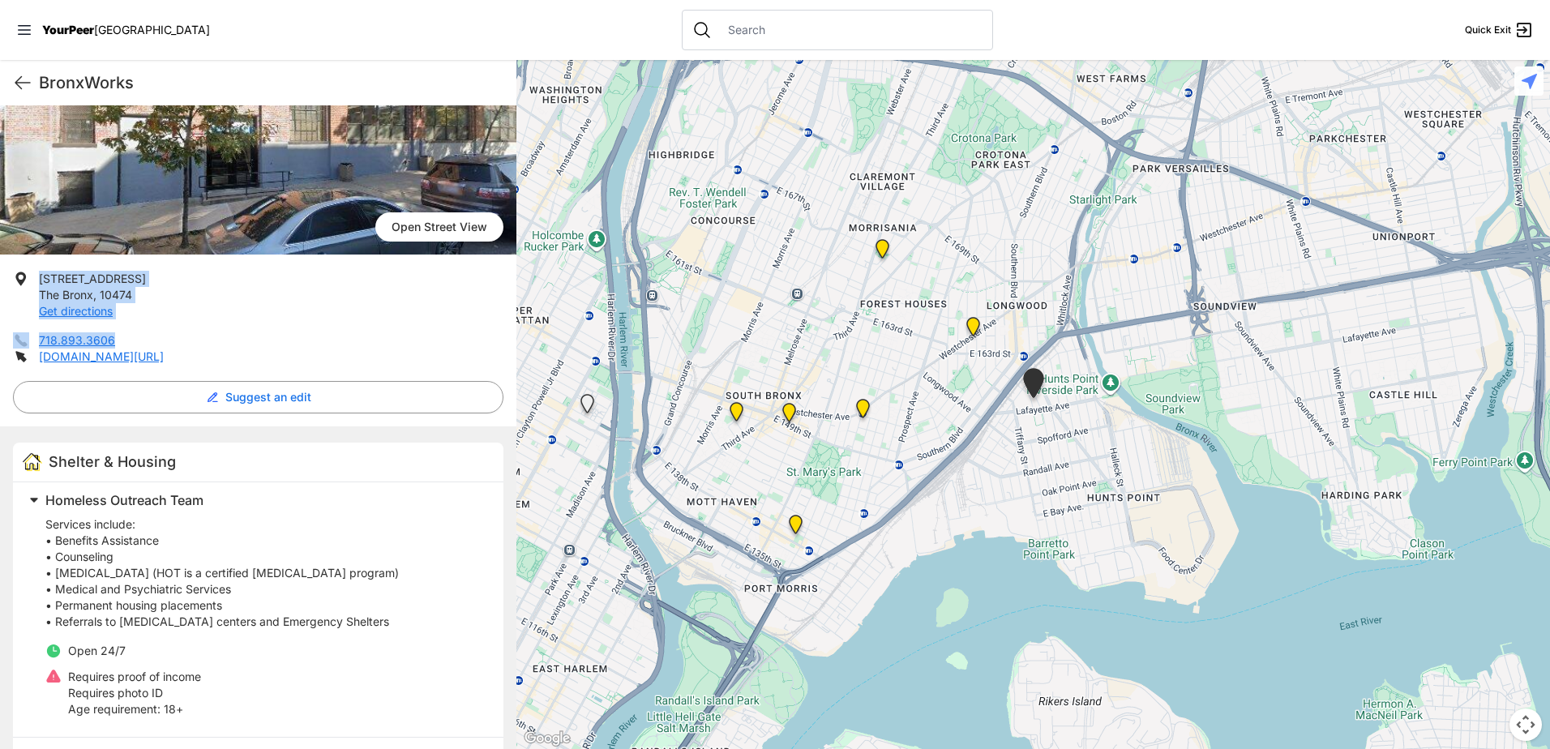
drag, startPoint x: 133, startPoint y: 340, endPoint x: 36, endPoint y: 273, distance: 118.3
click at [36, 273] on ul "[STREET_ADDRESS] Get directions 718.893.3606 [DOMAIN_NAME][URL]" at bounding box center [258, 318] width 490 height 94
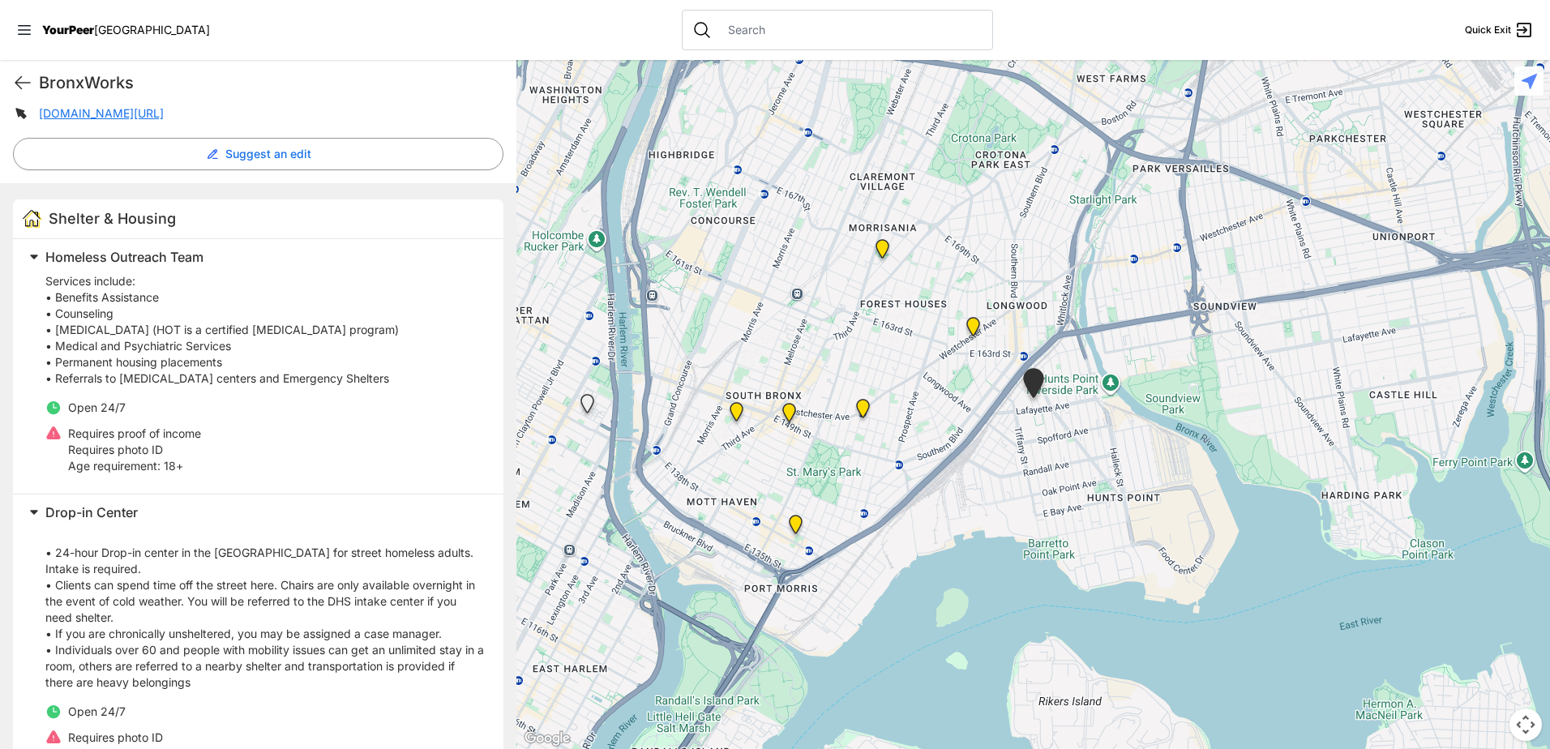
scroll to position [81, 0]
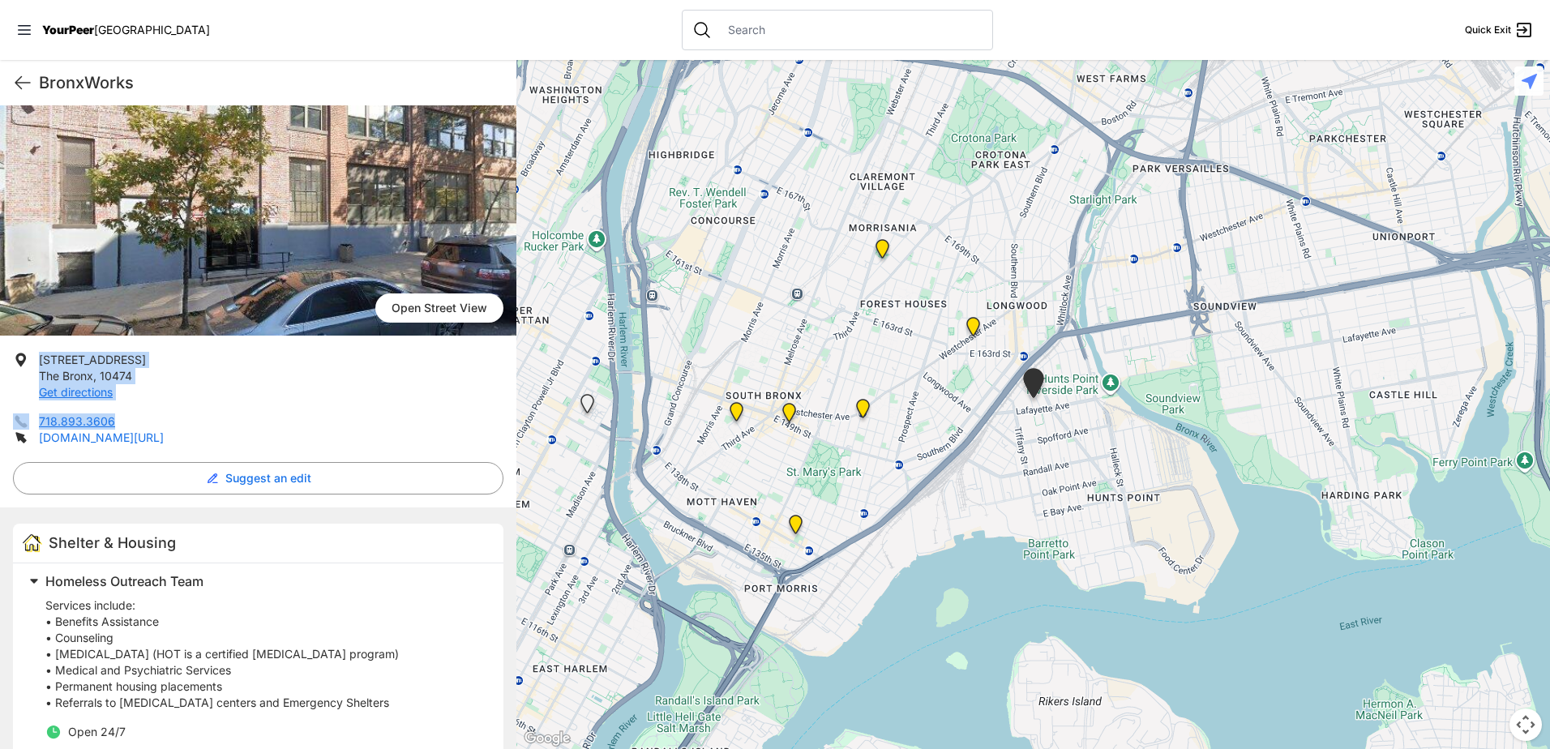
click at [164, 433] on link "[DOMAIN_NAME][URL]" at bounding box center [101, 437] width 125 height 14
click at [164, 434] on link "[DOMAIN_NAME][URL]" at bounding box center [101, 437] width 125 height 14
click at [164, 432] on link "[DOMAIN_NAME][URL]" at bounding box center [101, 437] width 125 height 14
click at [164, 433] on link "[DOMAIN_NAME][URL]" at bounding box center [101, 437] width 125 height 14
click at [30, 83] on icon at bounding box center [22, 83] width 15 height 12
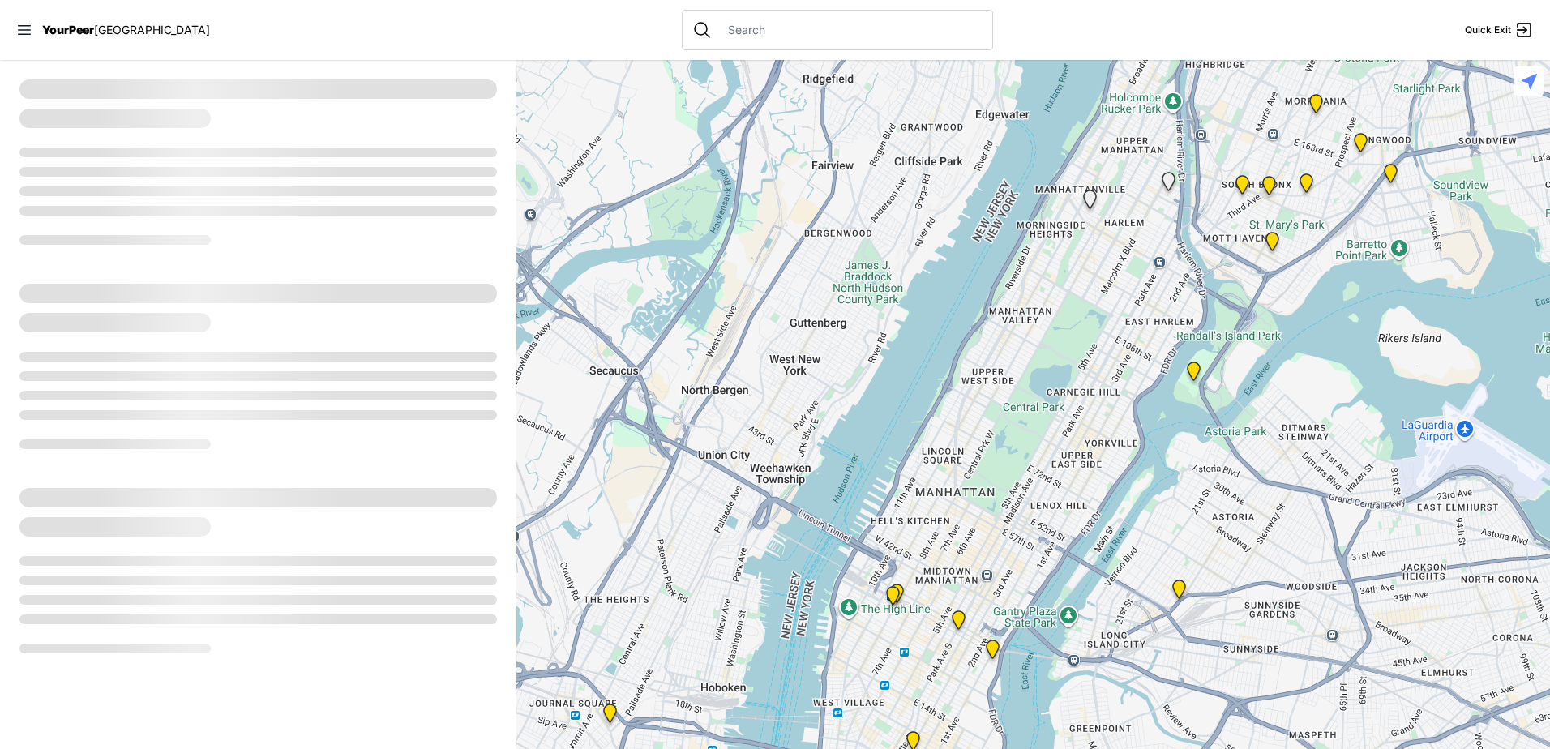
select select "recentlyUpdated"
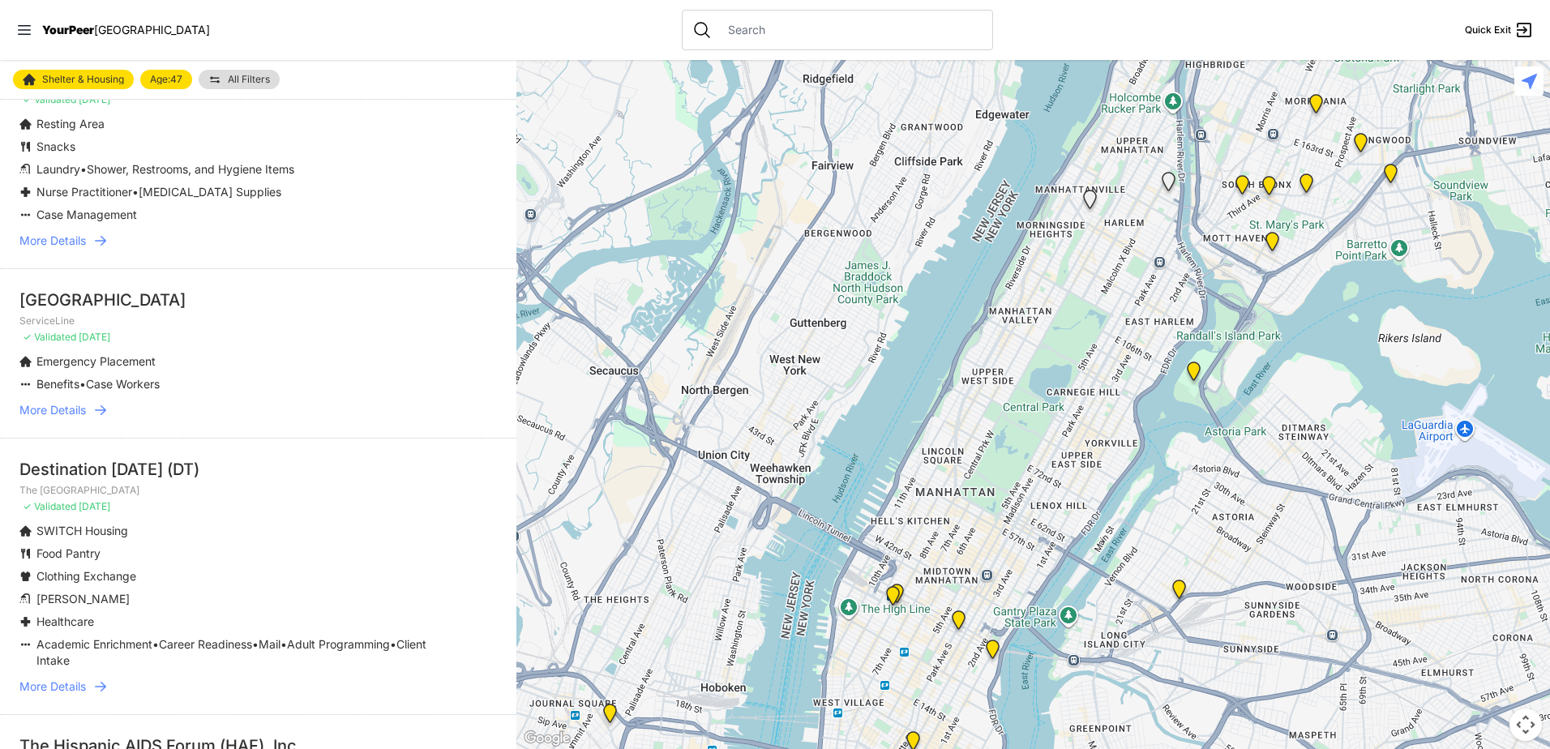
scroll to position [1702, 0]
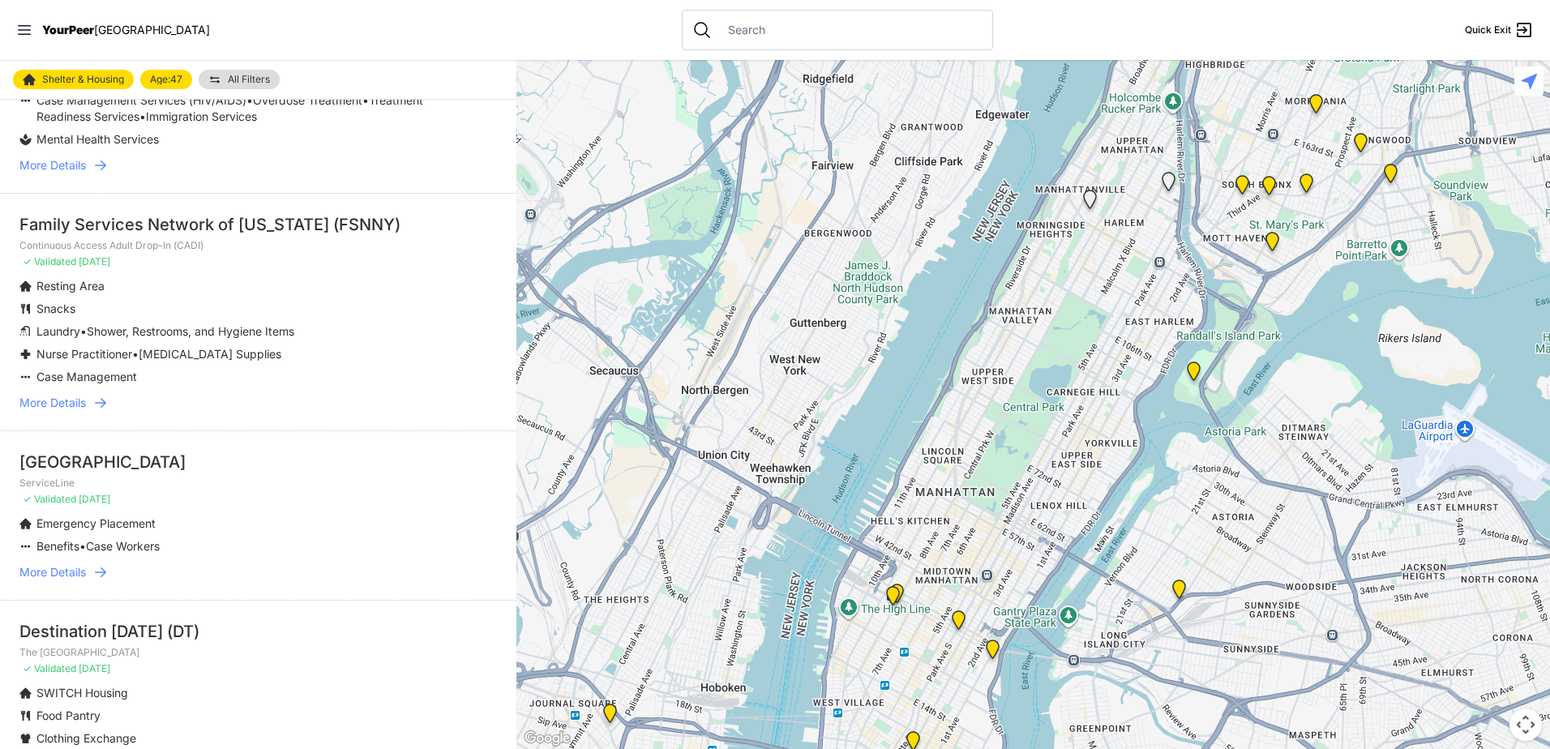
click at [69, 397] on span "More Details" at bounding box center [52, 403] width 66 height 16
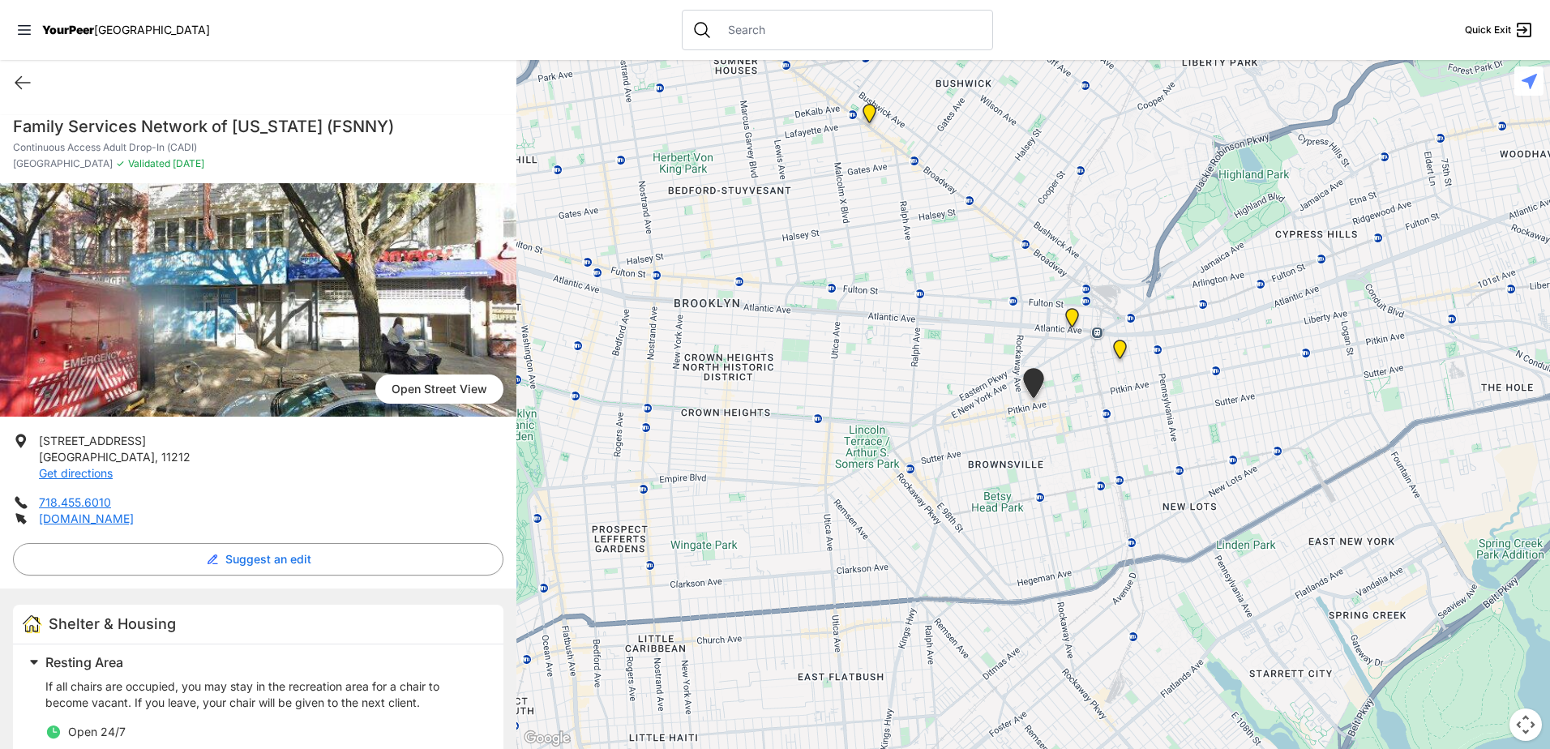
click at [351, 123] on h1 "Family Services Network of [US_STATE] (FSNNY)" at bounding box center [258, 126] width 490 height 23
drag, startPoint x: 111, startPoint y: 524, endPoint x: 28, endPoint y: 421, distance: 132.0
click at [28, 421] on div "[GEOGRAPHIC_DATA][STREET_ADDRESS] Get directions 718.455.6010 [DOMAIN_NAME] Sug…" at bounding box center [258, 757] width 516 height 1148
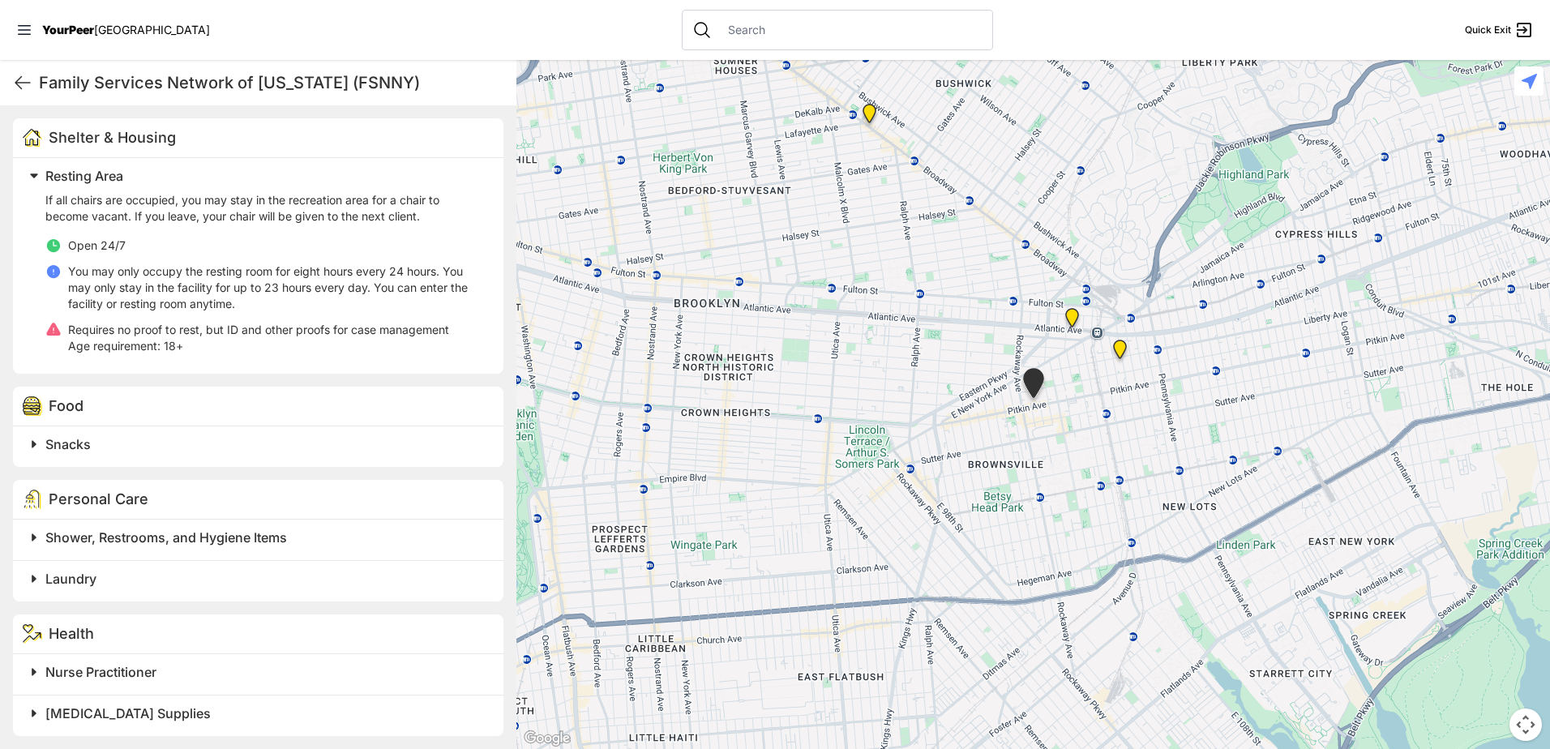
scroll to position [583, 0]
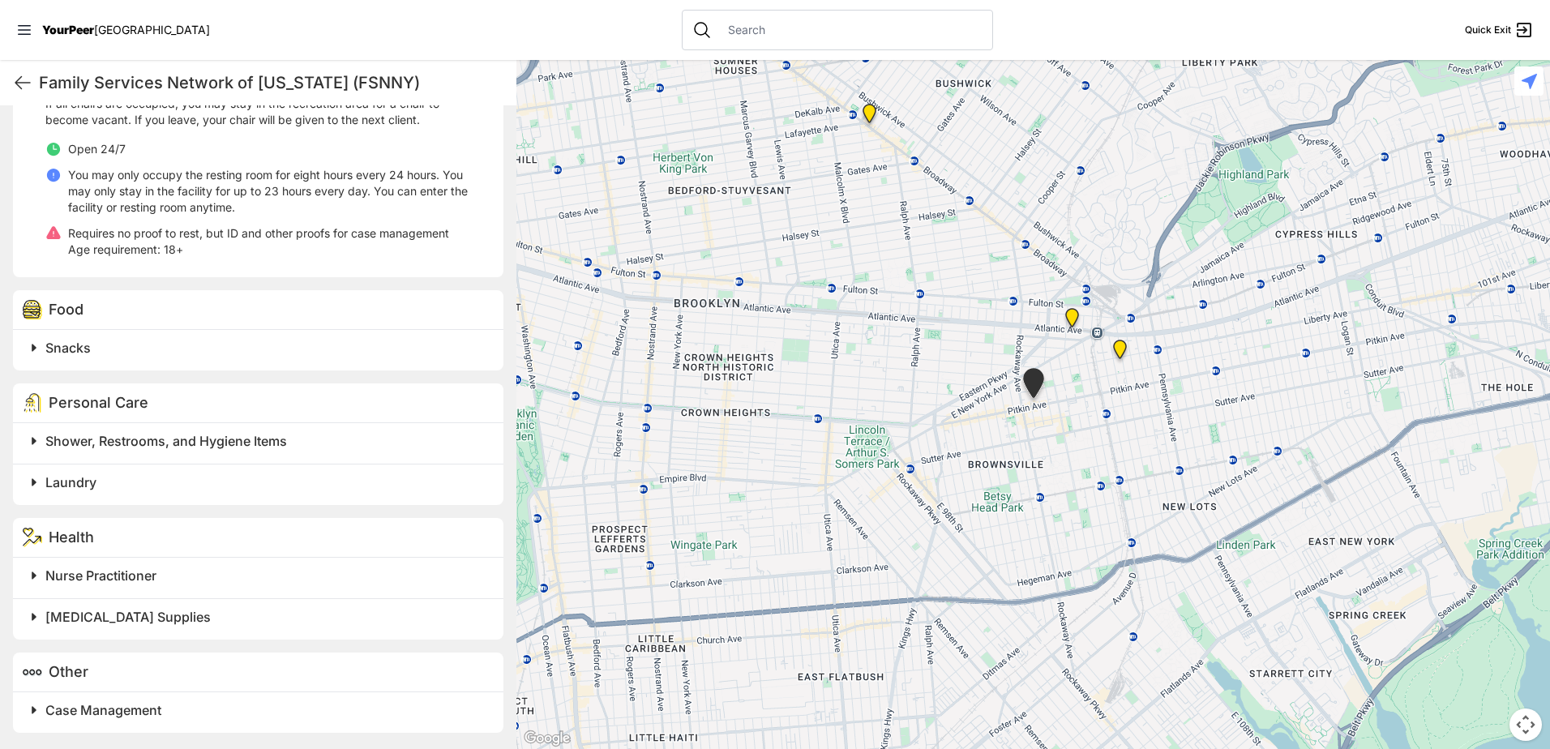
click at [121, 703] on span "Case Management" at bounding box center [103, 710] width 116 height 16
